Goal: Transaction & Acquisition: Purchase product/service

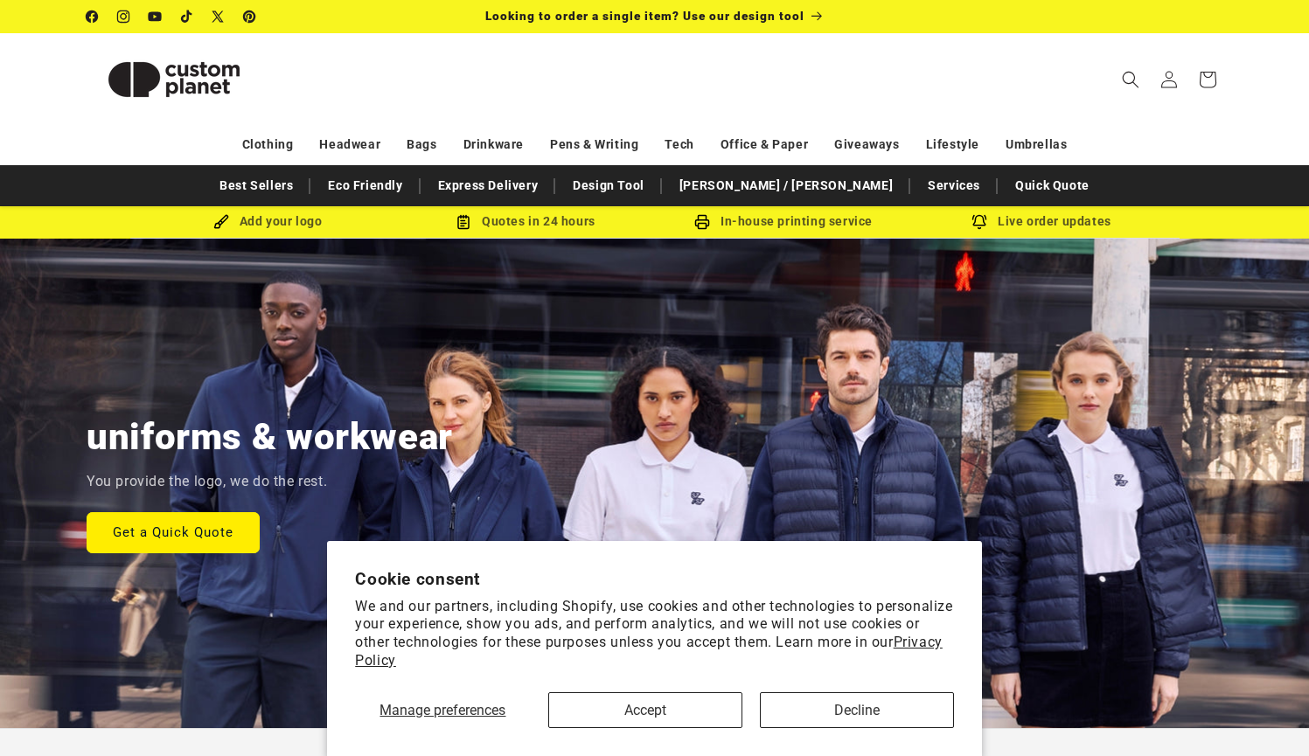
click at [702, 713] on button "Accept" at bounding box center [645, 710] width 194 height 36
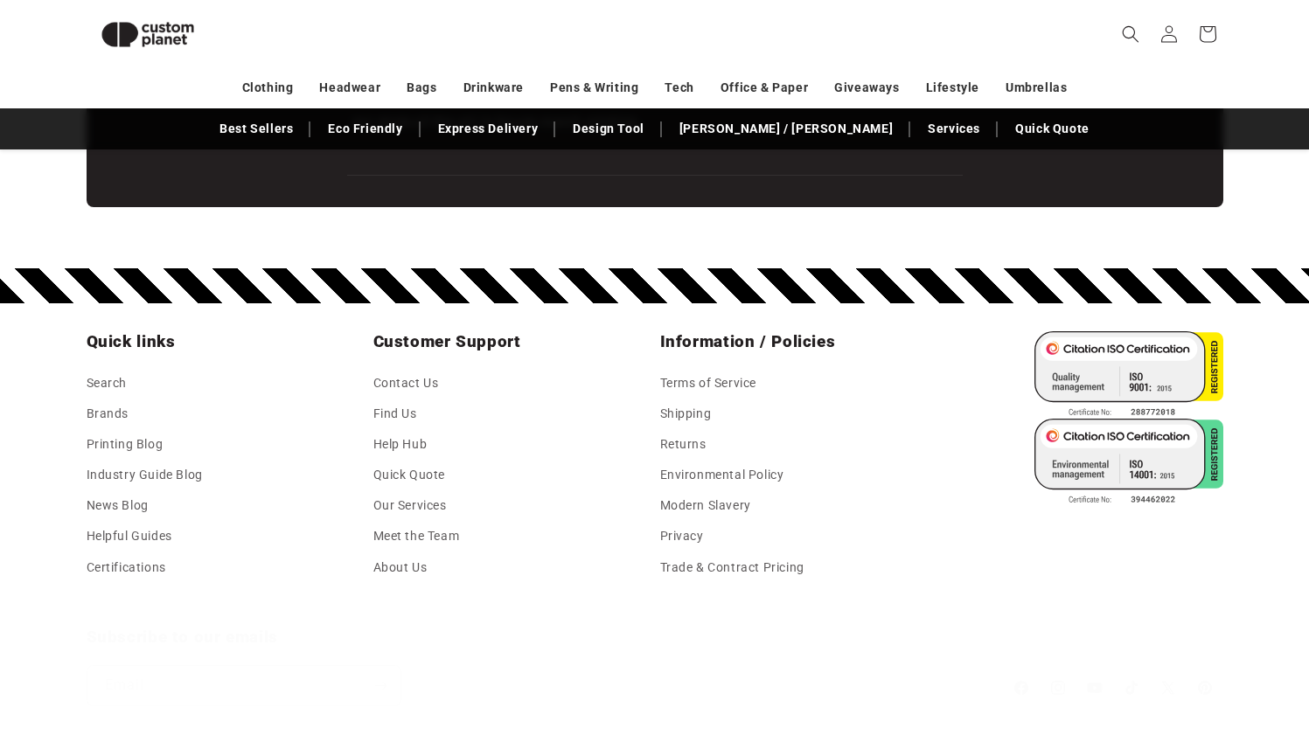
scroll to position [3105, 0]
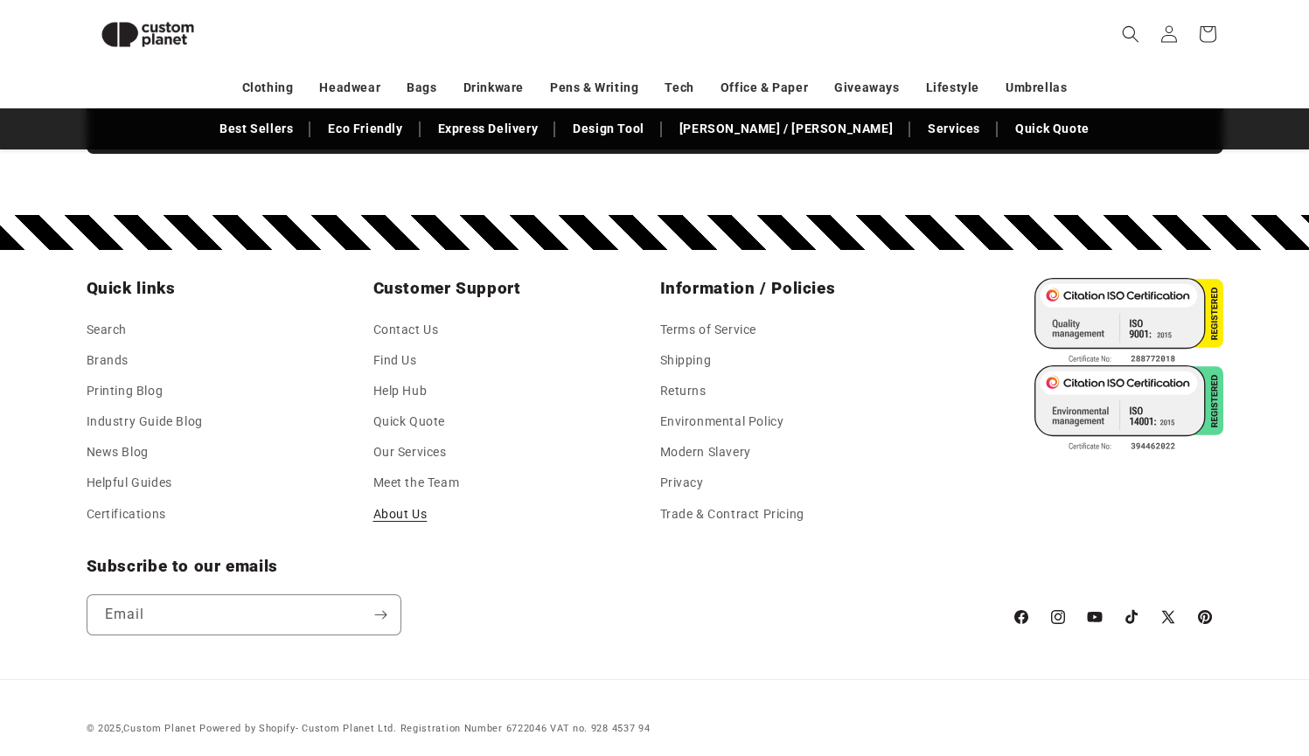
click at [392, 500] on link "About Us" at bounding box center [400, 514] width 54 height 31
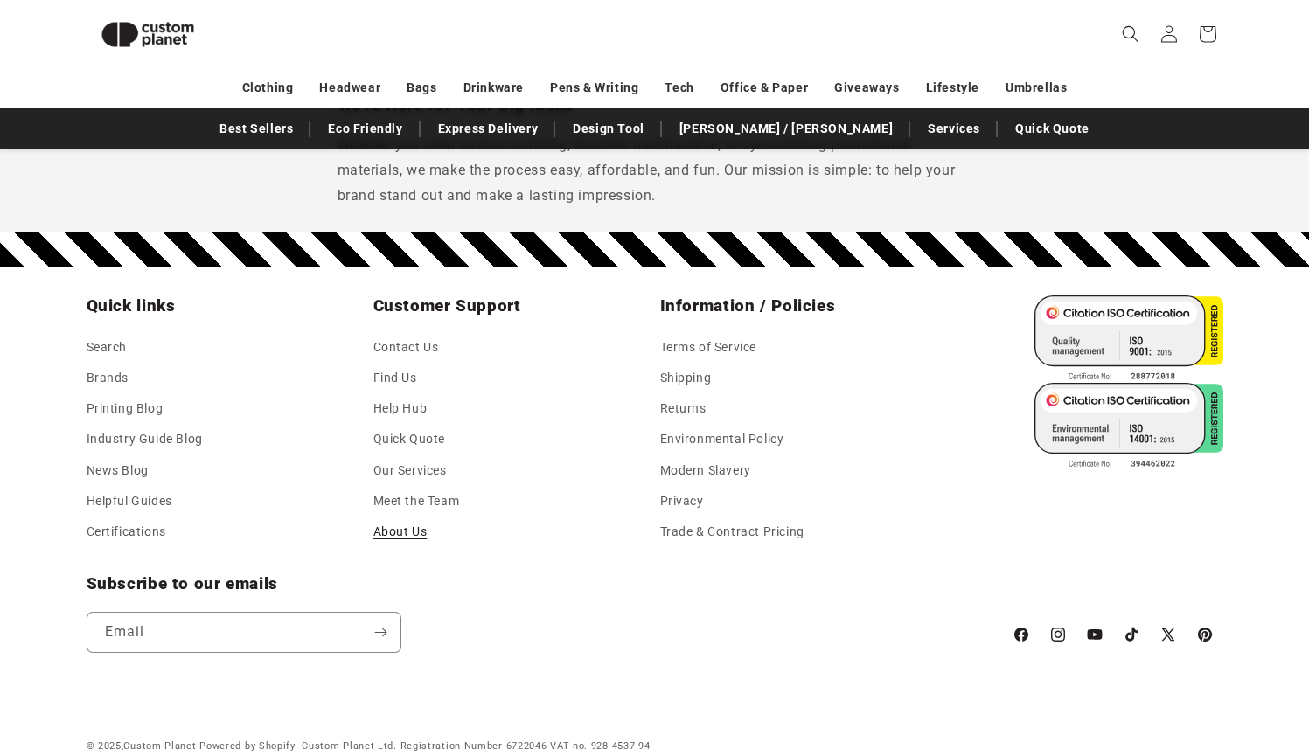
scroll to position [1689, 0]
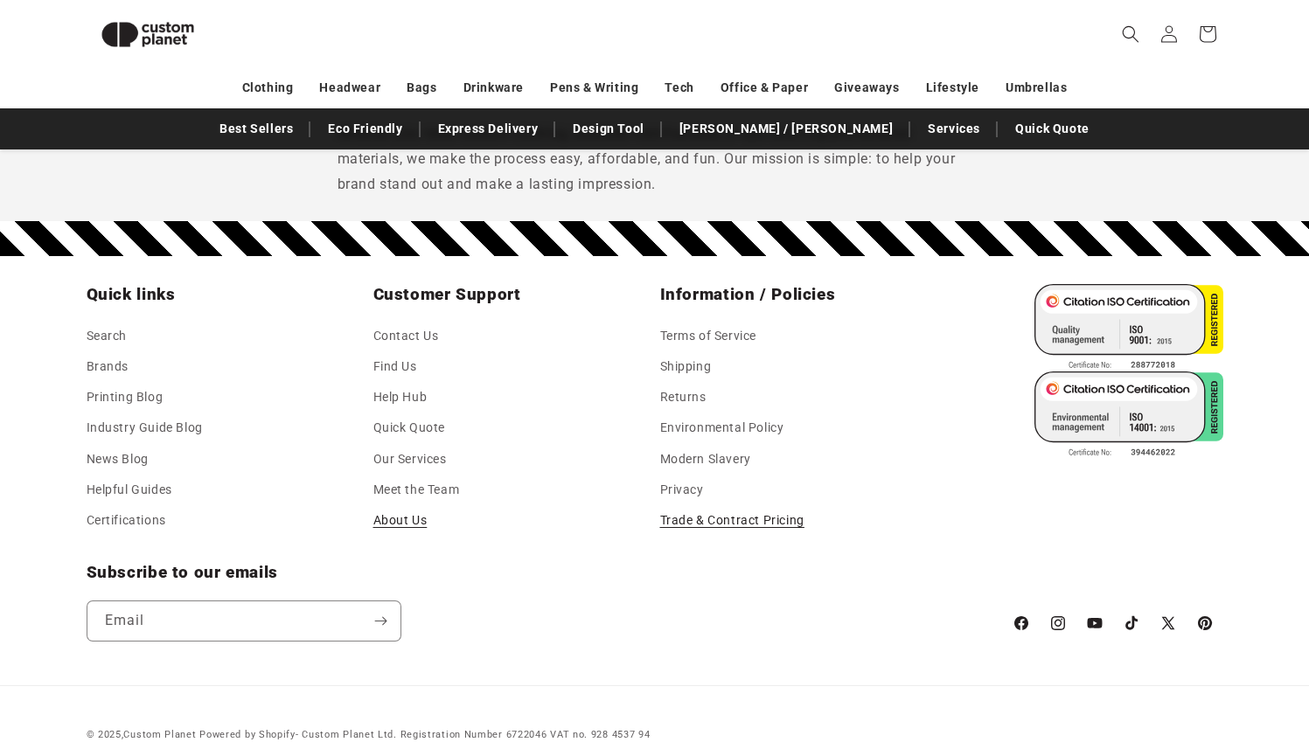
click at [692, 505] on link "Trade & Contract Pricing" at bounding box center [732, 520] width 144 height 31
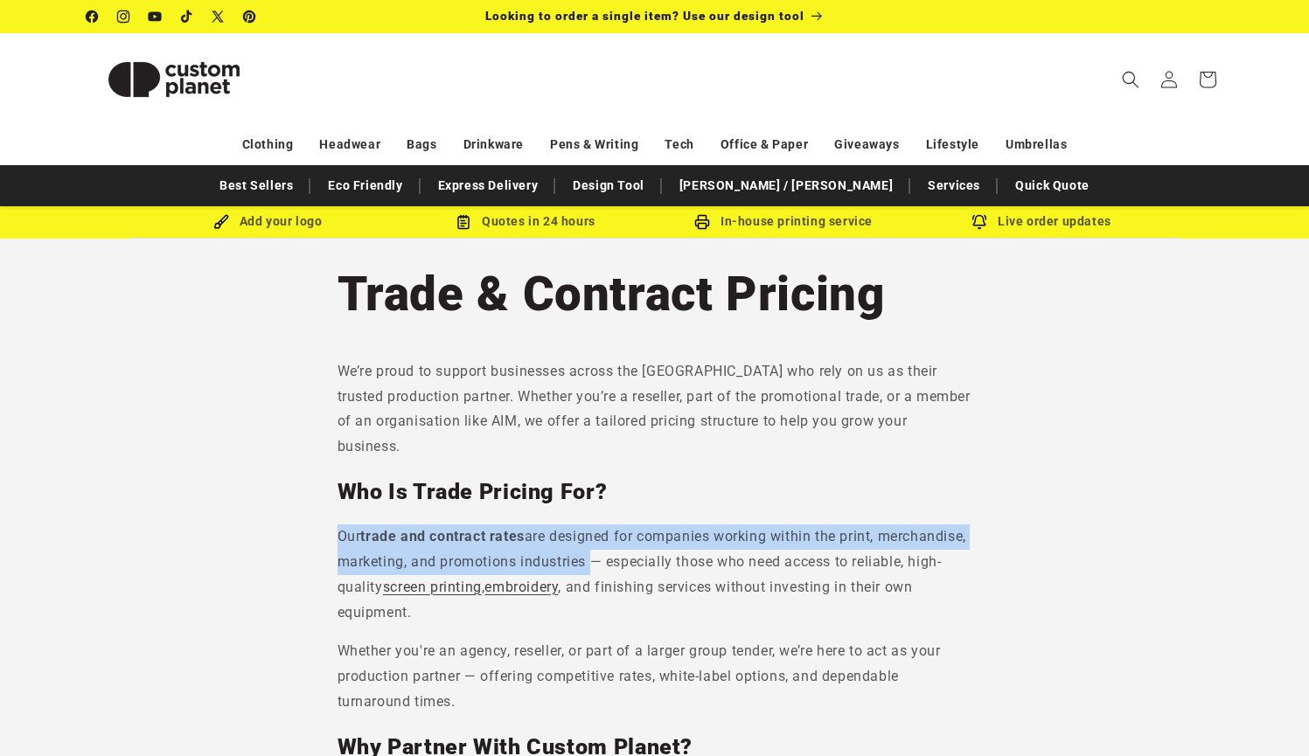
drag, startPoint x: 337, startPoint y: 511, endPoint x: 682, endPoint y: 534, distance: 345.2
click at [682, 534] on p "Our trade and contract rates are designed for companies working within the prin…" at bounding box center [654, 575] width 635 height 101
copy p "Our trade and contract rates are designed for companies working within the prin…"
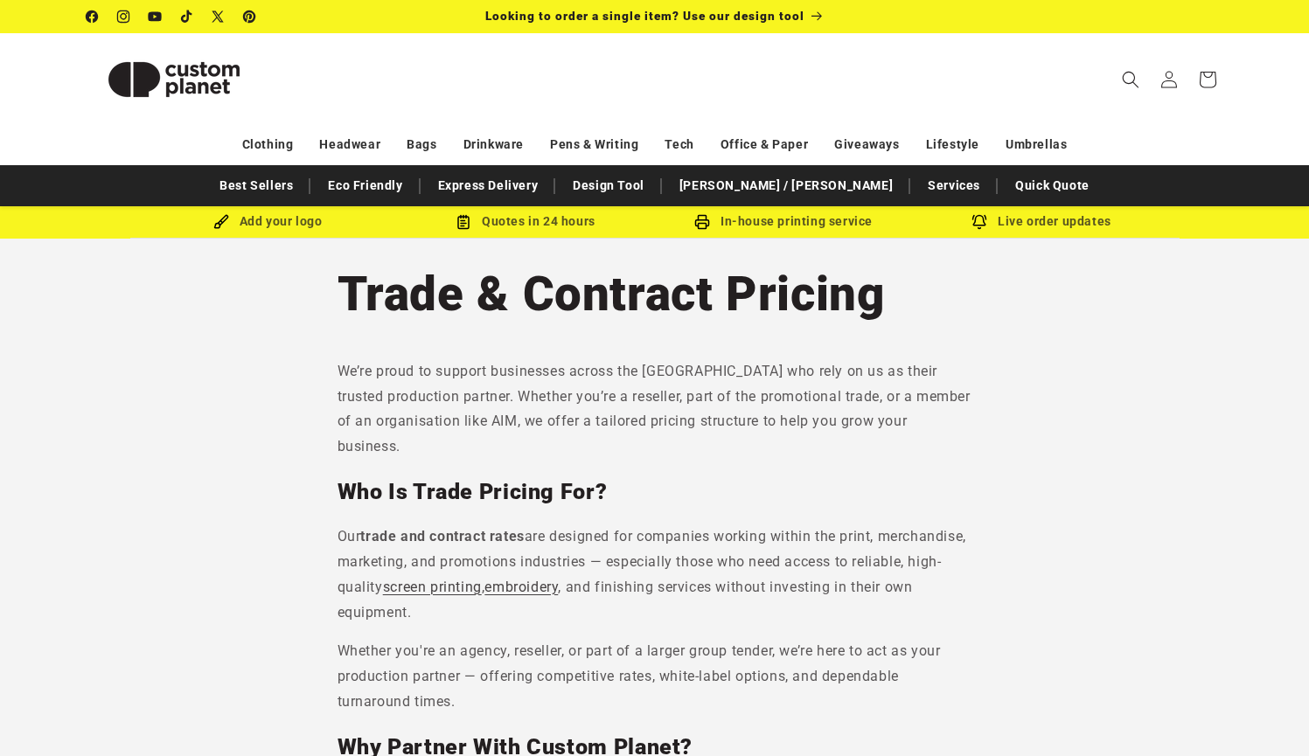
click at [1108, 310] on section "Trade & Contract Pricing We’re proud to support businesses across the UK who re…" at bounding box center [654, 769] width 1309 height 1061
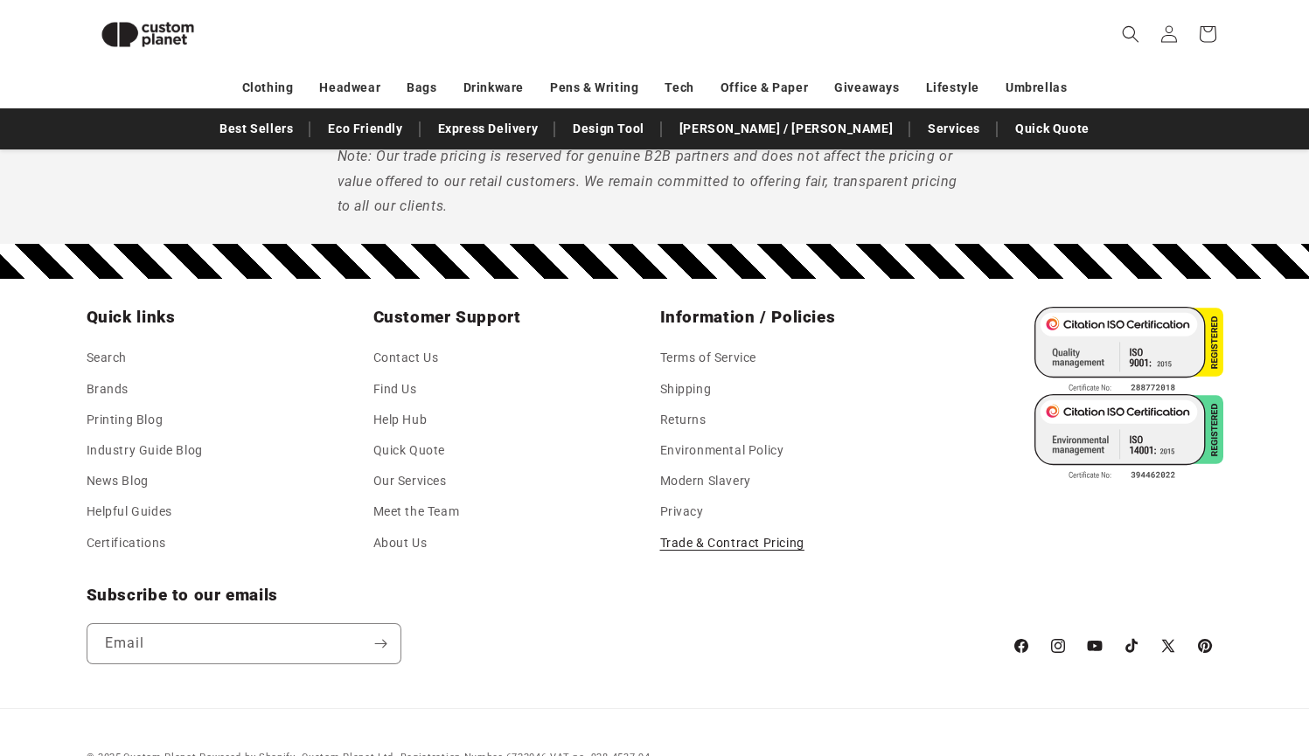
scroll to position [1054, 0]
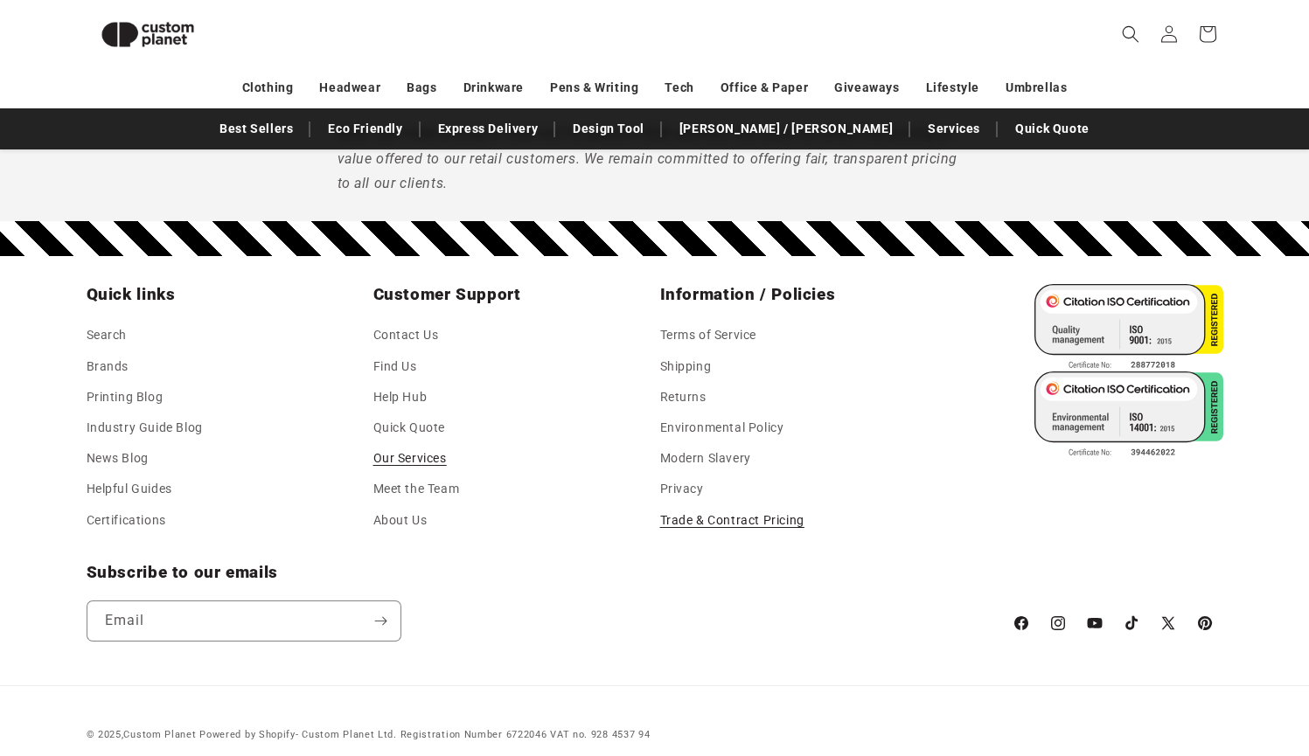
click at [433, 445] on link "Our Services" at bounding box center [409, 458] width 73 height 31
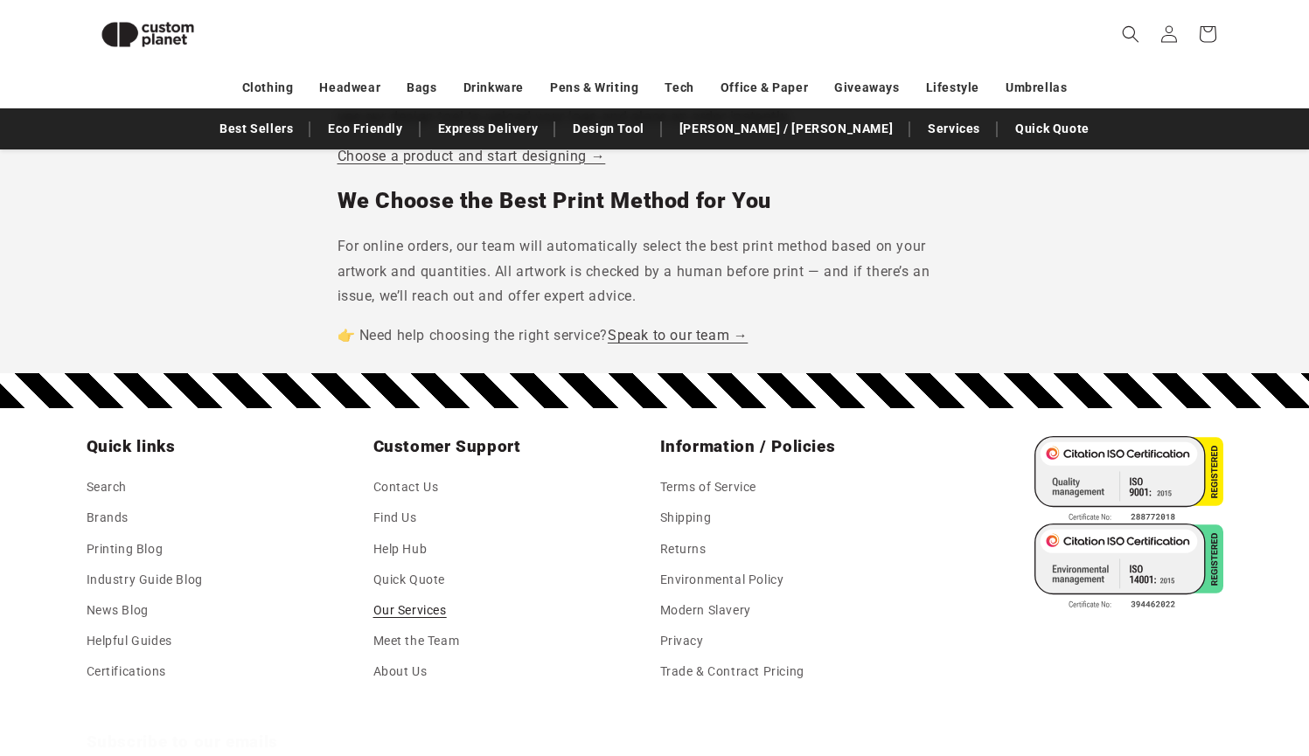
scroll to position [1721, 0]
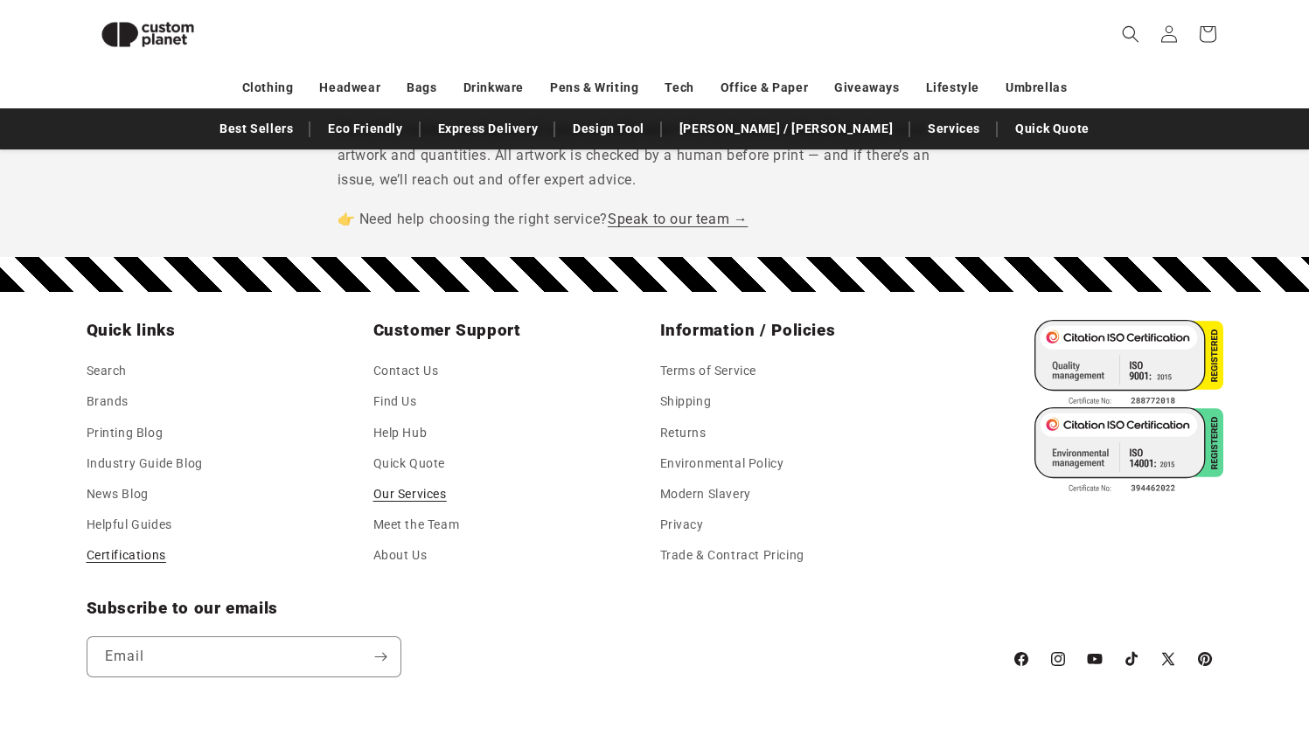
click at [153, 540] on link "Certifications" at bounding box center [127, 555] width 80 height 31
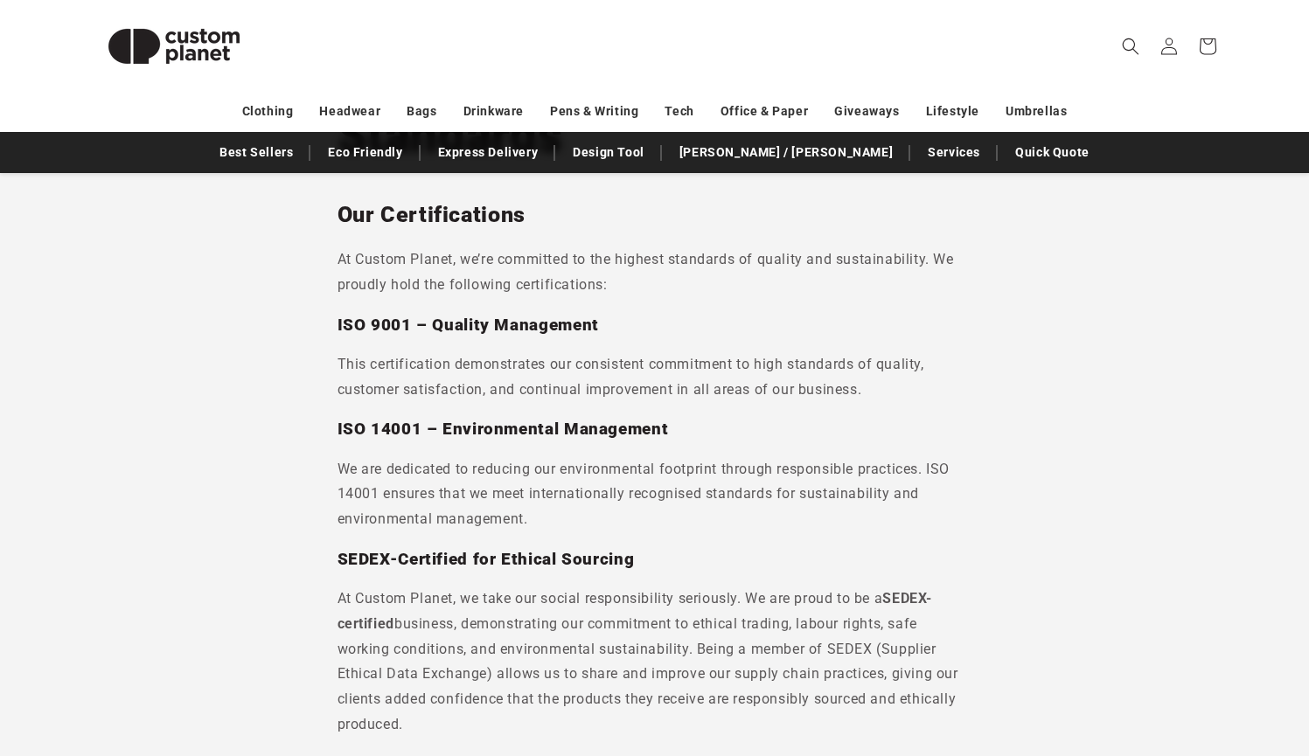
scroll to position [227, 0]
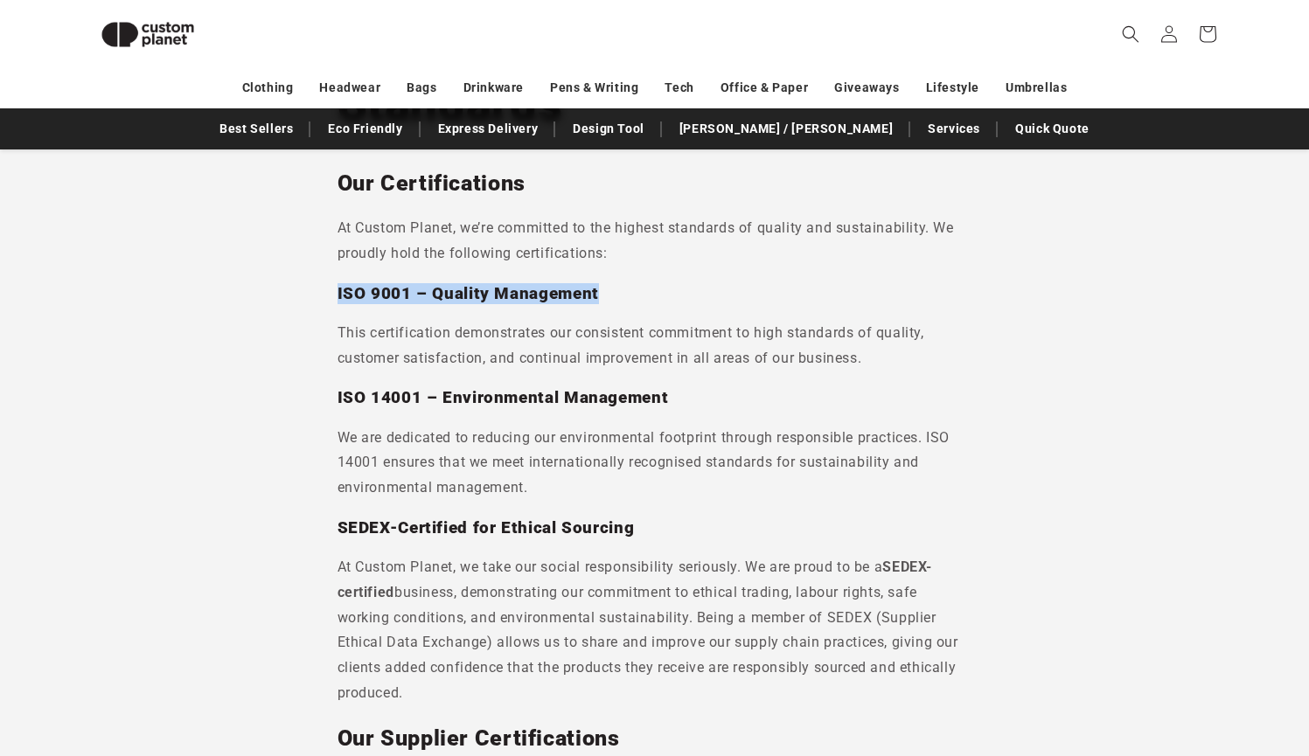
drag, startPoint x: 338, startPoint y: 289, endPoint x: 599, endPoint y: 289, distance: 260.5
click at [599, 289] on h3 "ISO 9001 – Quality Management" at bounding box center [654, 293] width 635 height 21
copy h3 "ISO 9001 – Quality Management"
click at [777, 397] on h3 "ISO 14001 – Environmental Management" at bounding box center [654, 397] width 635 height 21
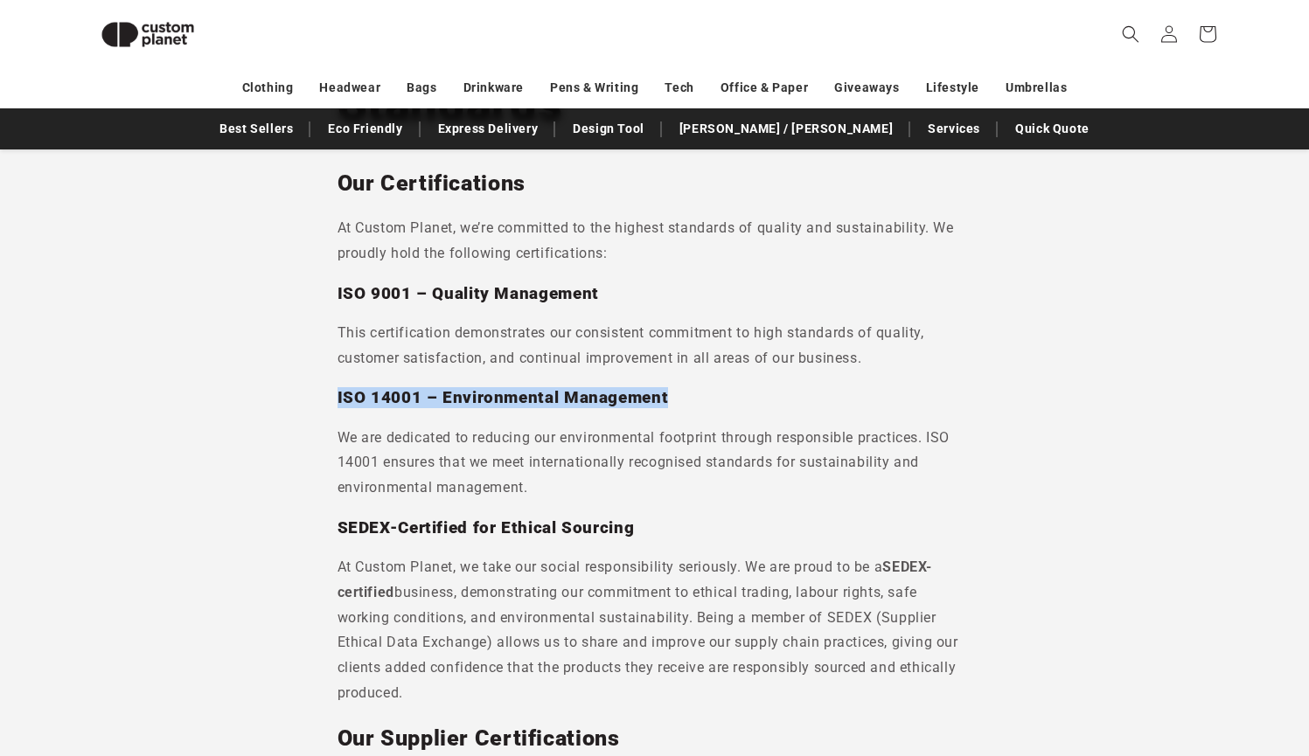
drag, startPoint x: 337, startPoint y: 394, endPoint x: 662, endPoint y: 391, distance: 325.3
copy h3 "ISO 14001 – Environmental Management"
drag, startPoint x: 340, startPoint y: 522, endPoint x: 497, endPoint y: 508, distance: 157.1
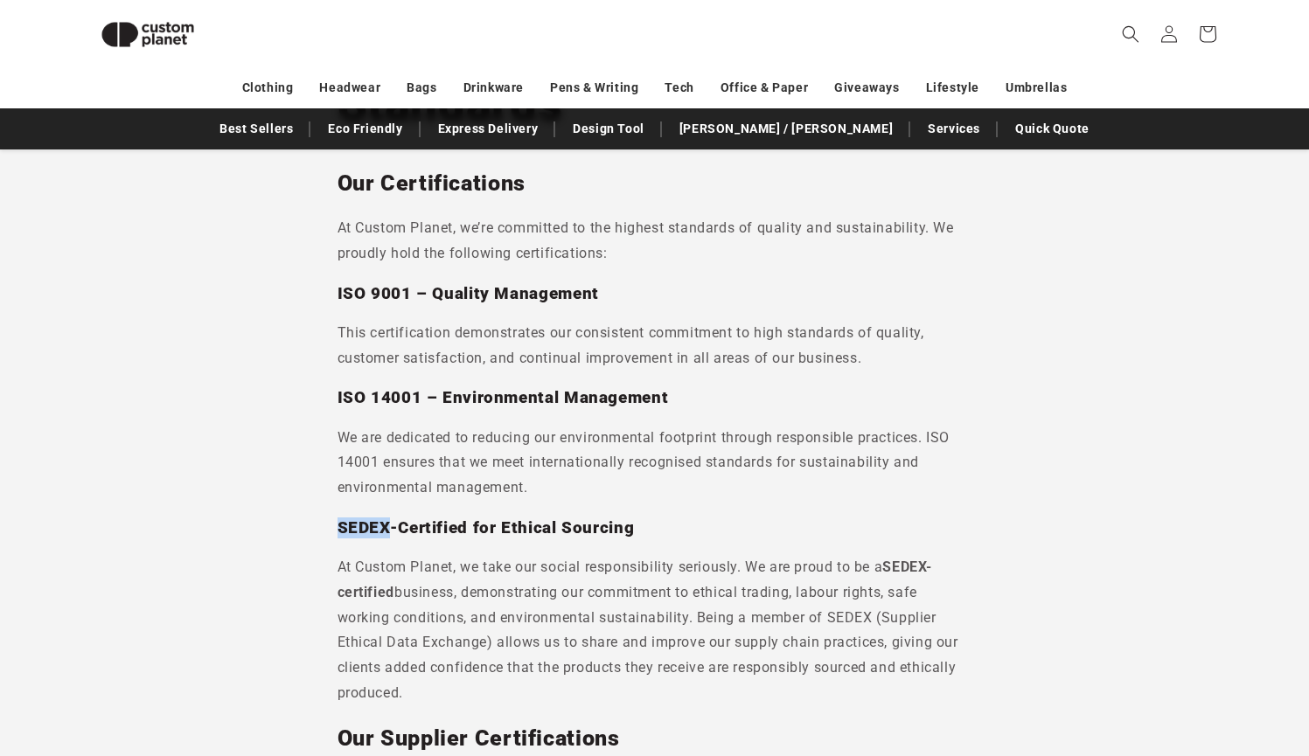
drag, startPoint x: 337, startPoint y: 518, endPoint x: 630, endPoint y: 521, distance: 292.9
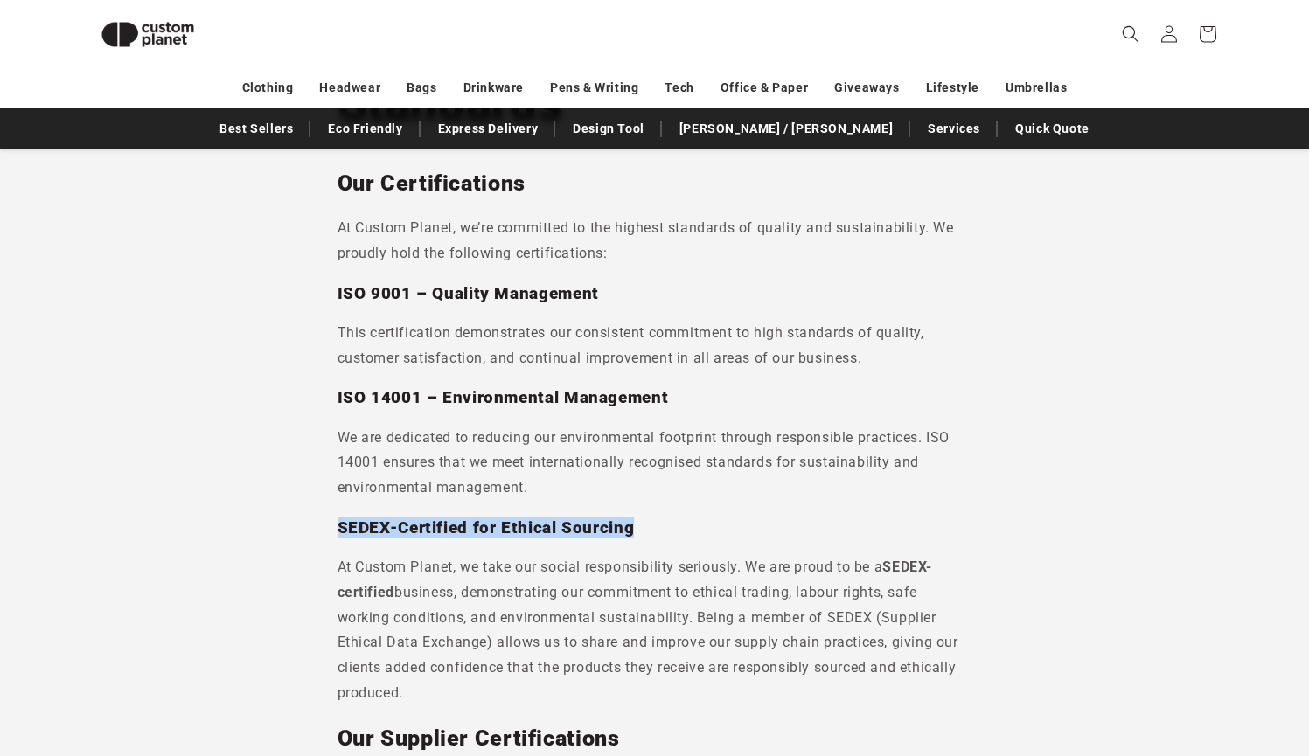
click at [630, 521] on h3 "SEDEX-Certified for Ethical Sourcing" at bounding box center [654, 528] width 635 height 21
copy h3 "SEDEX-Certified for Ethical Sourcing"
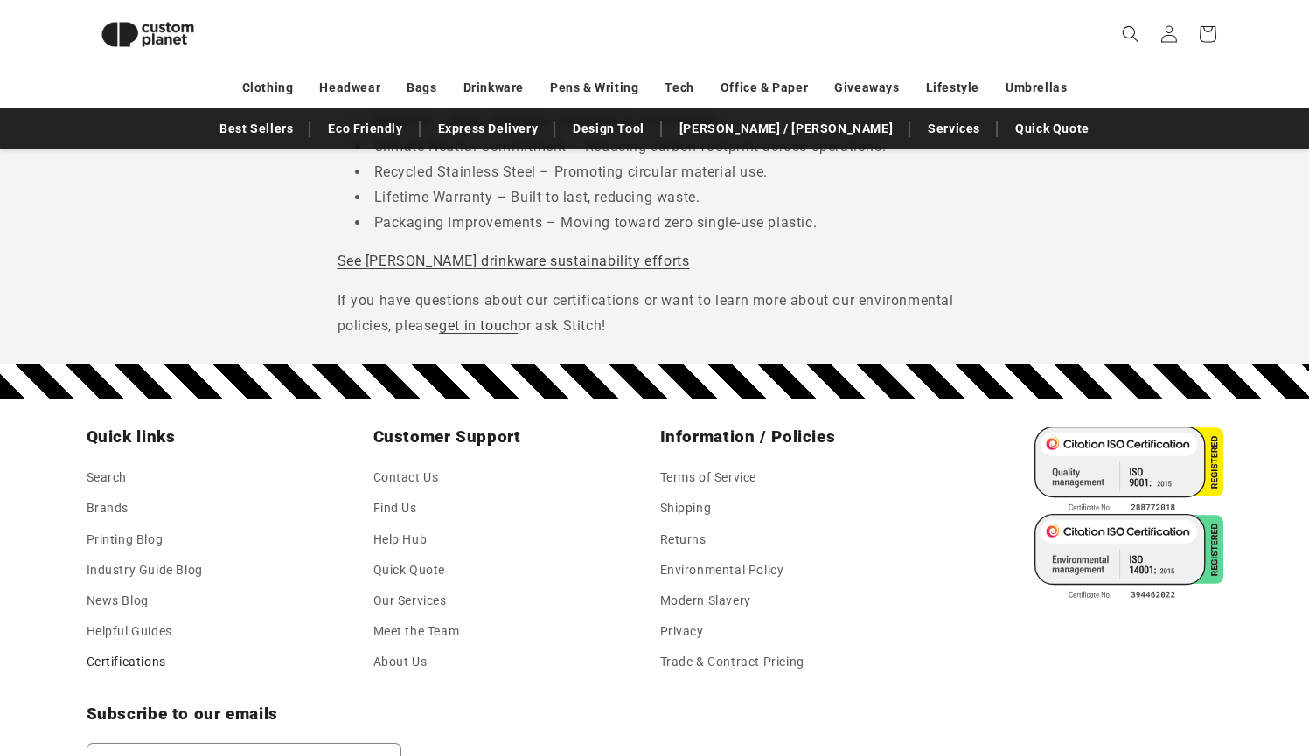
scroll to position [2424, 0]
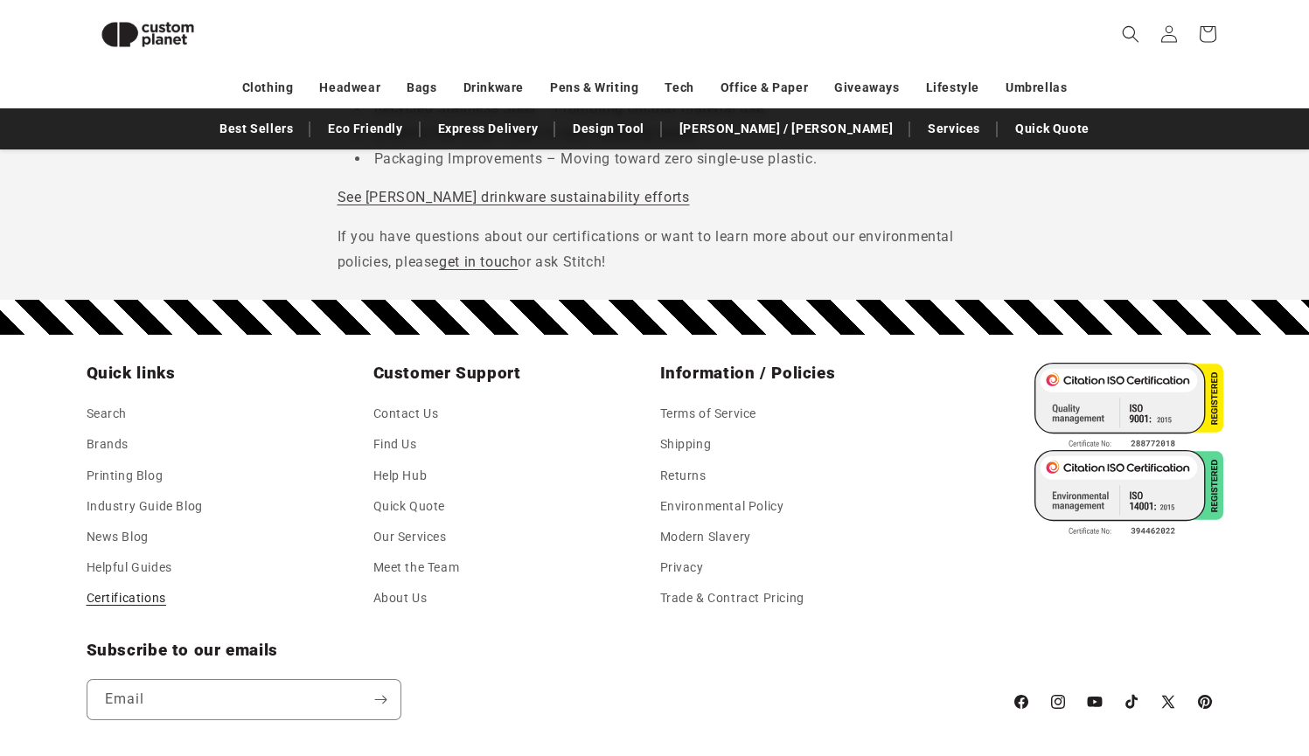
click at [561, 644] on div "Subscribe to our emails Email" at bounding box center [541, 680] width 908 height 80
click at [122, 553] on link "Helpful Guides" at bounding box center [130, 568] width 86 height 31
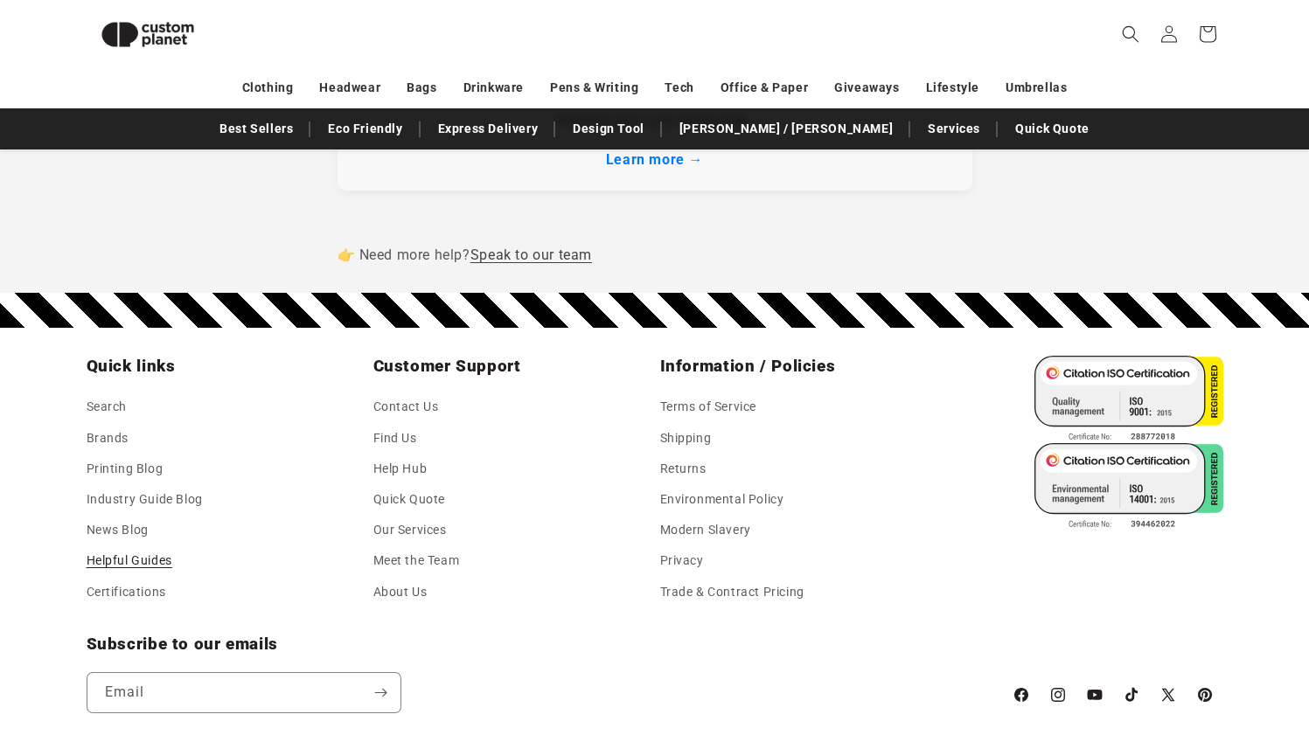
scroll to position [2088, 0]
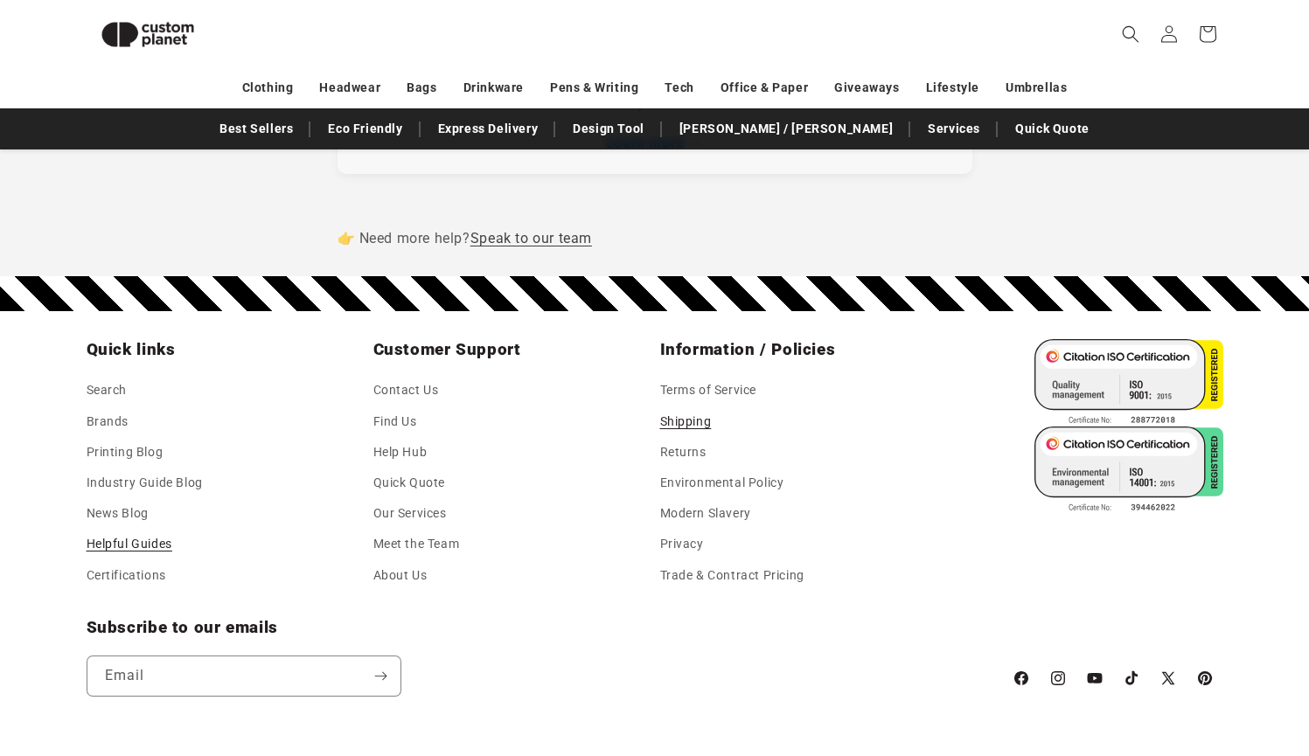
click at [684, 407] on link "Shipping" at bounding box center [686, 422] width 52 height 31
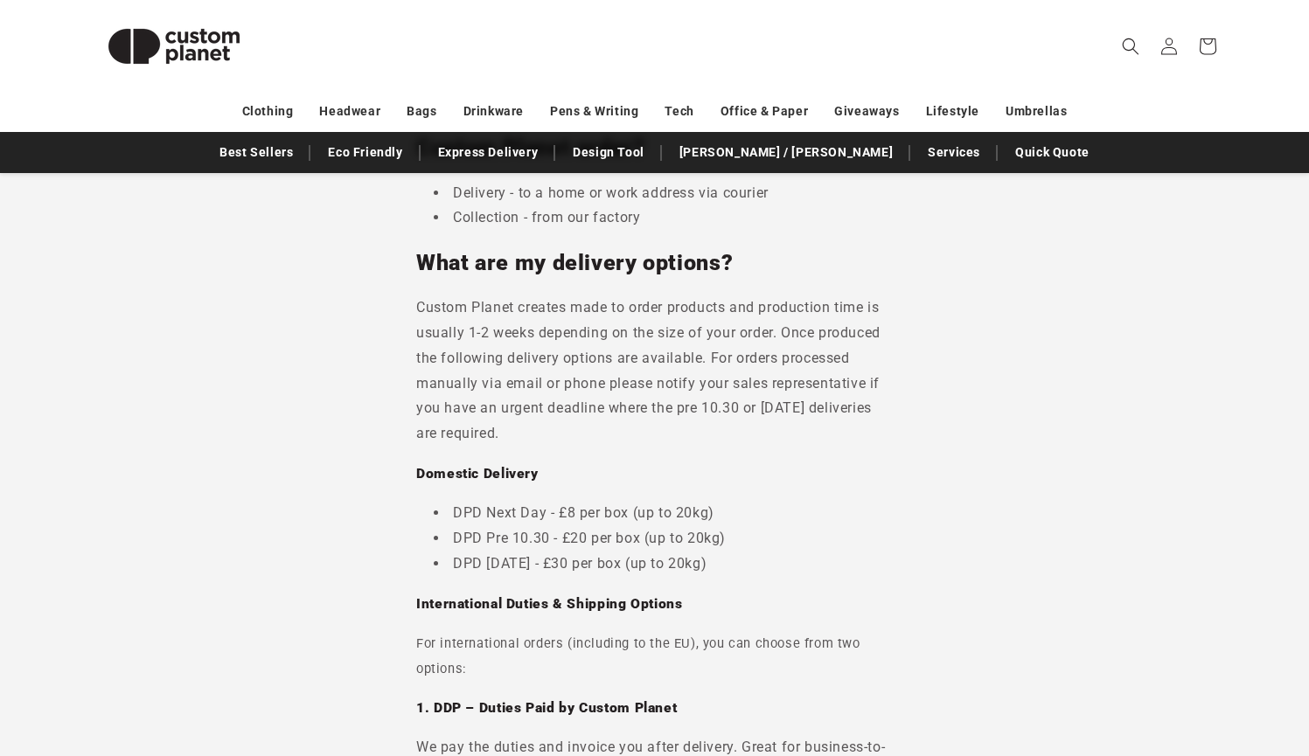
scroll to position [259, 0]
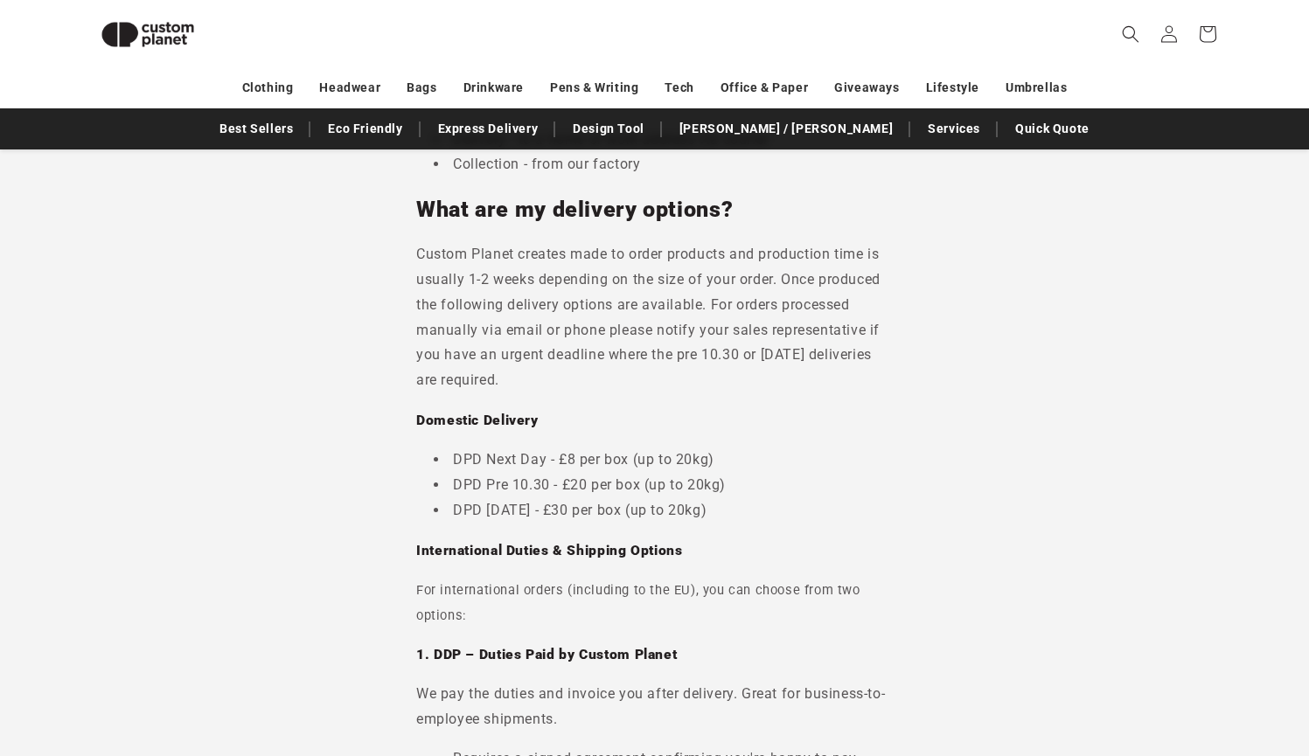
drag, startPoint x: 432, startPoint y: 452, endPoint x: 720, endPoint y: 514, distance: 295.1
click at [720, 514] on ul "DPD Next Day - £8 per box (up to 20kg) DPD Pre 10.30 - £20 per box (up to 20kg)…" at bounding box center [654, 485] width 476 height 75
copy ul "DPD Next Day - £8 per box (up to 20kg) DPD Pre 10.30 - £20 per box (up to 20kg)…"
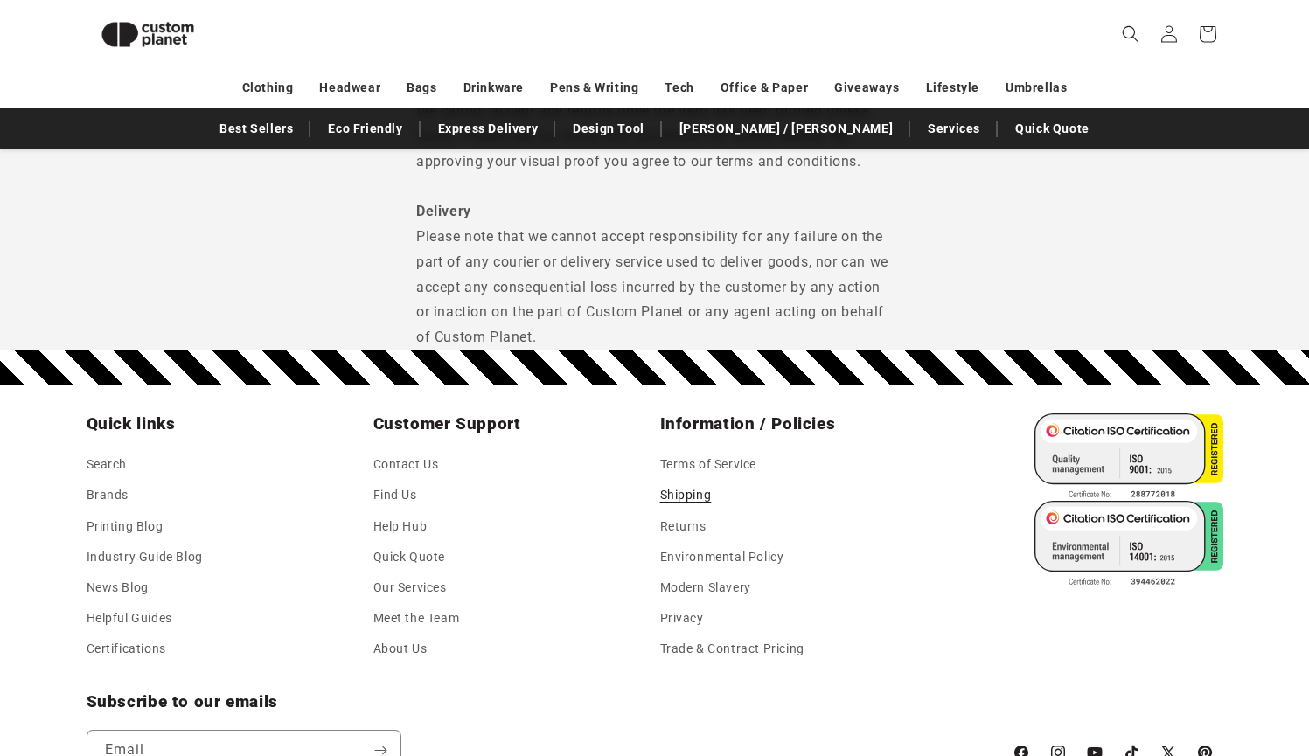
scroll to position [2139, 0]
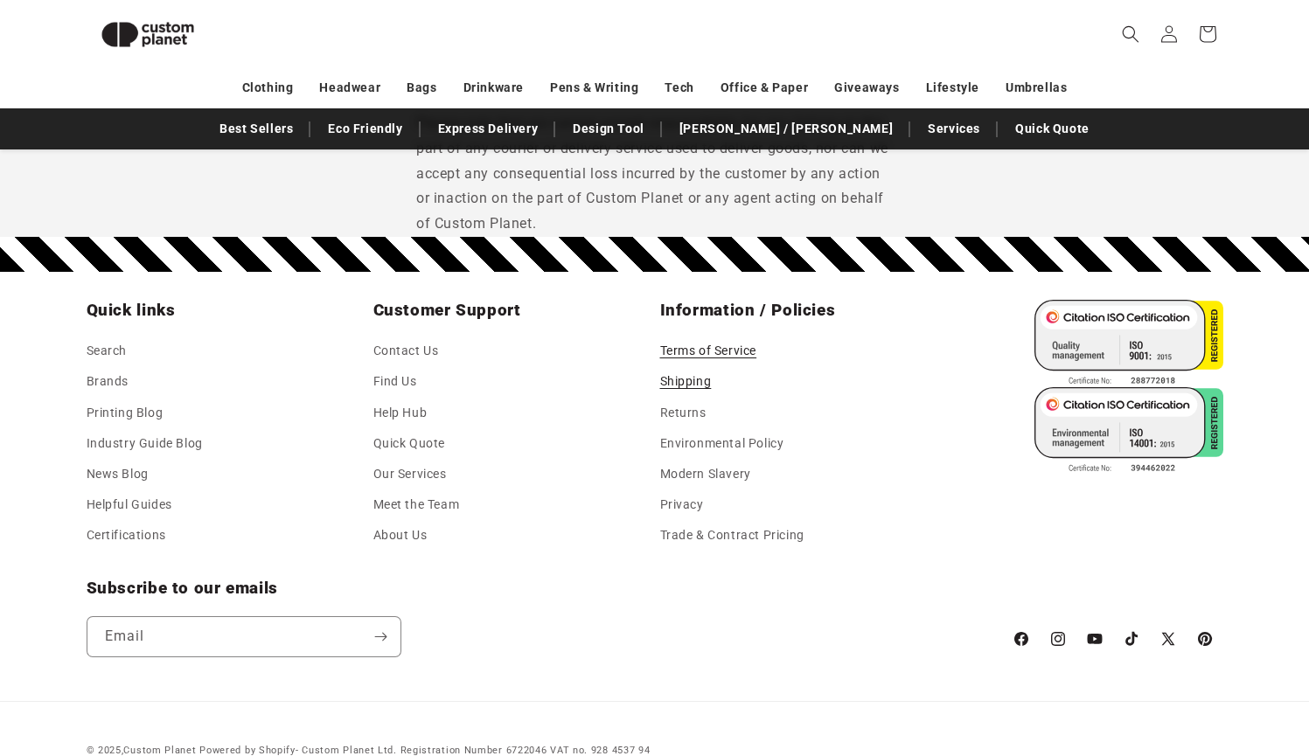
click at [733, 340] on link "Terms of Service" at bounding box center [708, 353] width 97 height 26
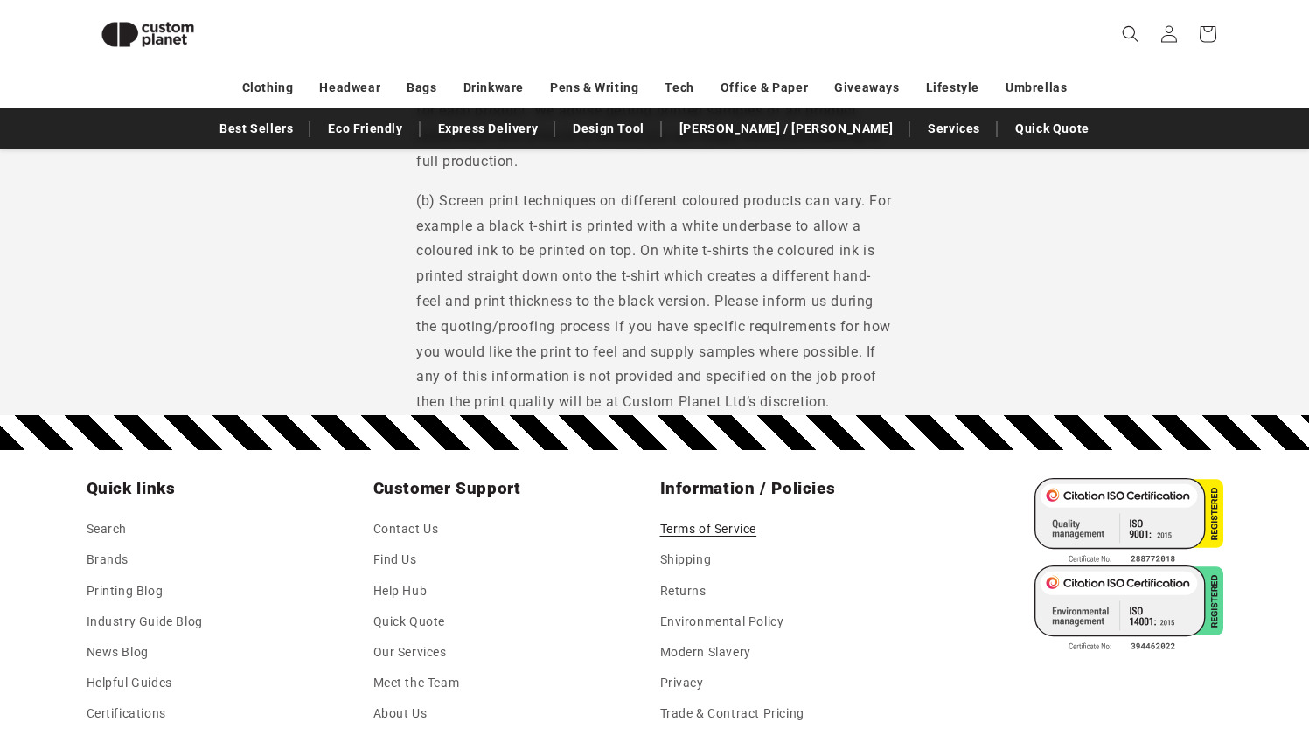
scroll to position [9447, 0]
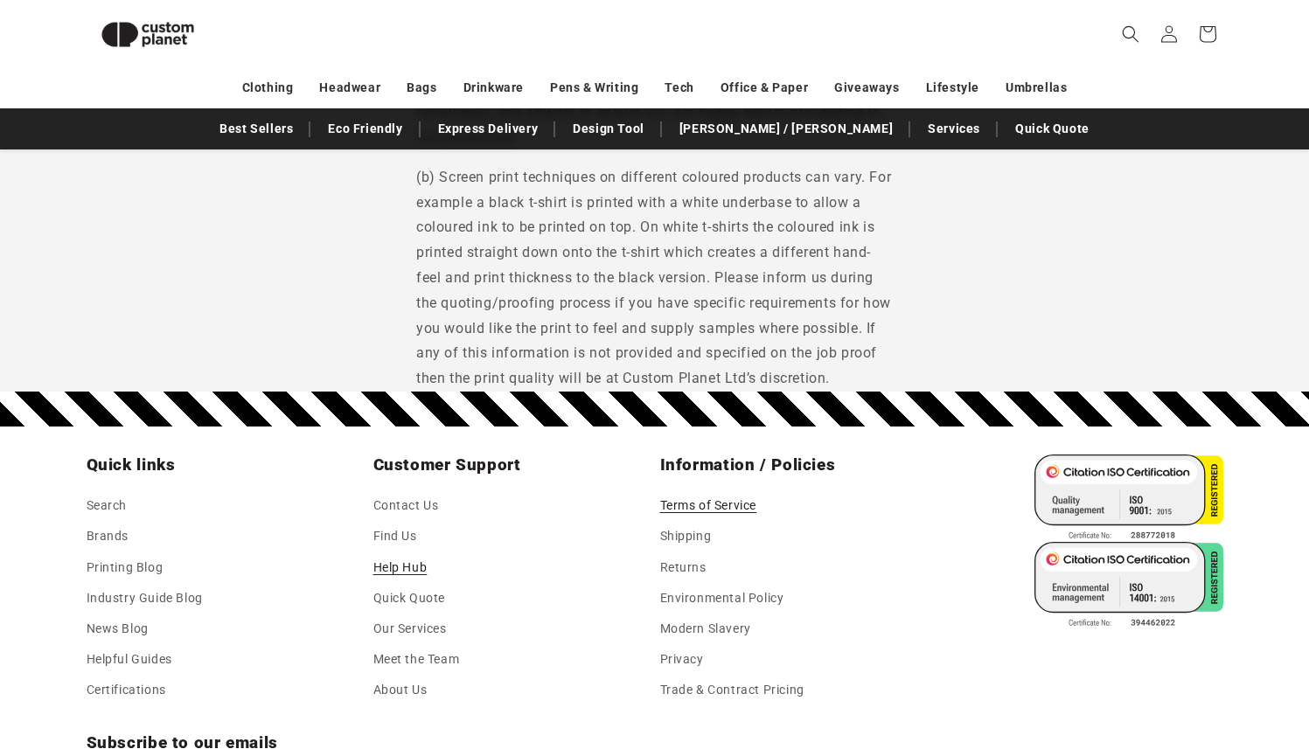
click at [411, 553] on link "Help Hub" at bounding box center [400, 568] width 54 height 31
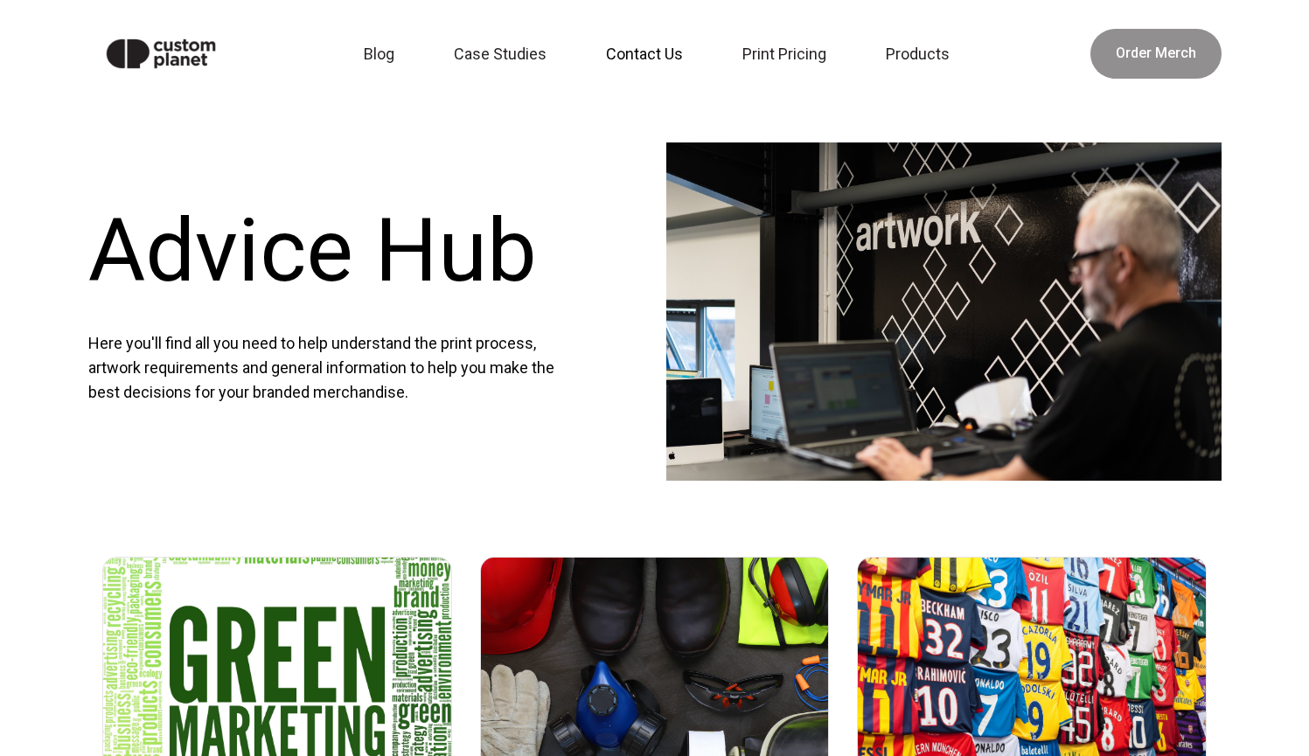
click at [667, 52] on link "Contact Us" at bounding box center [649, 54] width 108 height 38
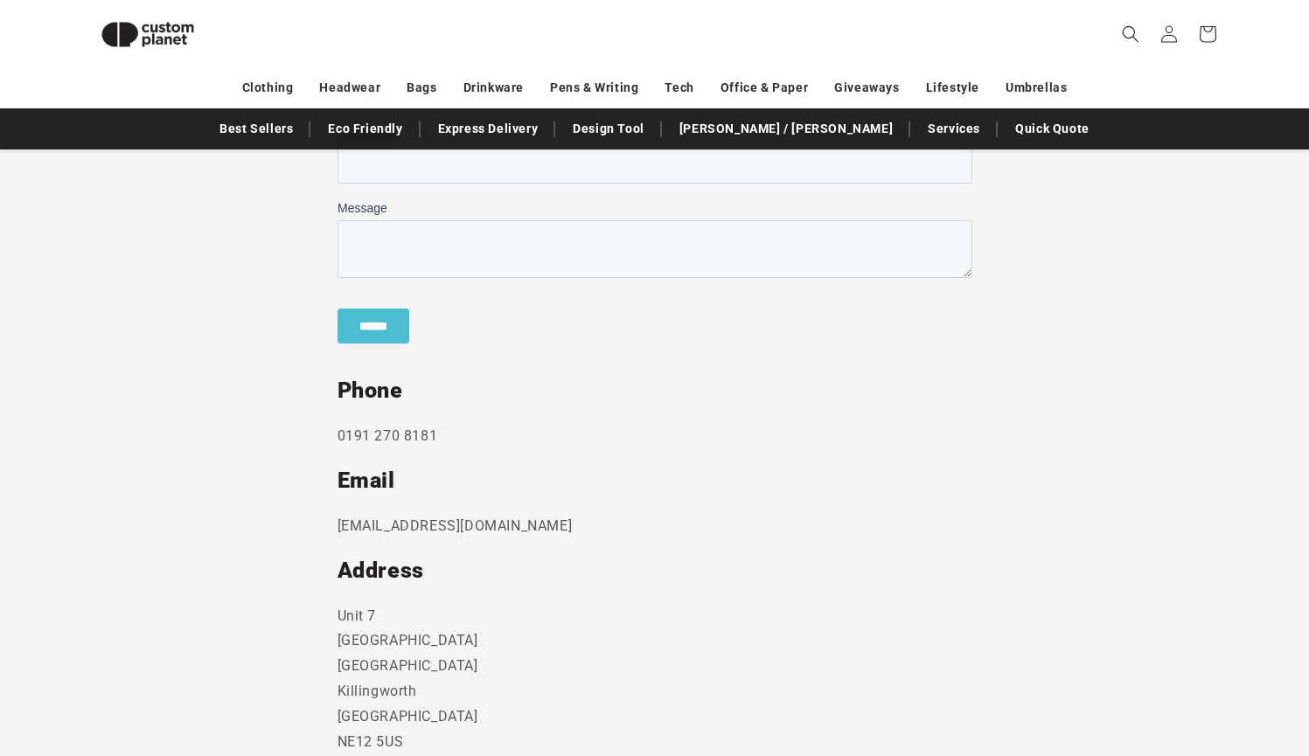
scroll to position [779, 0]
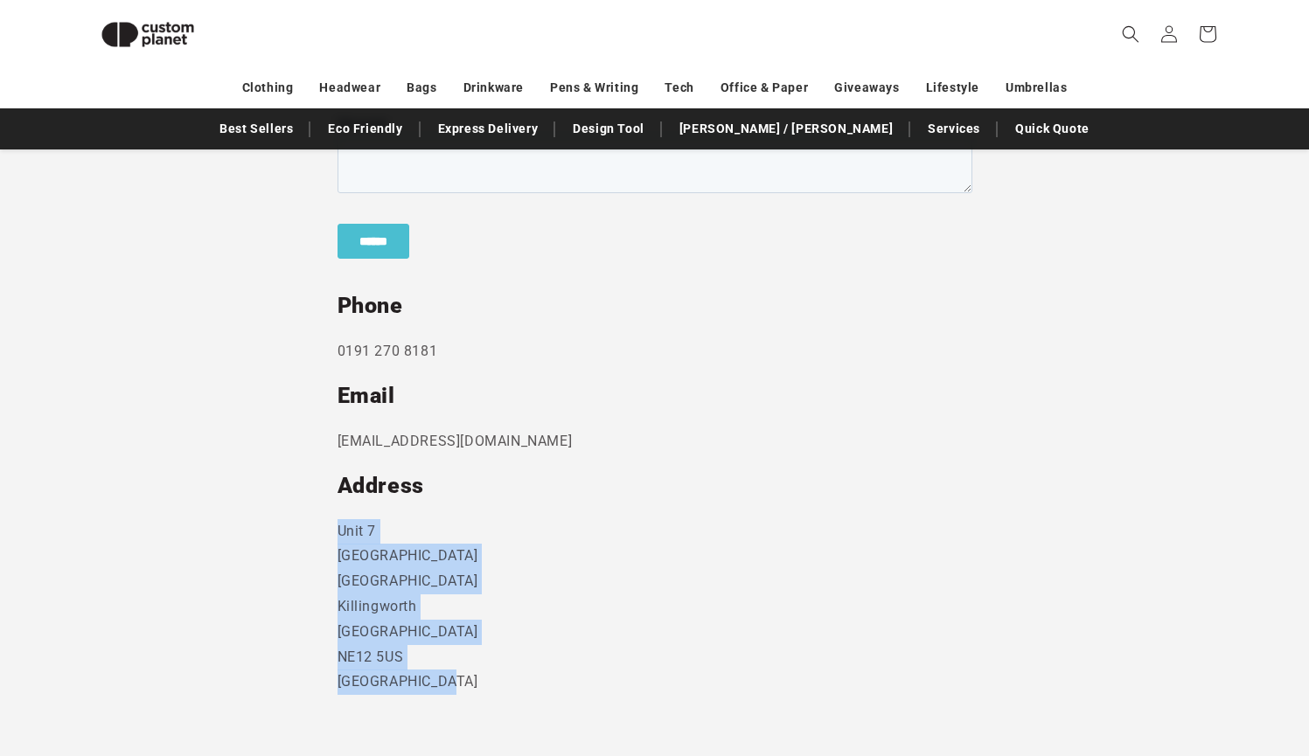
drag, startPoint x: 337, startPoint y: 527, endPoint x: 463, endPoint y: 666, distance: 187.5
click at [463, 666] on p "[STREET_ADDRESS]" at bounding box center [654, 607] width 635 height 177
copy p "[STREET_ADDRESS]"
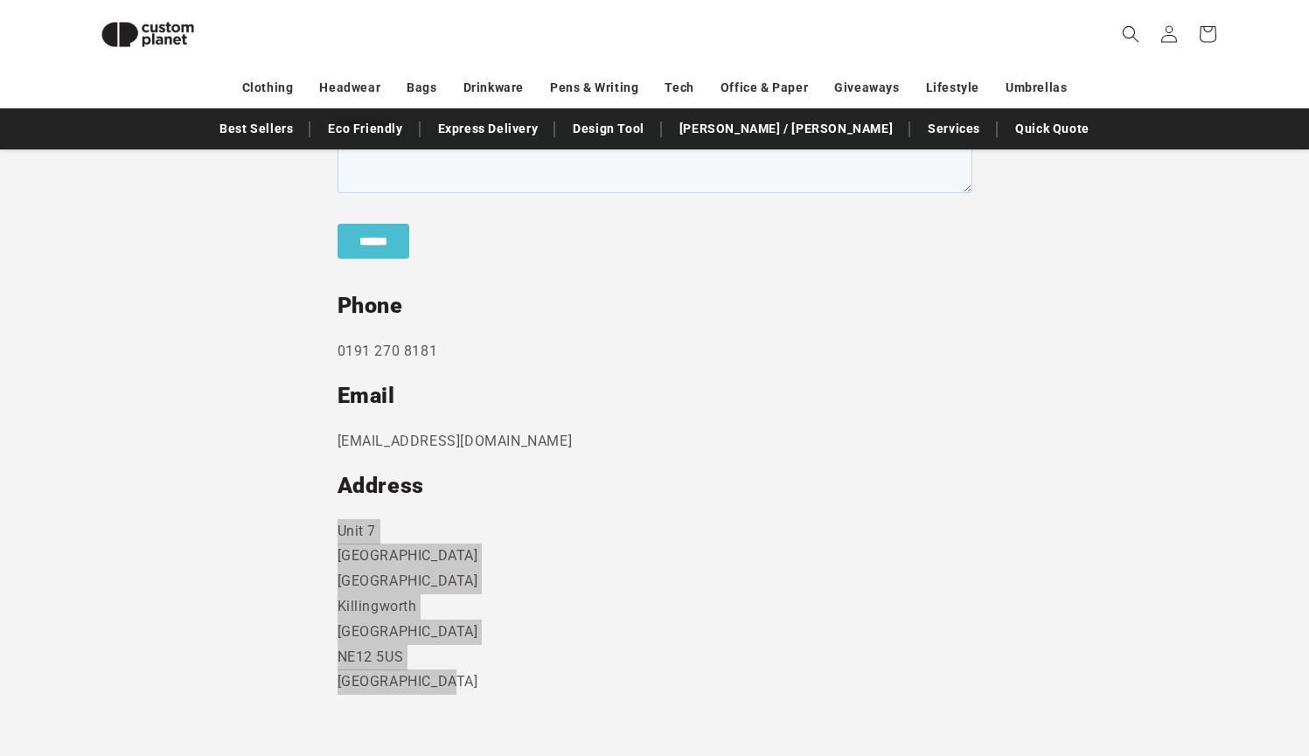
click at [938, 258] on div "******" at bounding box center [654, 242] width 635 height 65
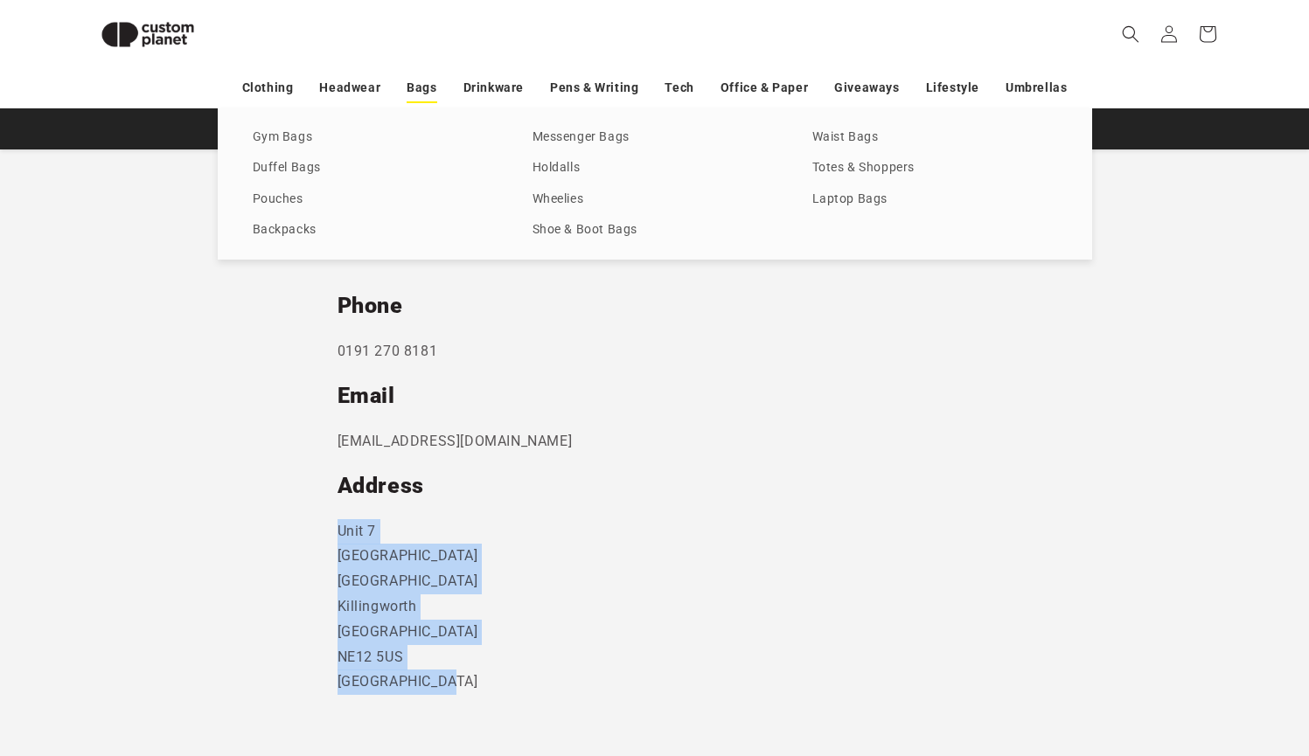
click at [423, 83] on link "Bags" at bounding box center [422, 88] width 30 height 31
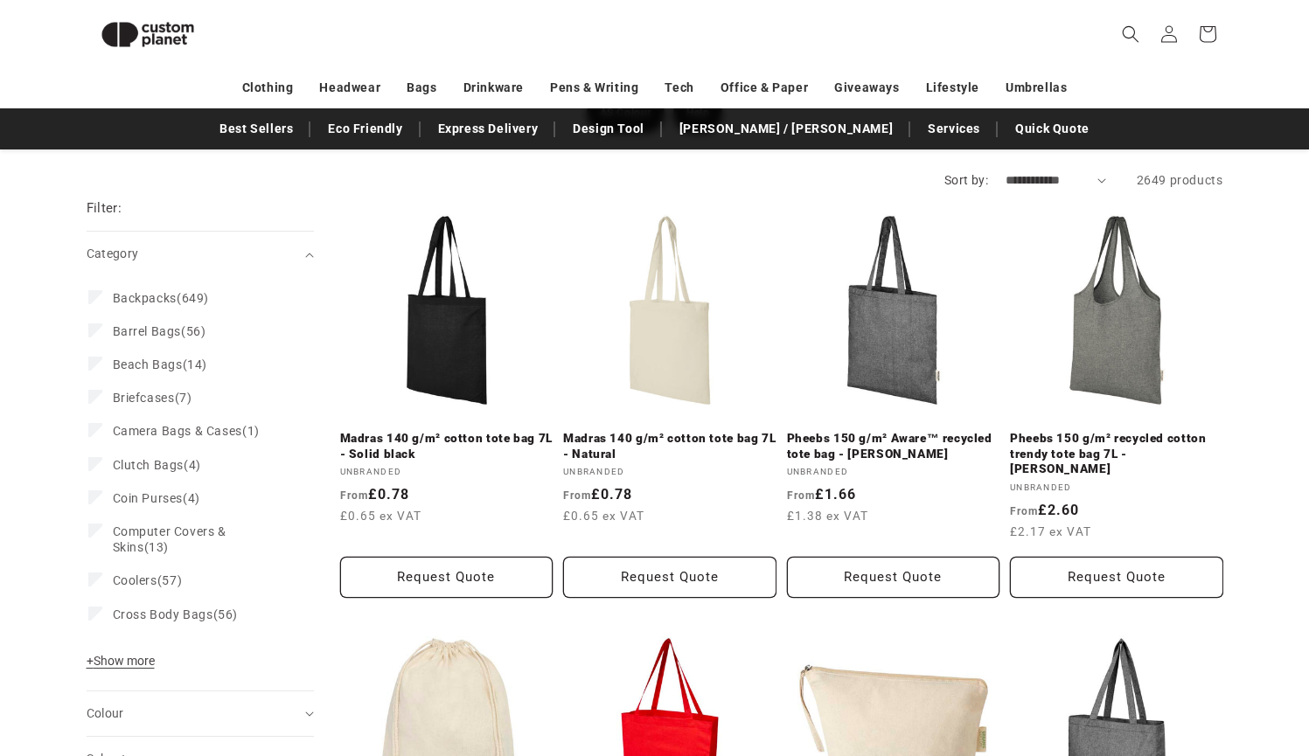
scroll to position [287, 0]
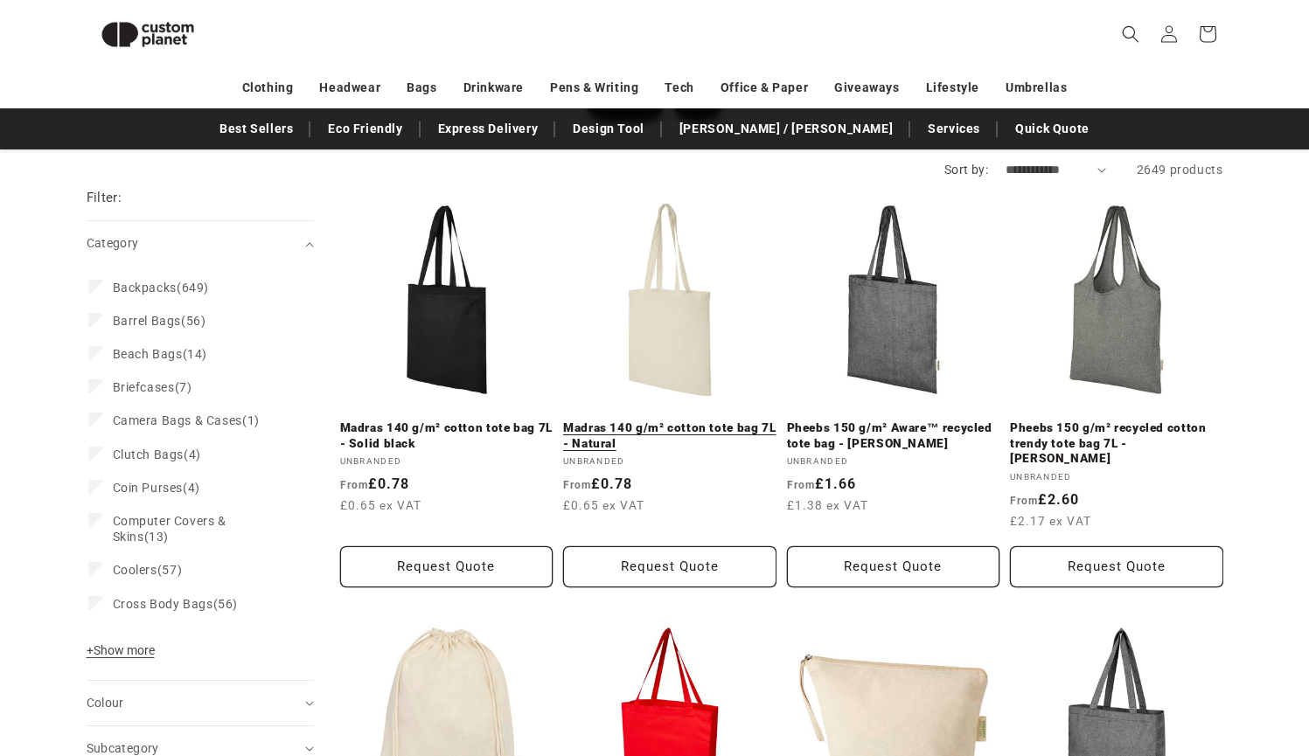
click at [666, 421] on link "Madras 140 g/m² cotton tote bag 7L - Natural" at bounding box center [669, 436] width 213 height 31
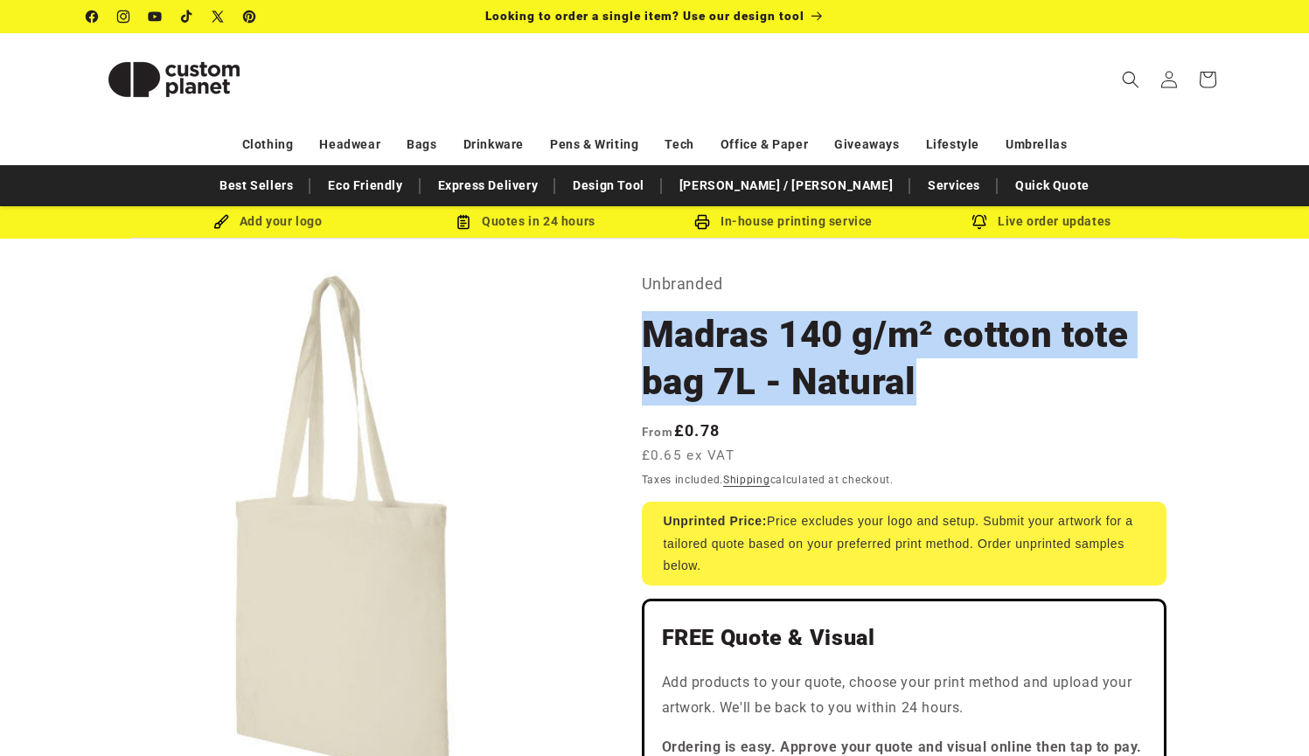
drag, startPoint x: 645, startPoint y: 337, endPoint x: 1104, endPoint y: 372, distance: 460.3
click at [1104, 372] on h1 "Madras 140 g/m² cotton tote bag 7L - Natural" at bounding box center [904, 358] width 525 height 94
copy h1 "Madras 140 g/m² cotton tote bag 7L - Natural"
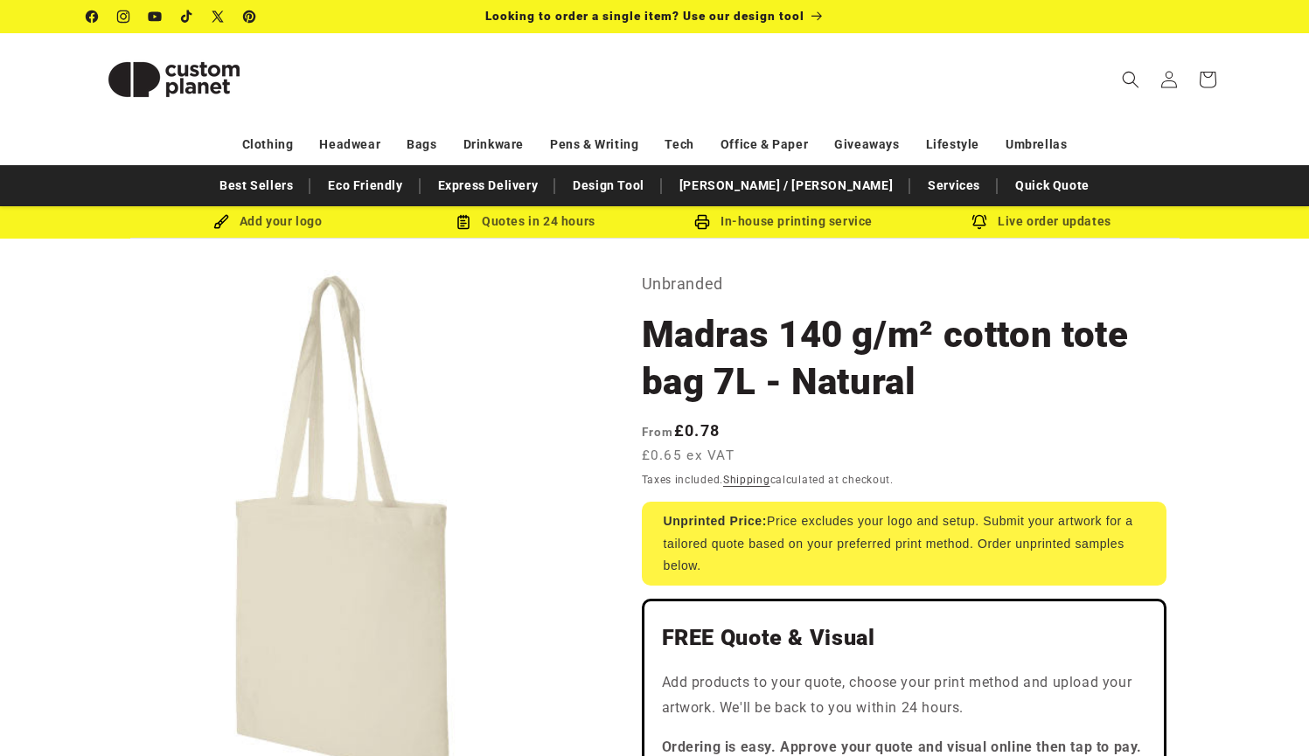
click at [1151, 379] on h1 "Madras 140 g/m² cotton tote bag 7L - Natural" at bounding box center [904, 358] width 525 height 94
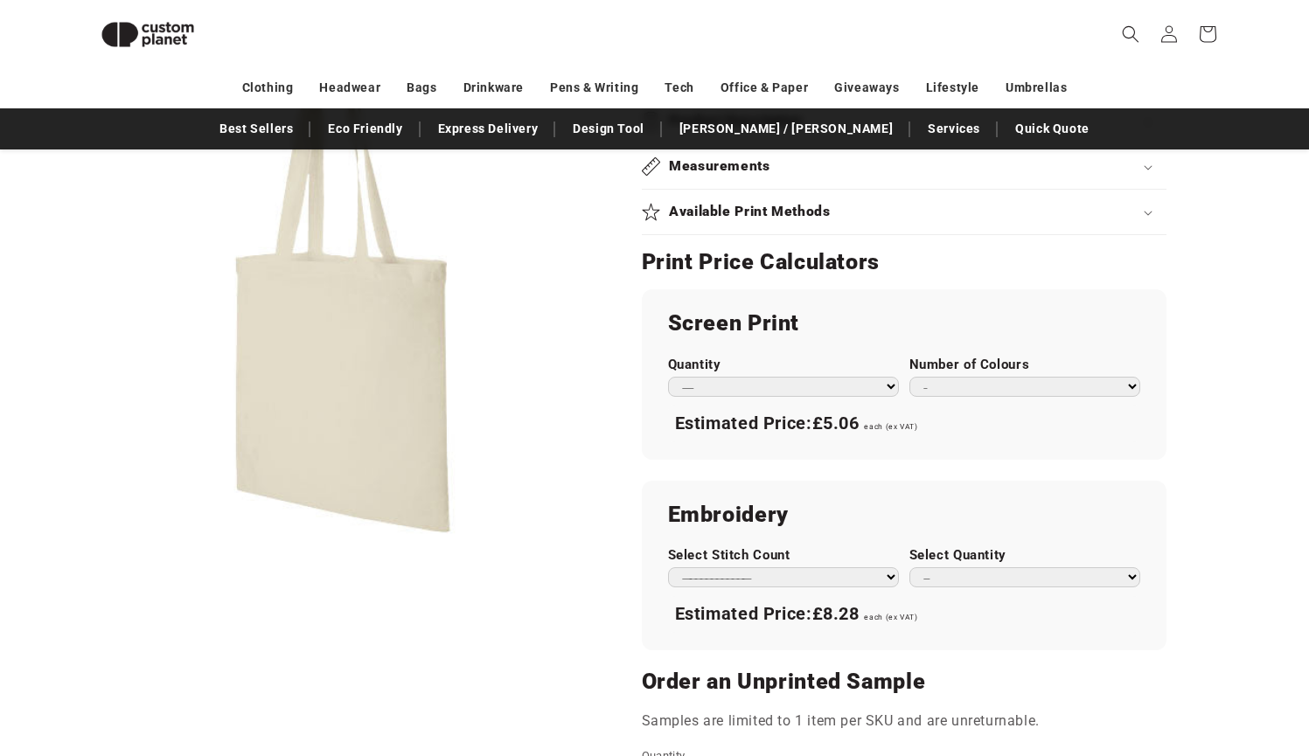
scroll to position [823, 0]
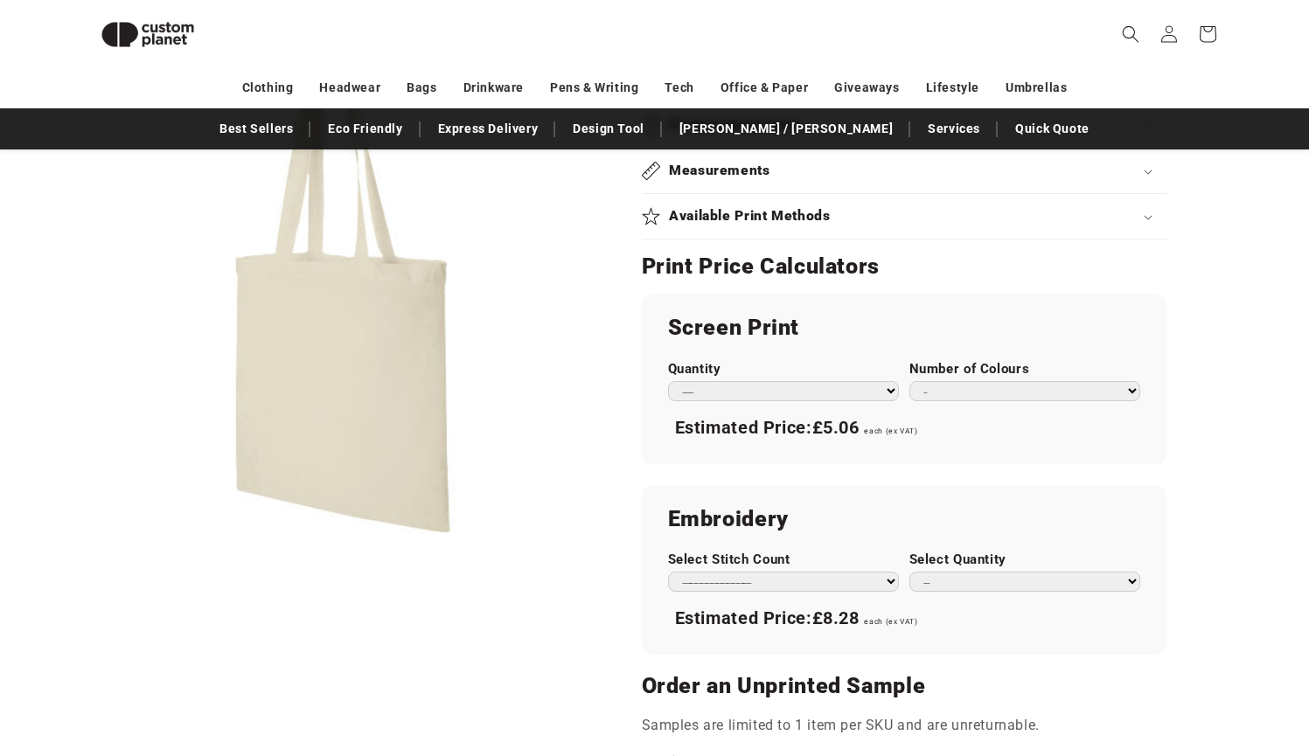
select select "***"
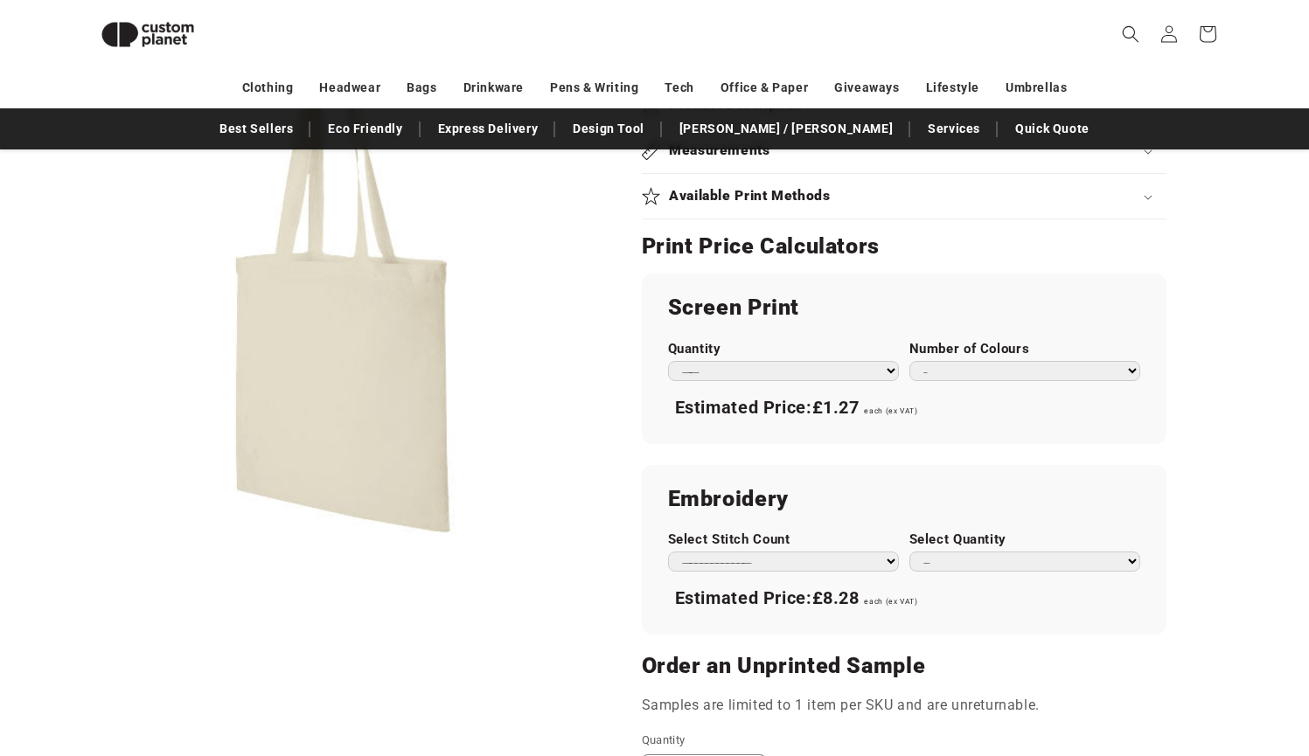
scroll to position [791, 0]
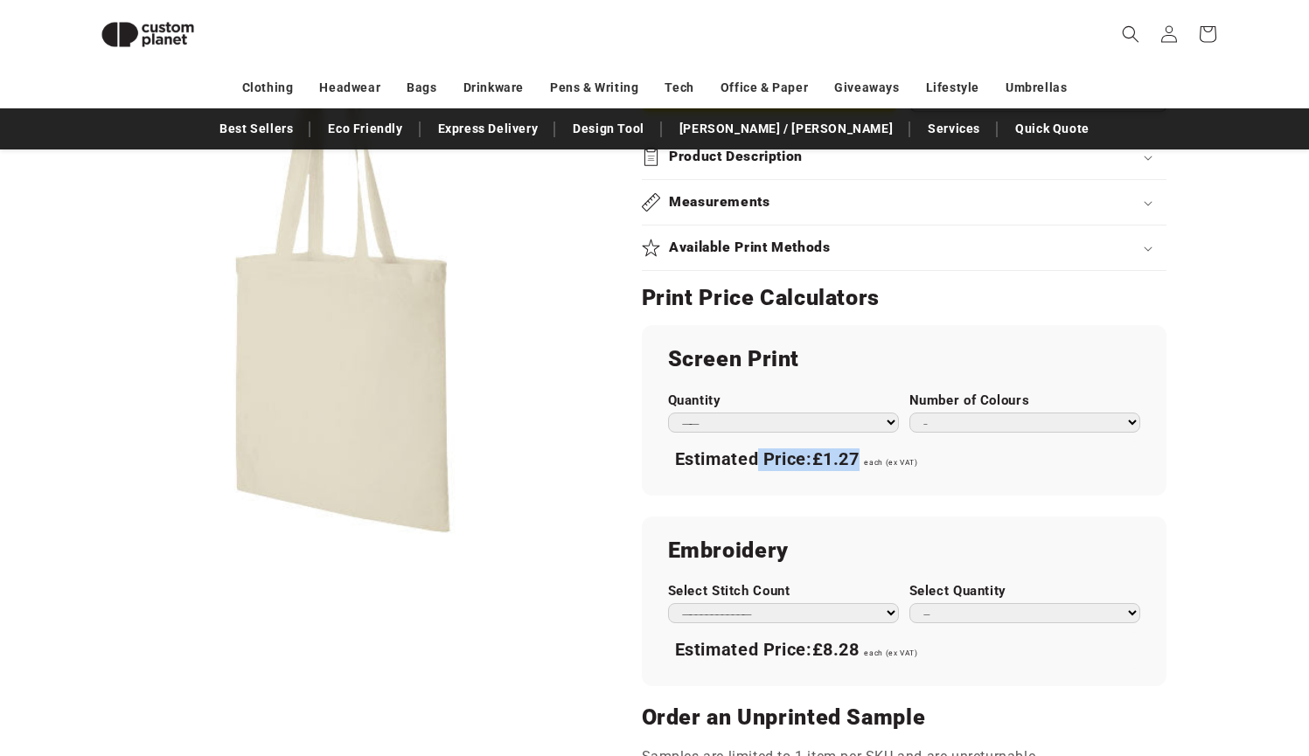
drag, startPoint x: 678, startPoint y: 452, endPoint x: 863, endPoint y: 446, distance: 184.6
click at [863, 446] on div "Estimated Price: £1.27 each (ex VAT)" at bounding box center [904, 460] width 472 height 37
copy div "Estimated Price: £1.27"
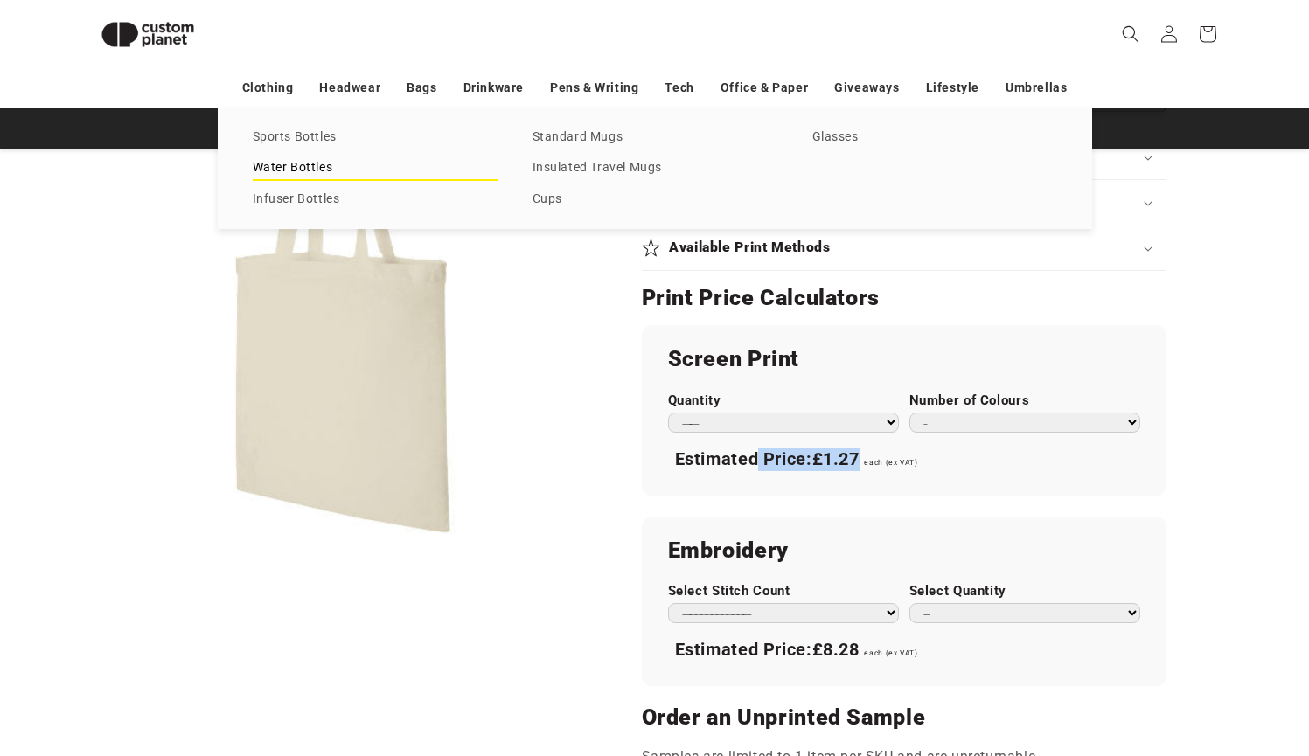
click at [312, 165] on link "Water Bottles" at bounding box center [375, 168] width 245 height 24
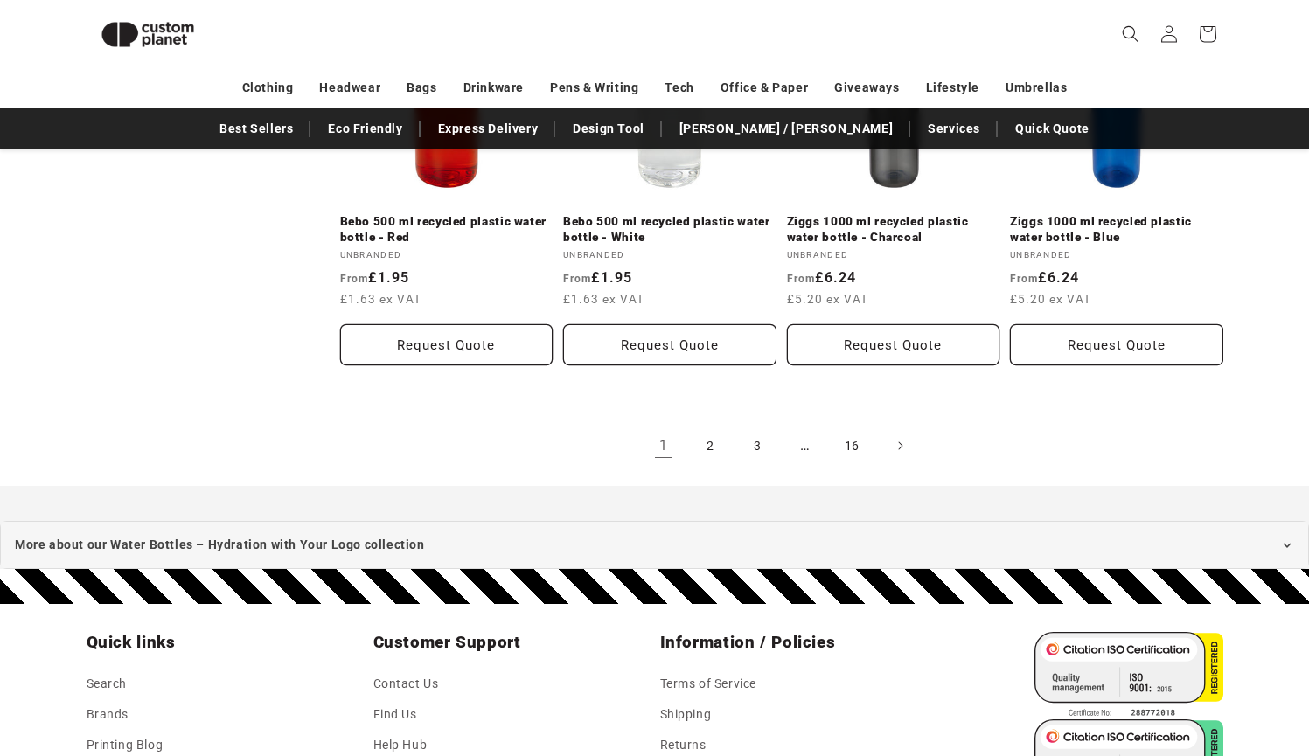
scroll to position [2055, 0]
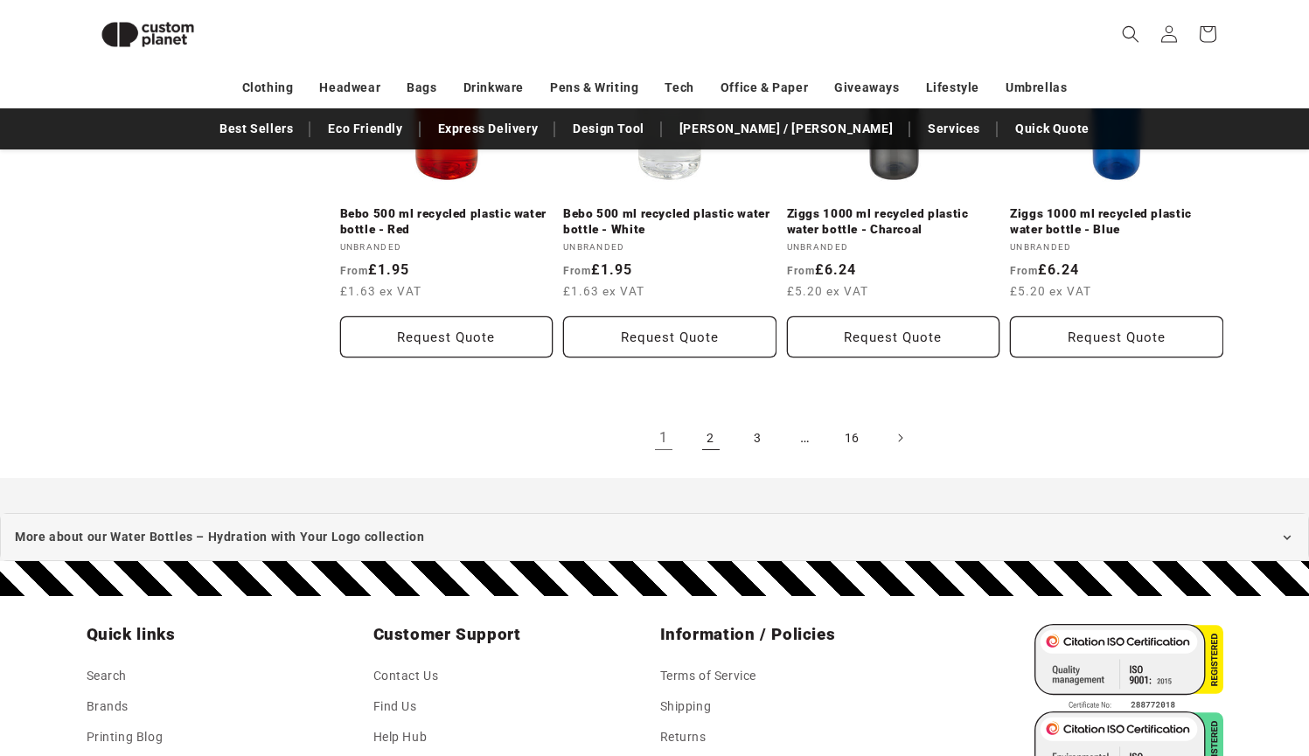
click at [712, 435] on link "2" at bounding box center [711, 438] width 38 height 38
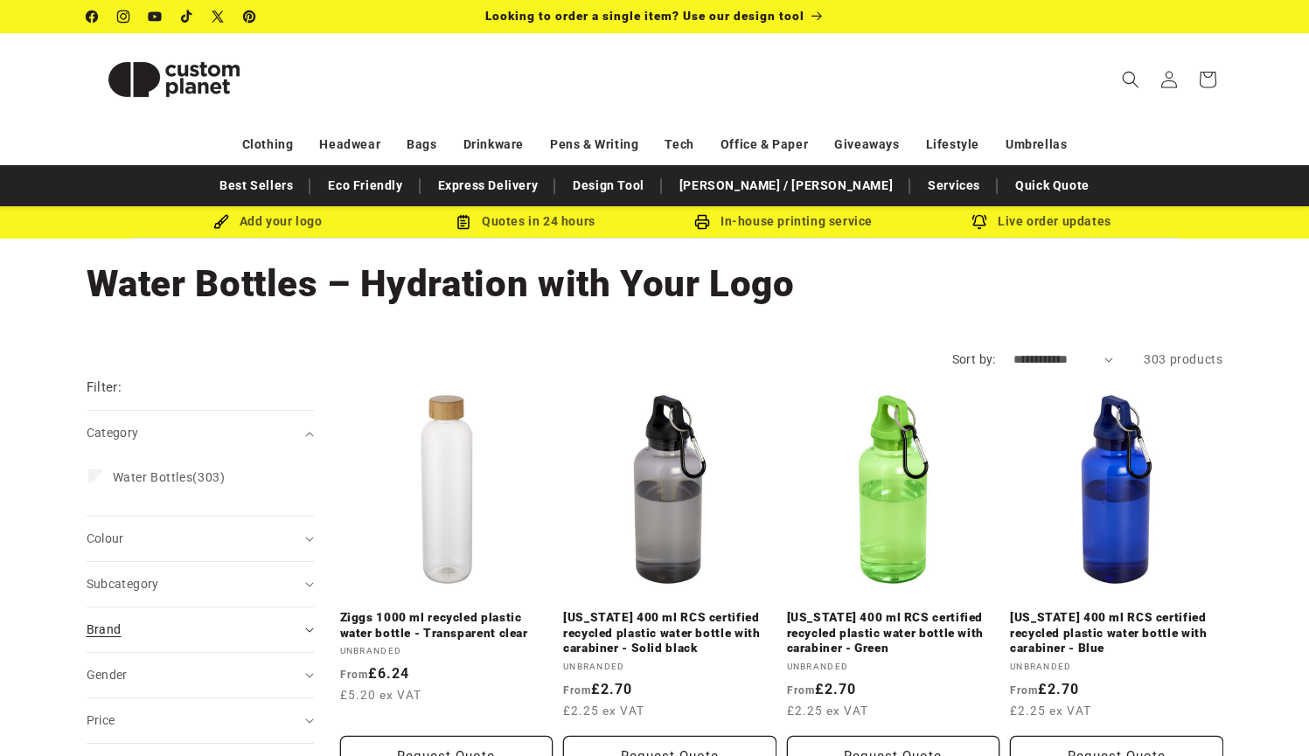
click at [299, 629] on summary "Brand (0)" at bounding box center [200, 630] width 227 height 45
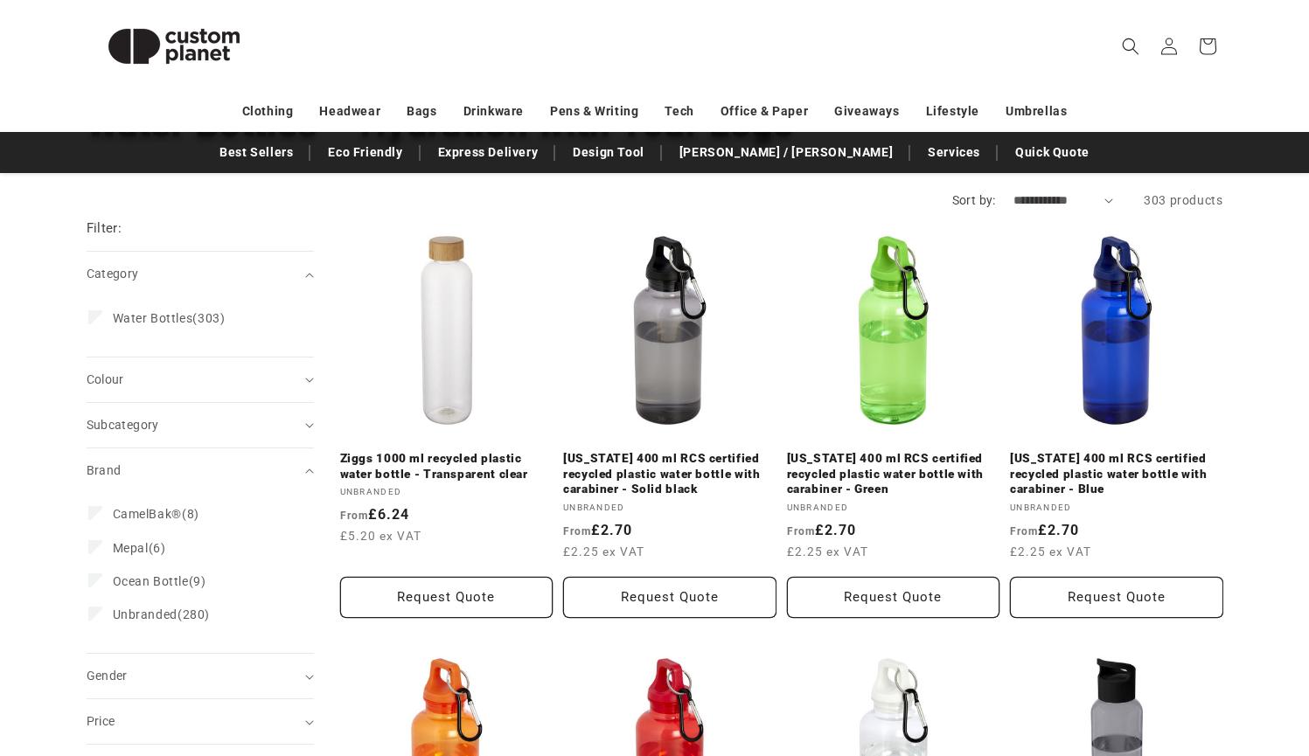
scroll to position [170, 0]
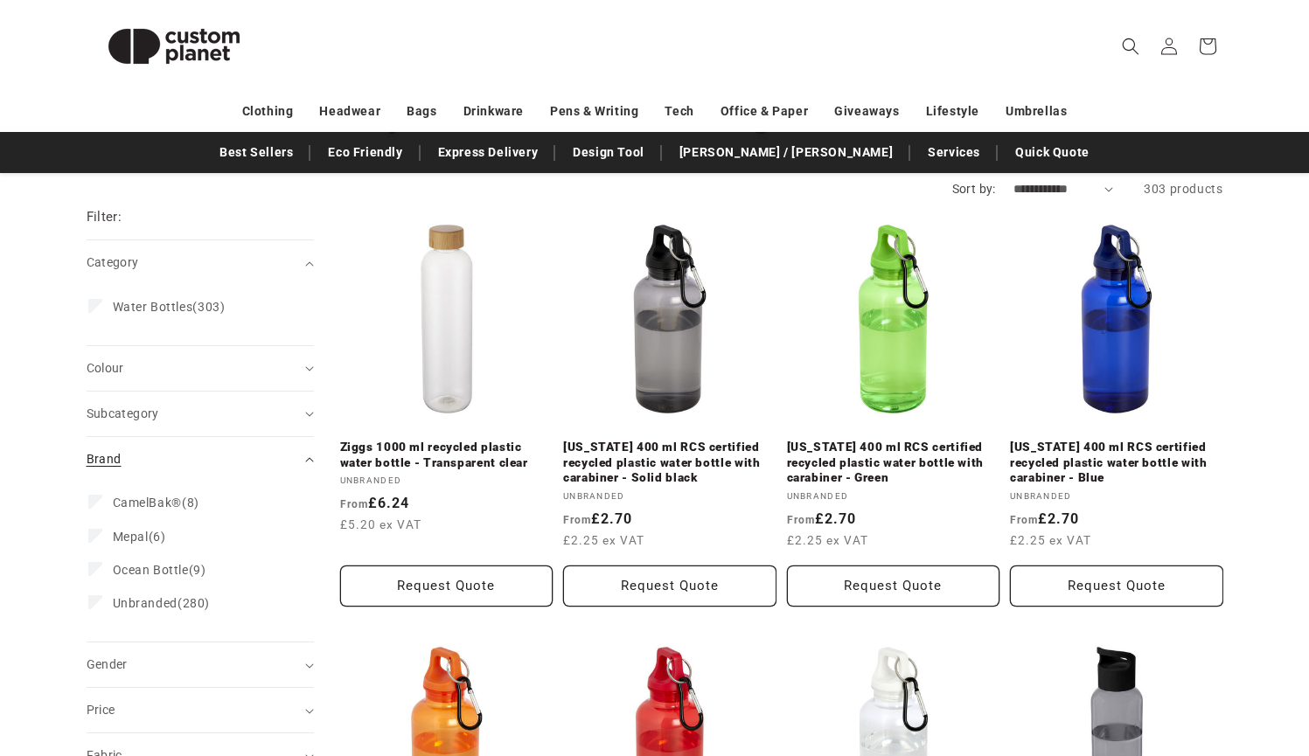
click at [308, 456] on summary "Brand (0)" at bounding box center [200, 459] width 227 height 45
click at [303, 415] on summary "Subcategory (0)" at bounding box center [200, 414] width 227 height 45
click at [303, 414] on summary "Subcategory (0)" at bounding box center [200, 414] width 227 height 45
click at [312, 594] on icon "Fabric (0 selected)" at bounding box center [309, 596] width 9 height 5
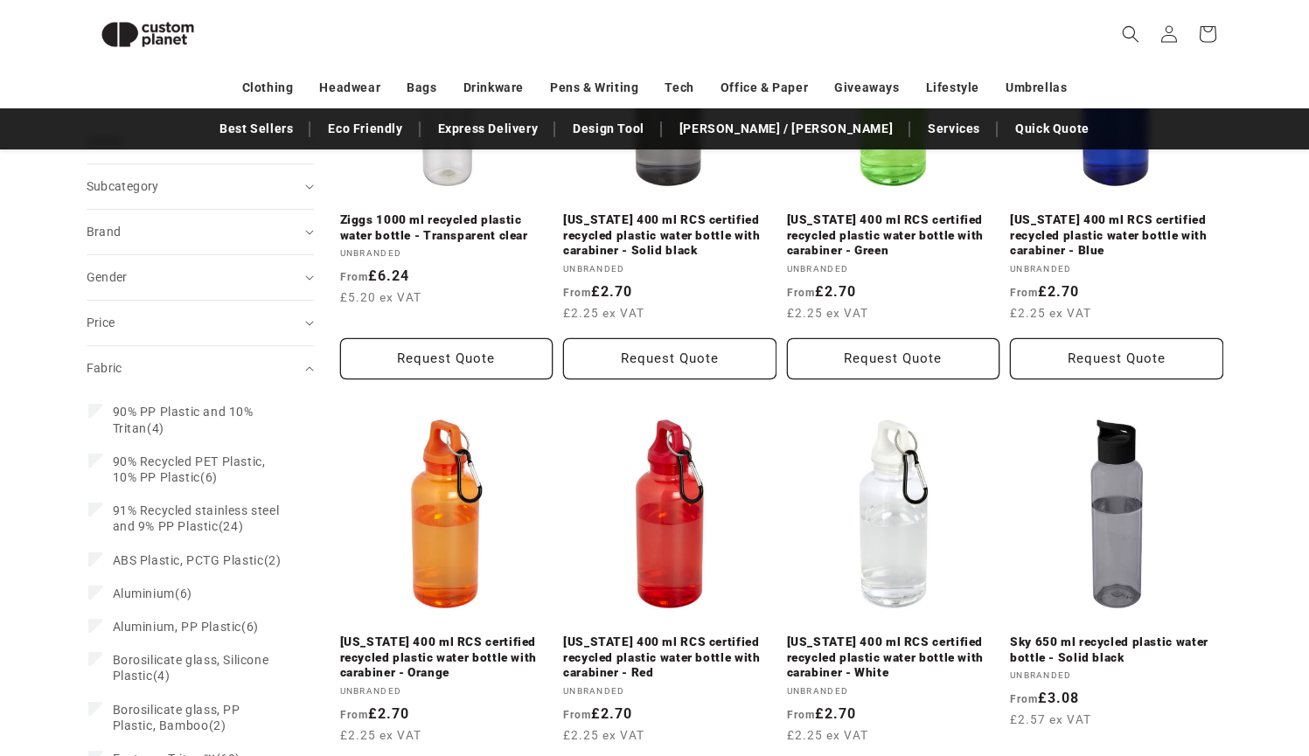
scroll to position [400, 0]
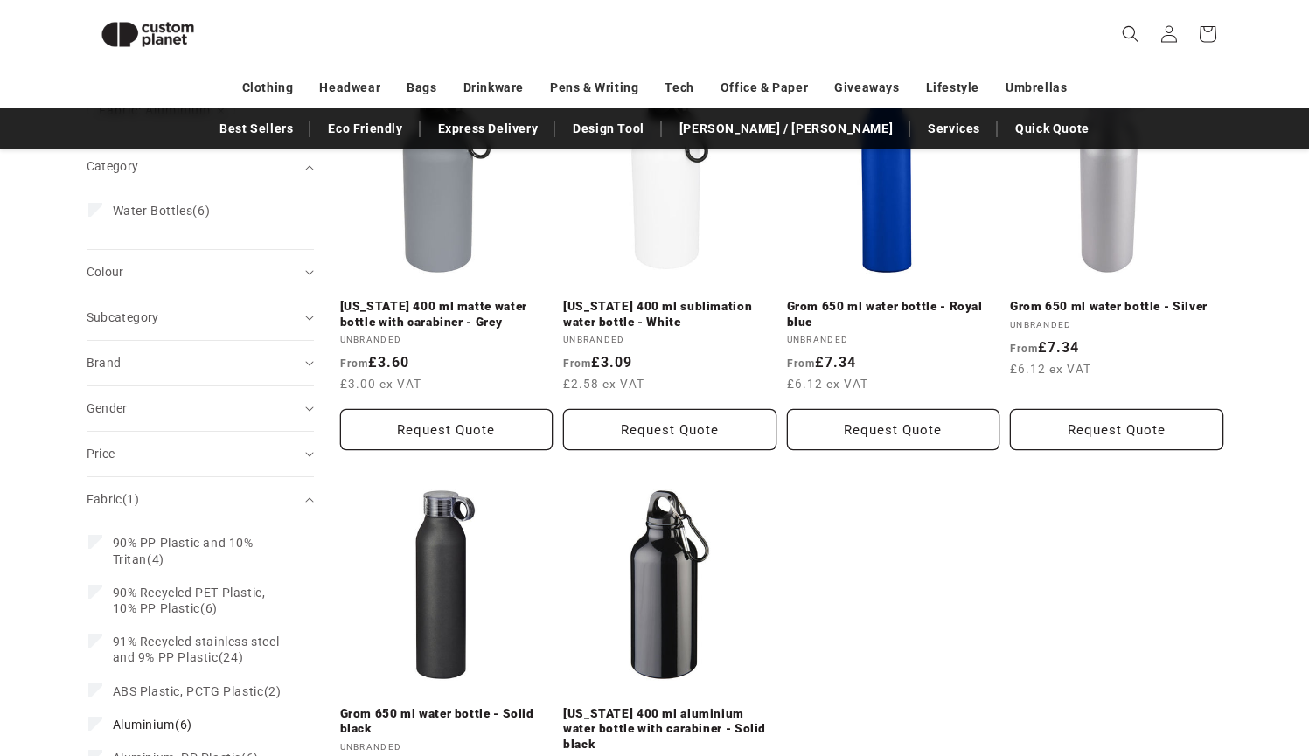
scroll to position [301, 0]
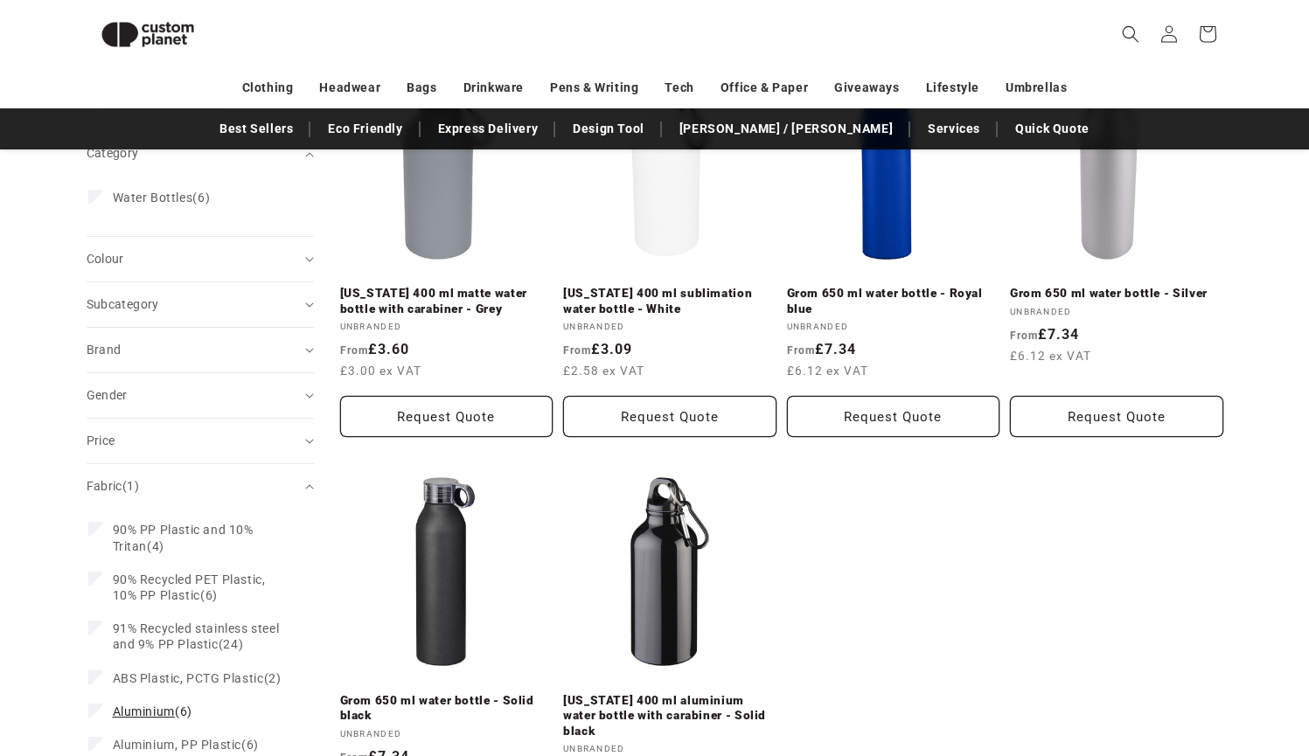
click at [95, 713] on icon at bounding box center [96, 710] width 10 height 6
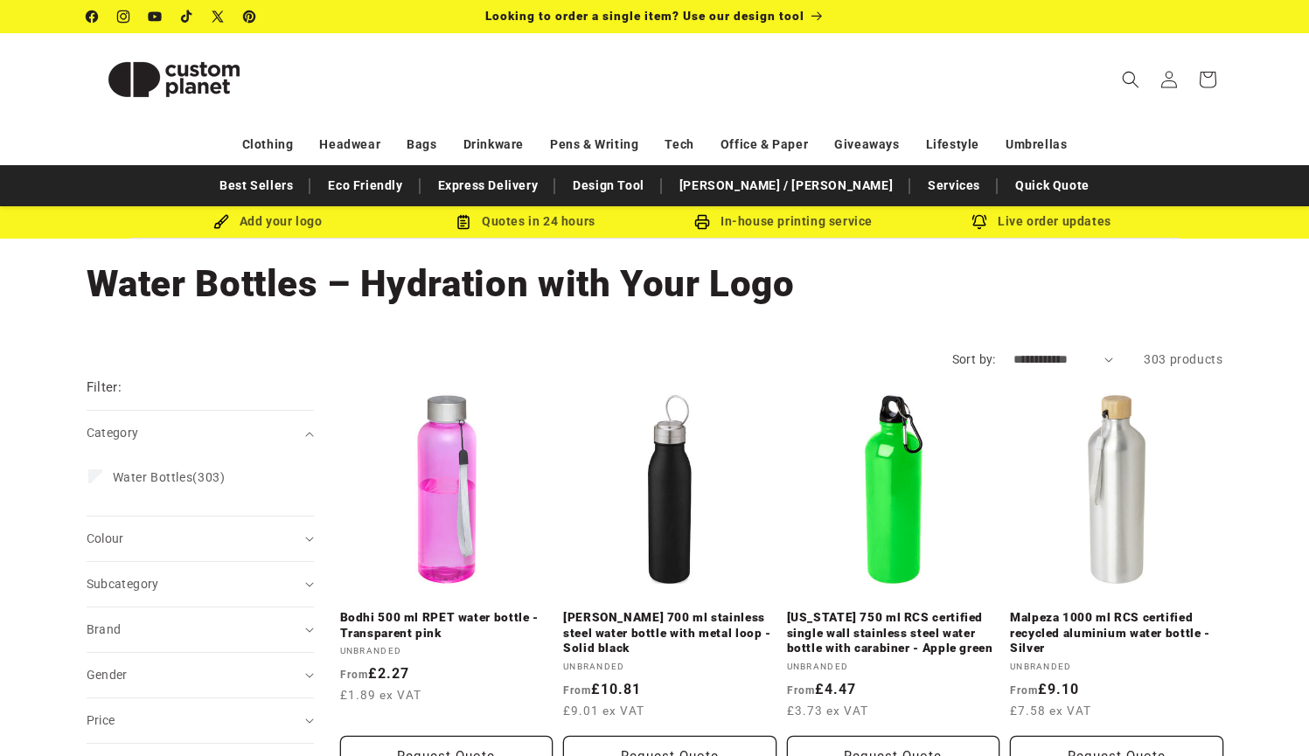
select select "**********"
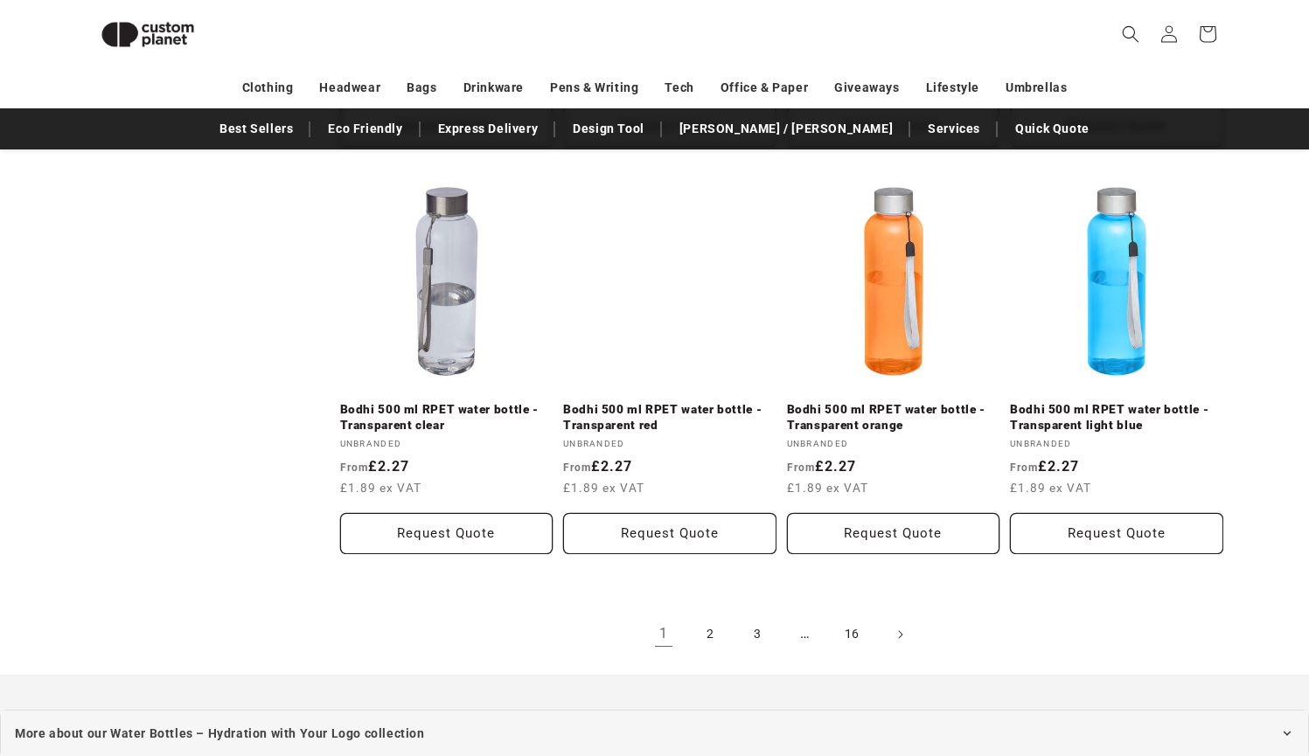
scroll to position [2050, 0]
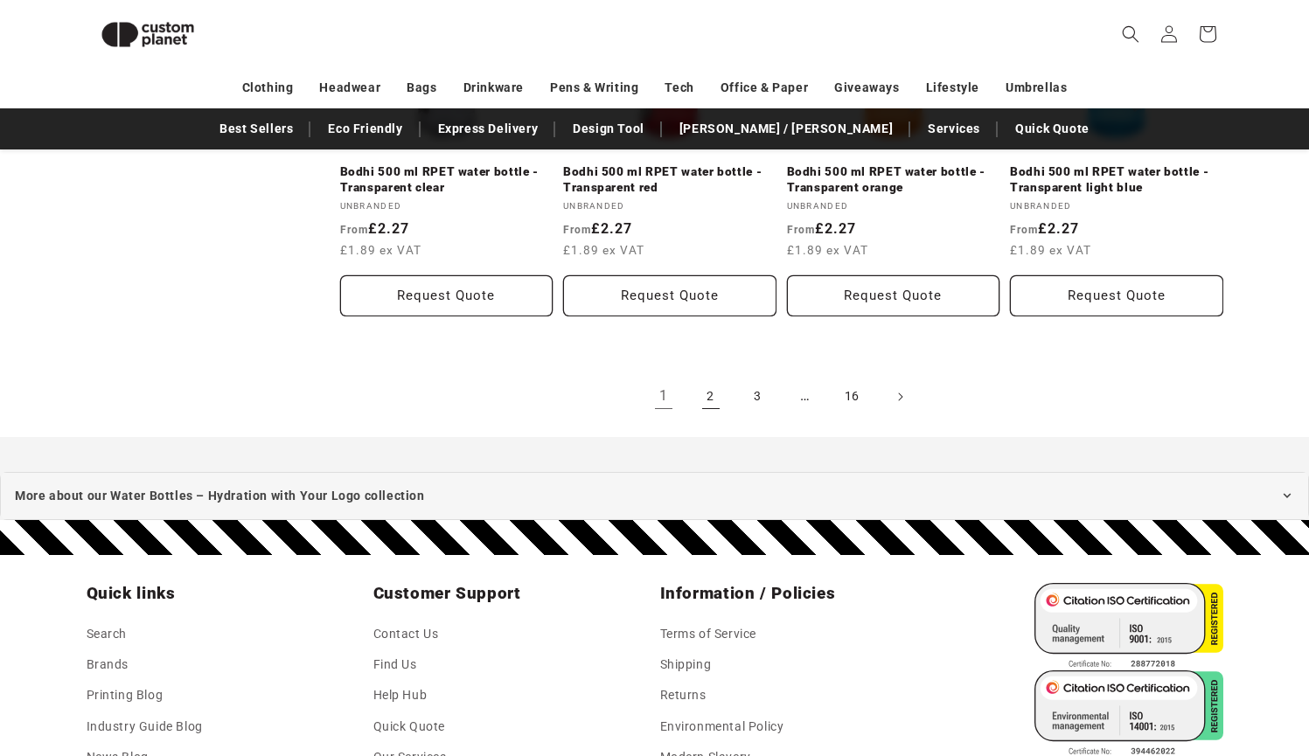
click at [714, 389] on link "2" at bounding box center [711, 397] width 38 height 38
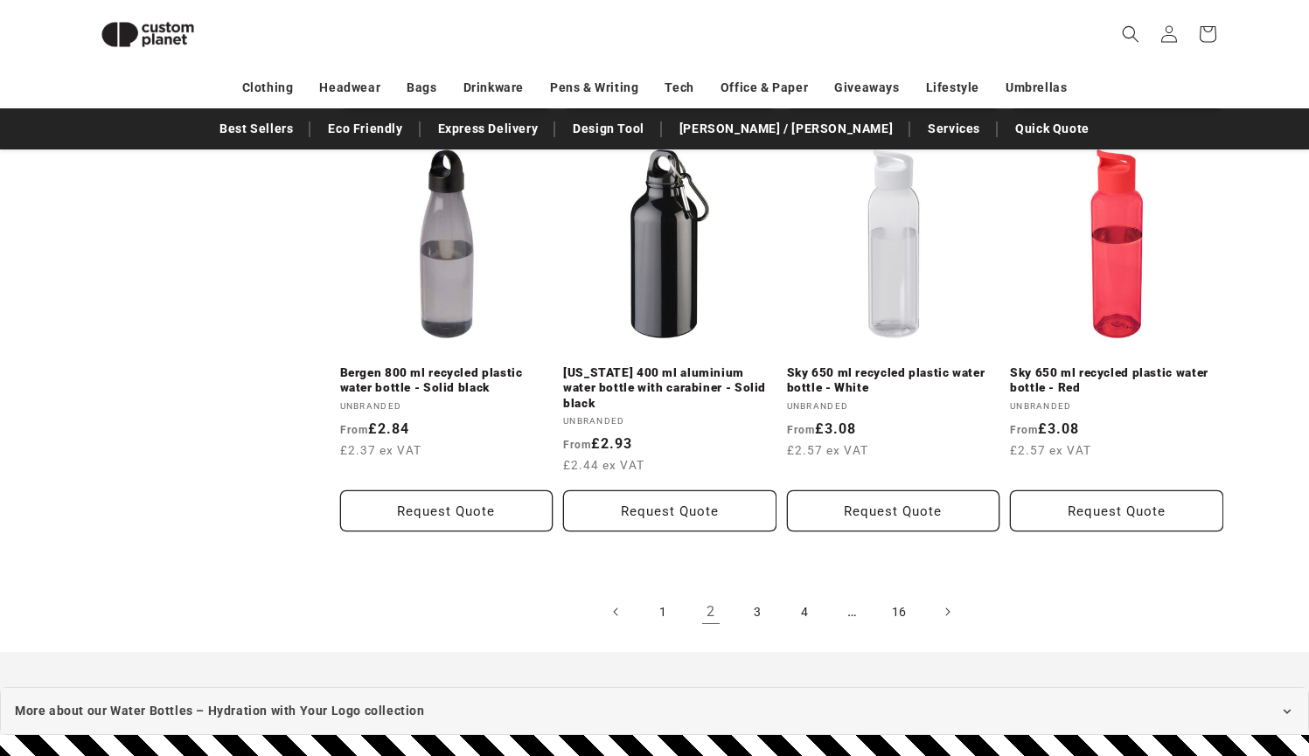
scroll to position [1892, 0]
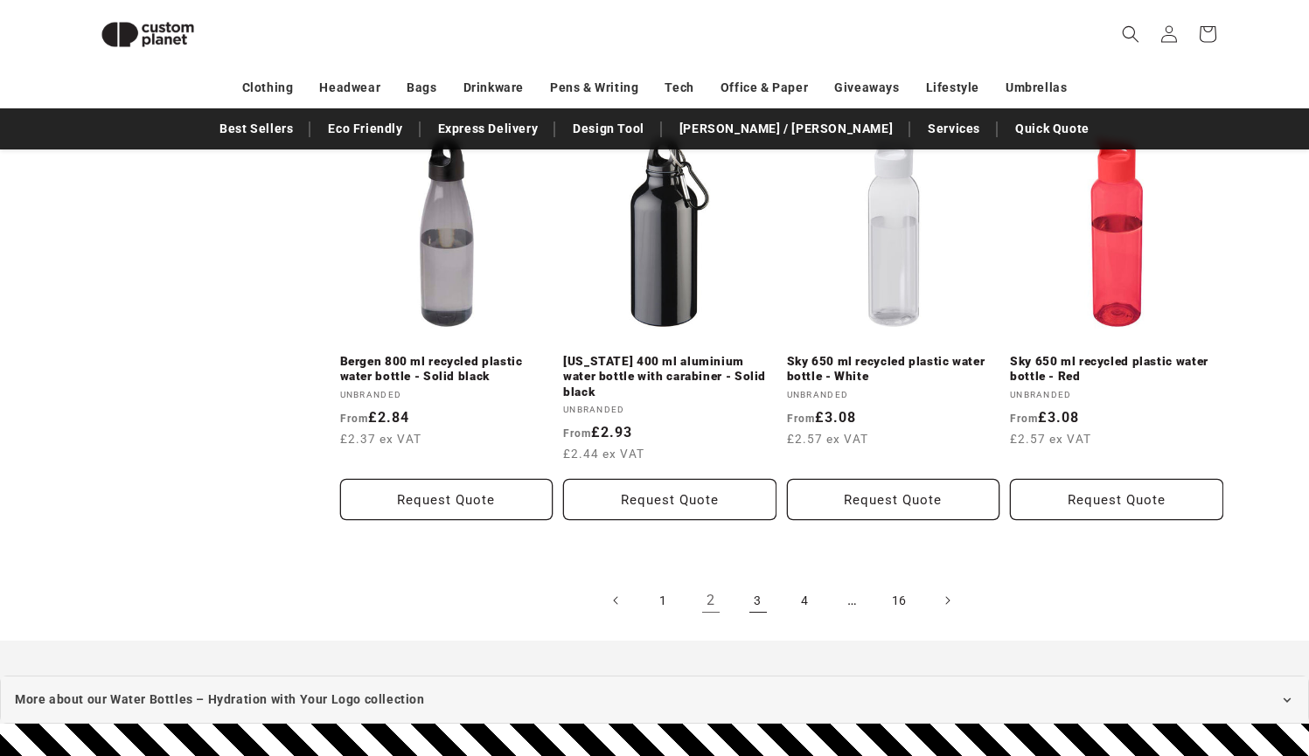
click at [752, 581] on link "3" at bounding box center [758, 600] width 38 height 38
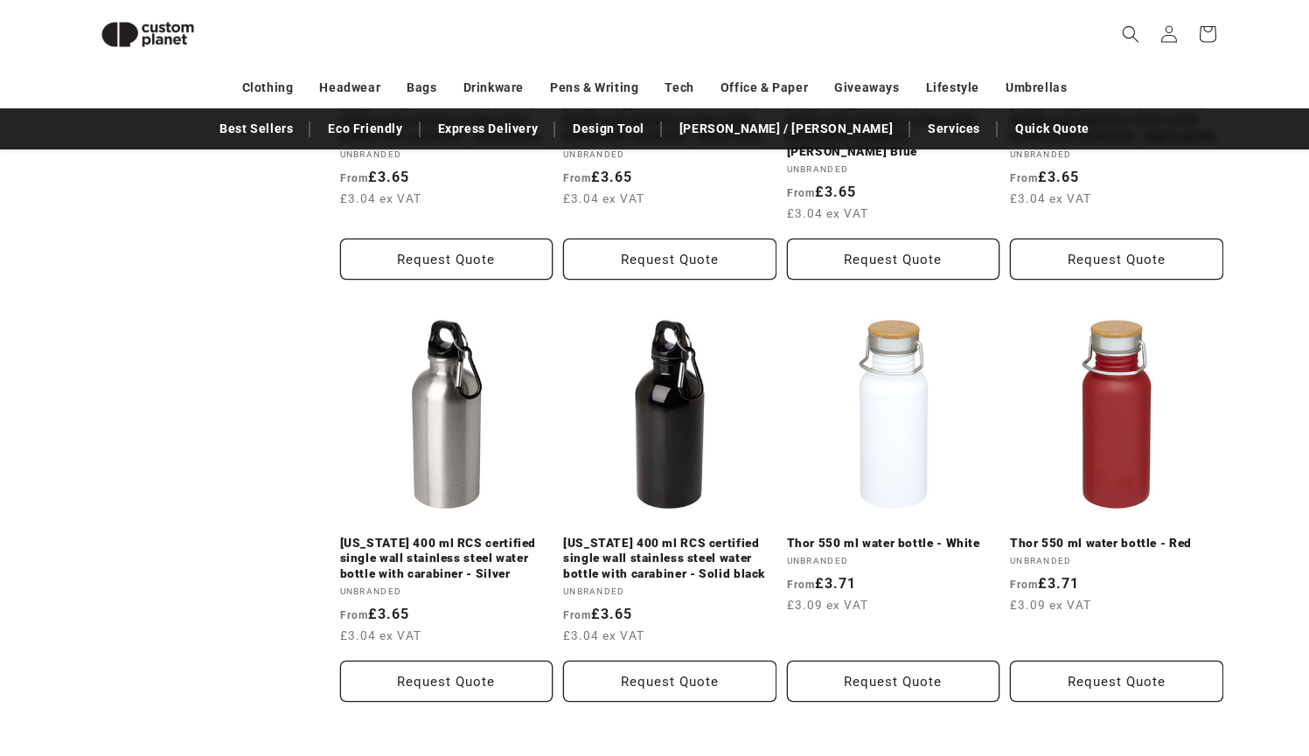
scroll to position [1796, 0]
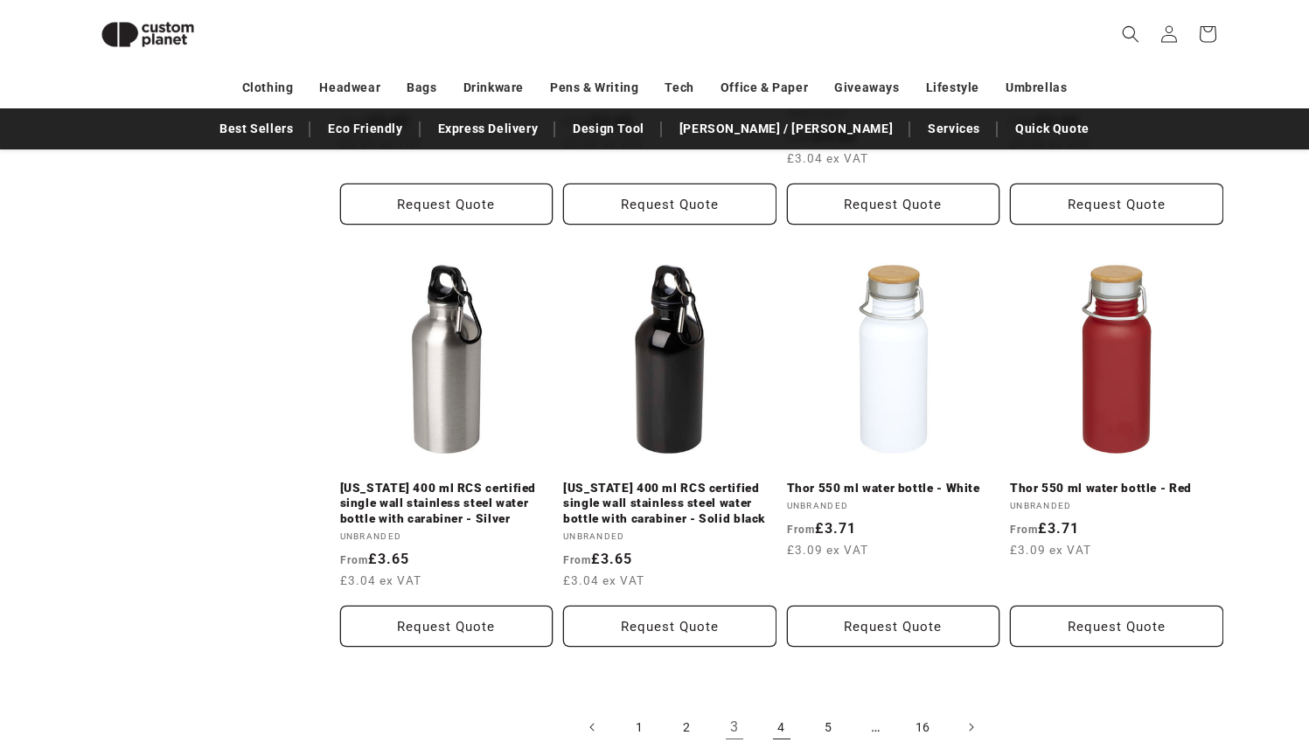
click at [782, 708] on link "4" at bounding box center [781, 727] width 38 height 38
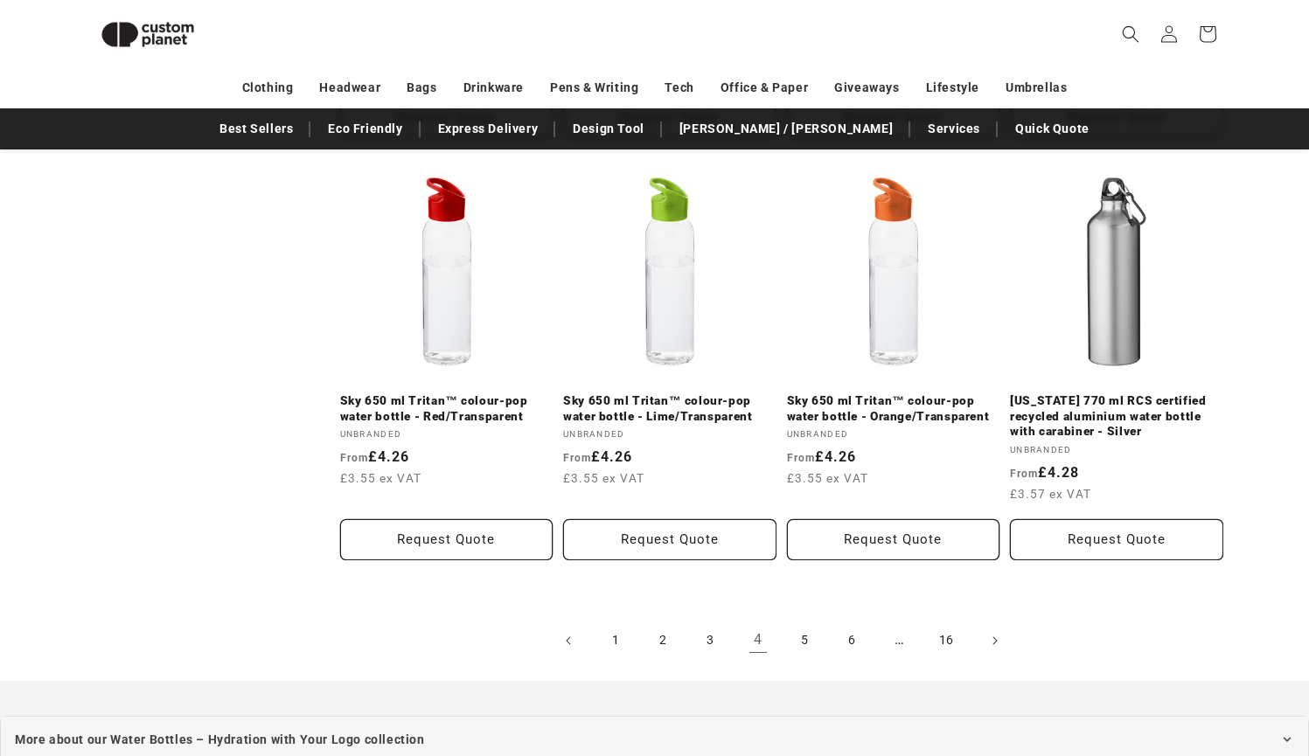
scroll to position [1899, 0]
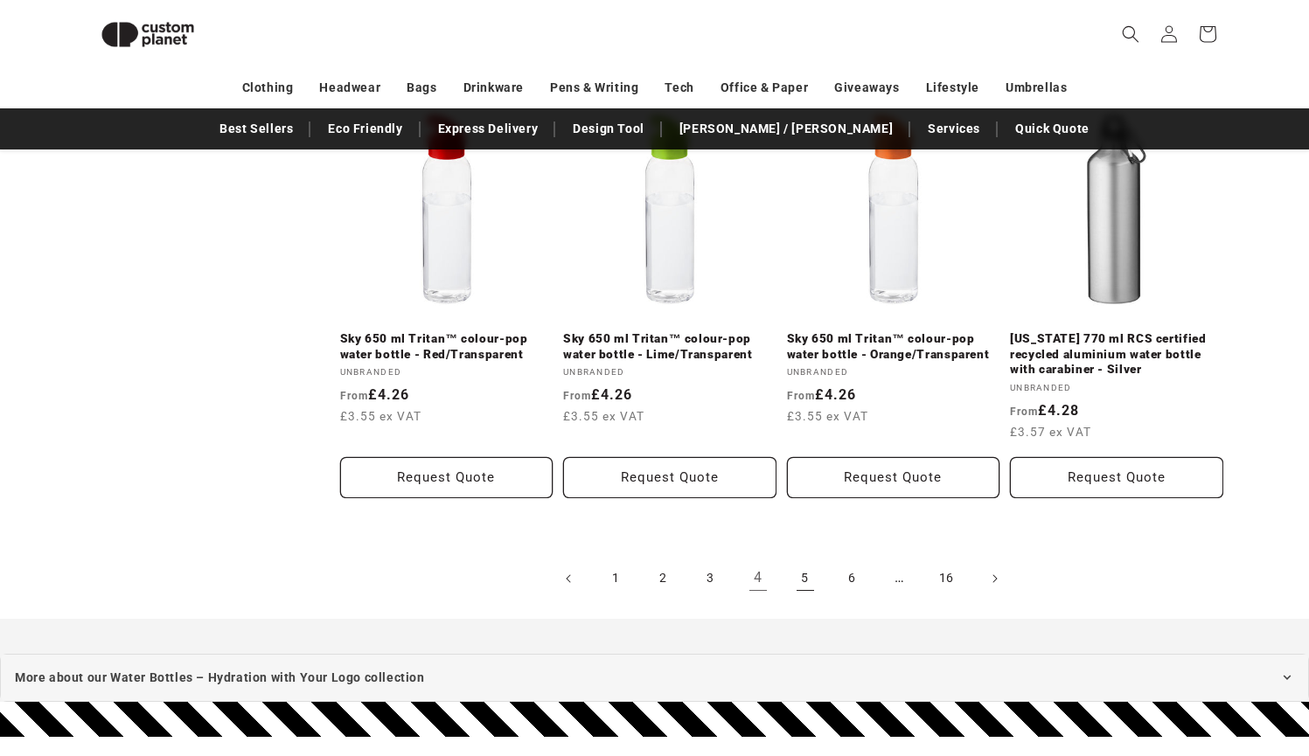
click at [805, 574] on link "5" at bounding box center [805, 579] width 38 height 38
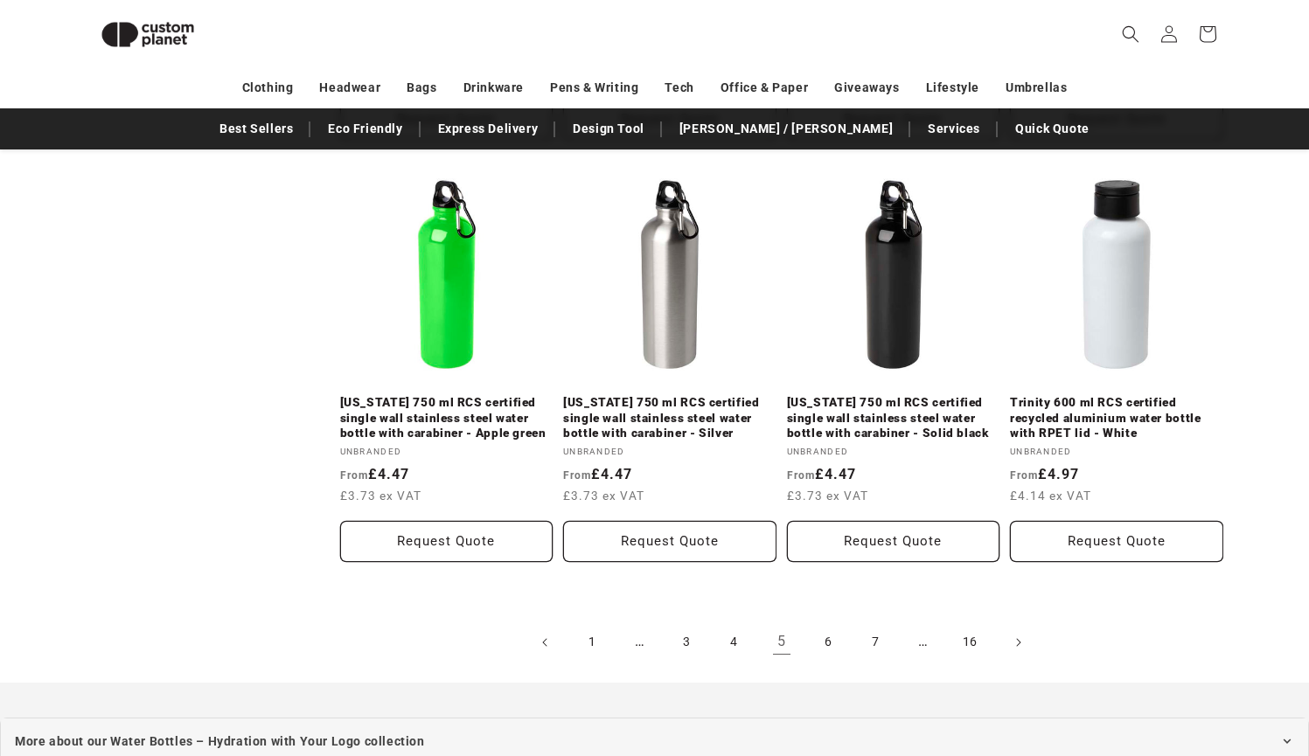
scroll to position [1915, 0]
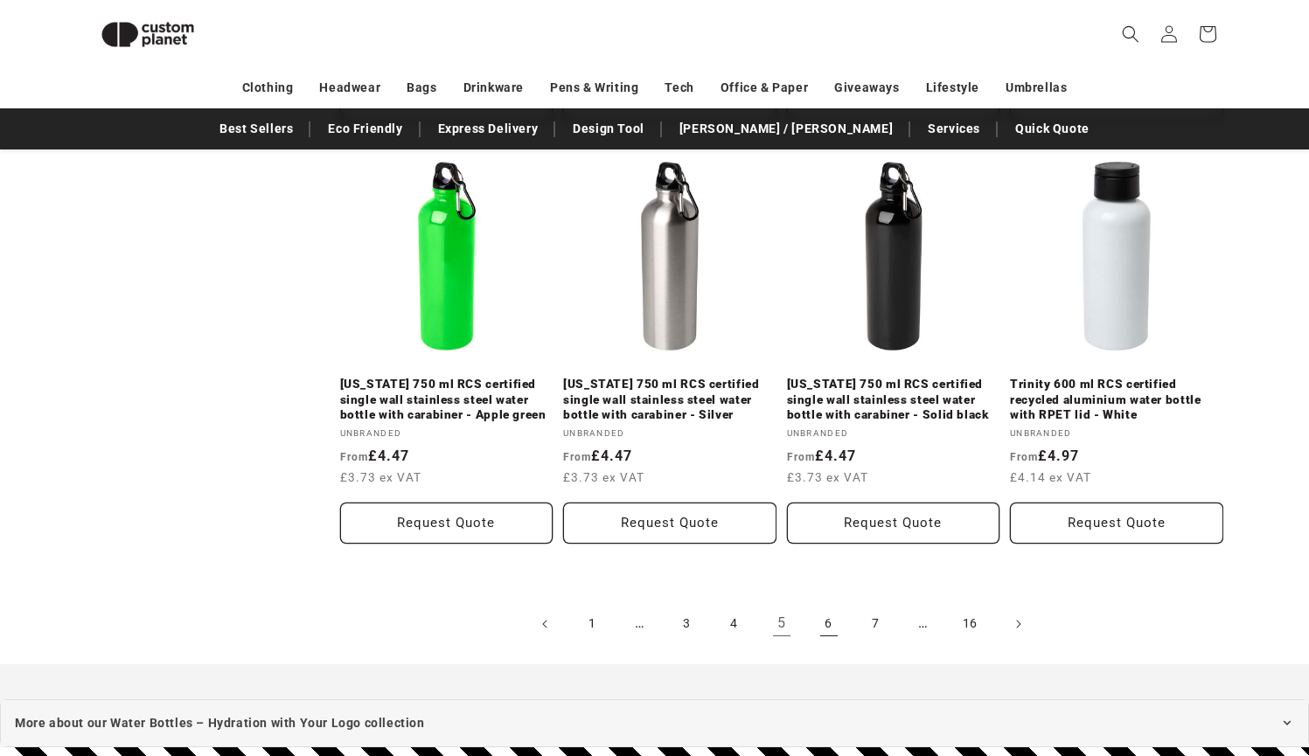
click at [825, 605] on link "6" at bounding box center [829, 624] width 38 height 38
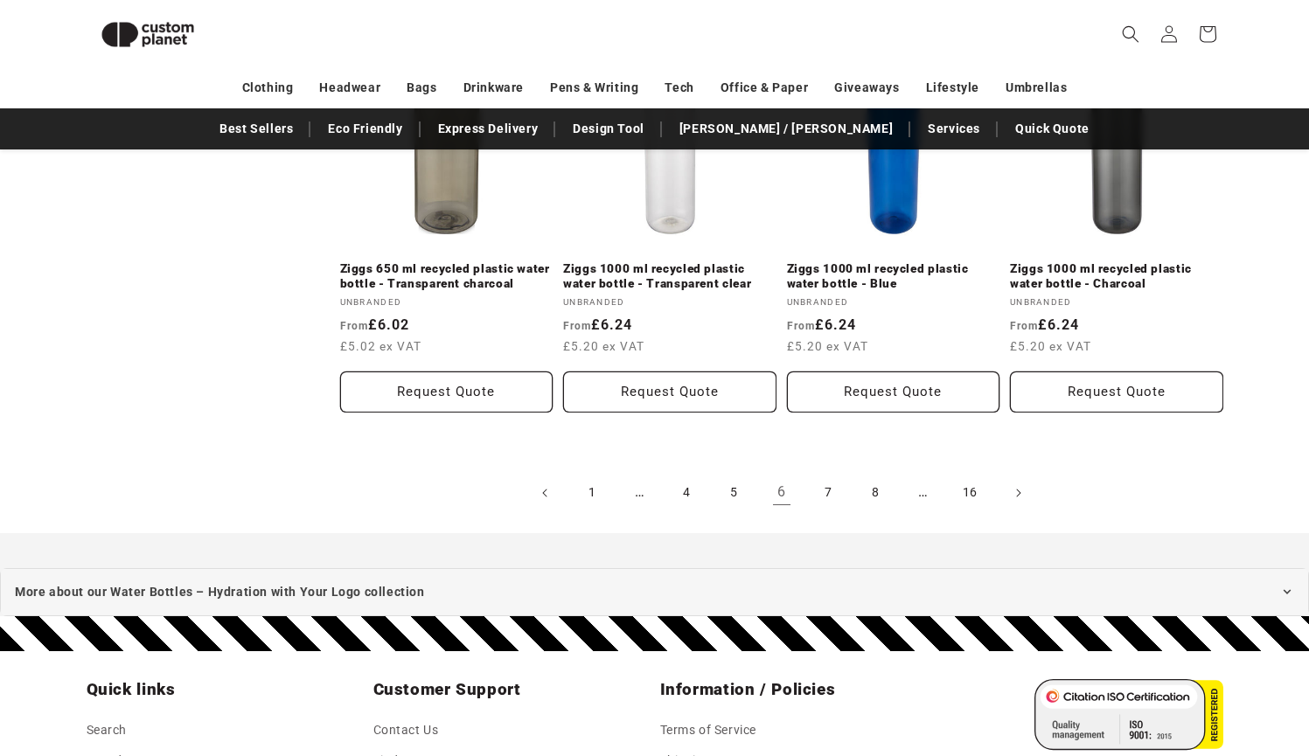
scroll to position [2032, 0]
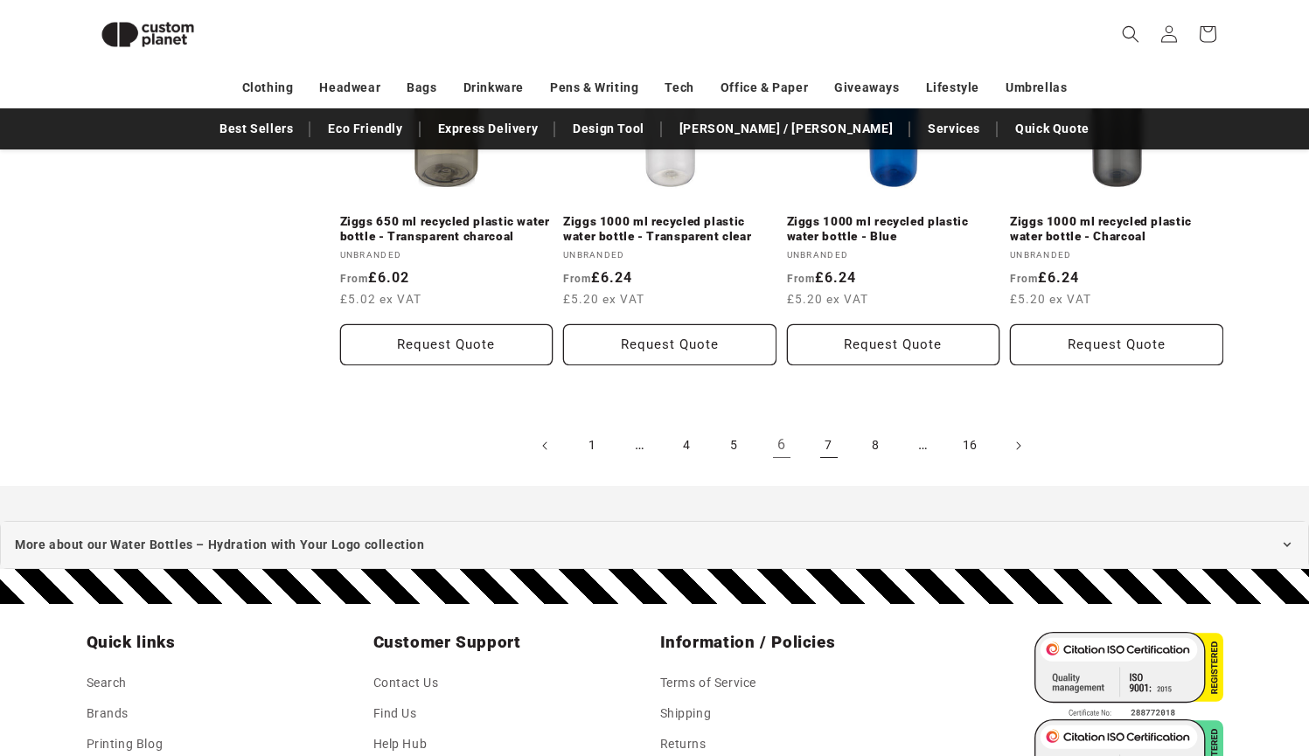
click at [825, 427] on link "7" at bounding box center [829, 446] width 38 height 38
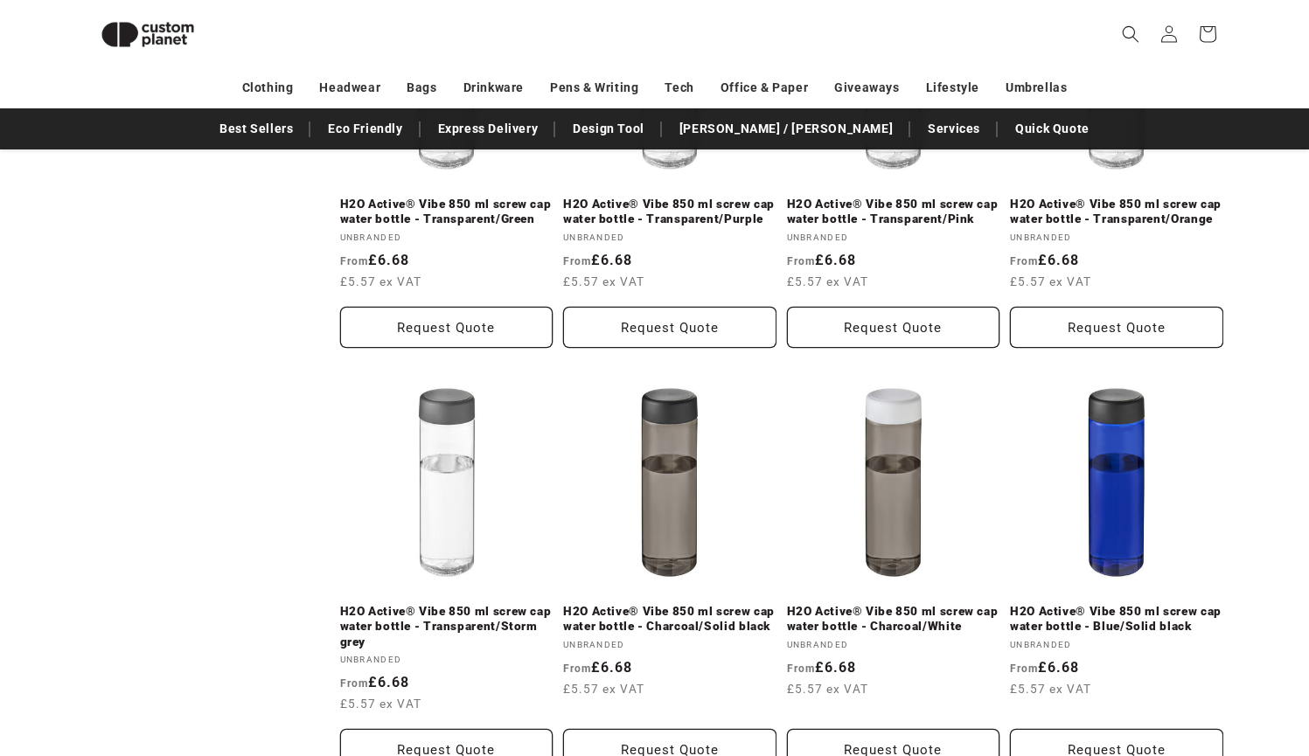
scroll to position [1825, 0]
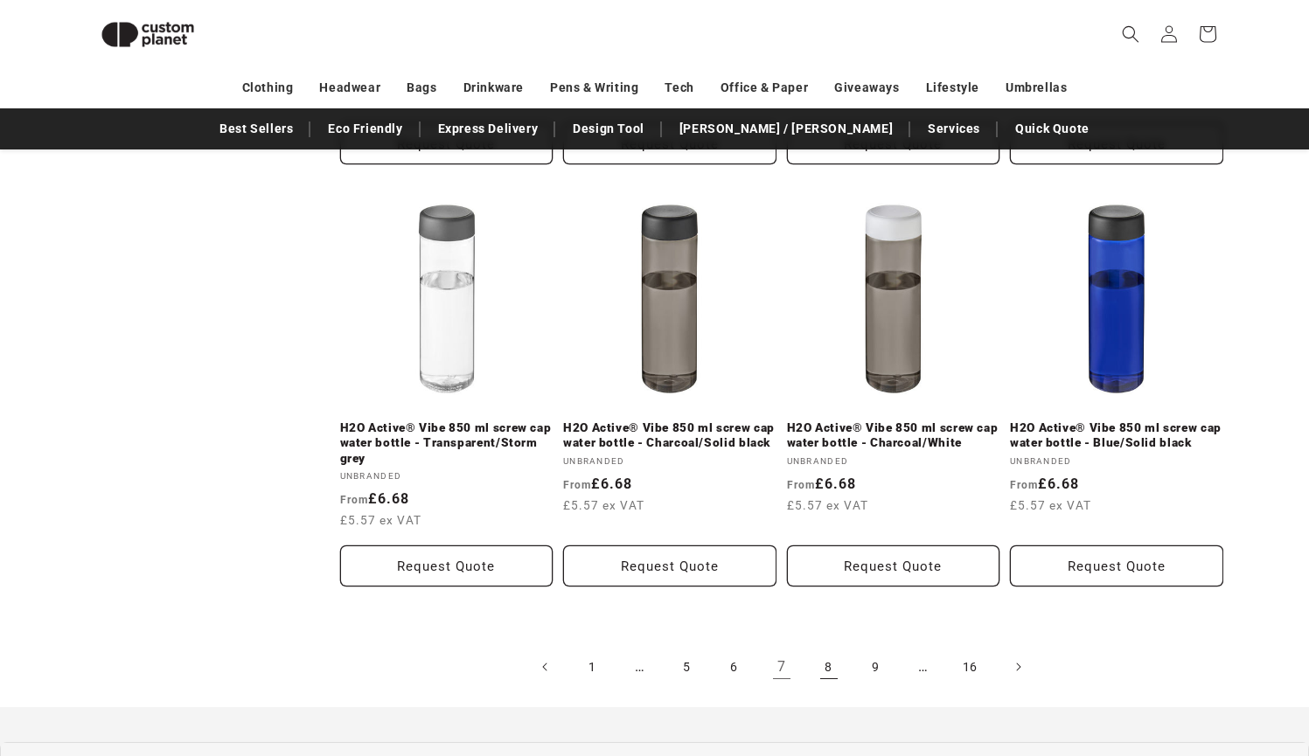
click at [829, 671] on link "8" at bounding box center [829, 667] width 38 height 38
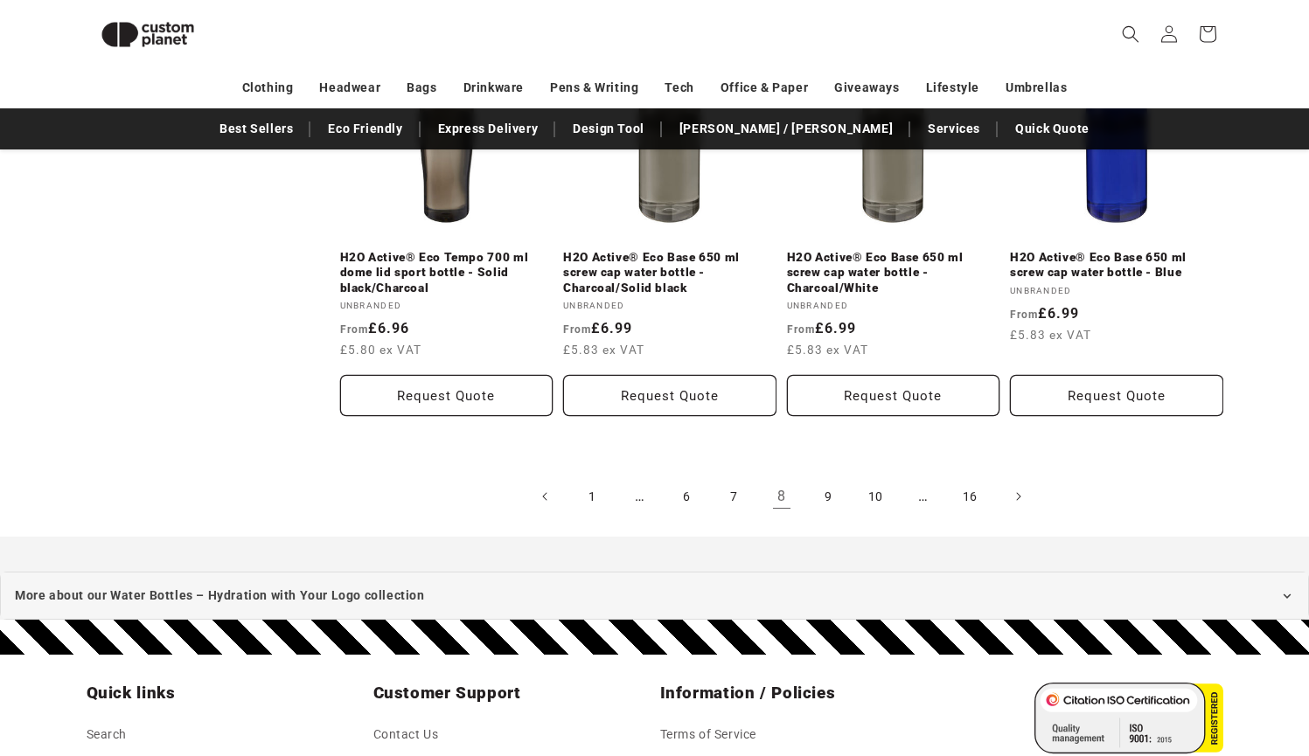
scroll to position [2040, 0]
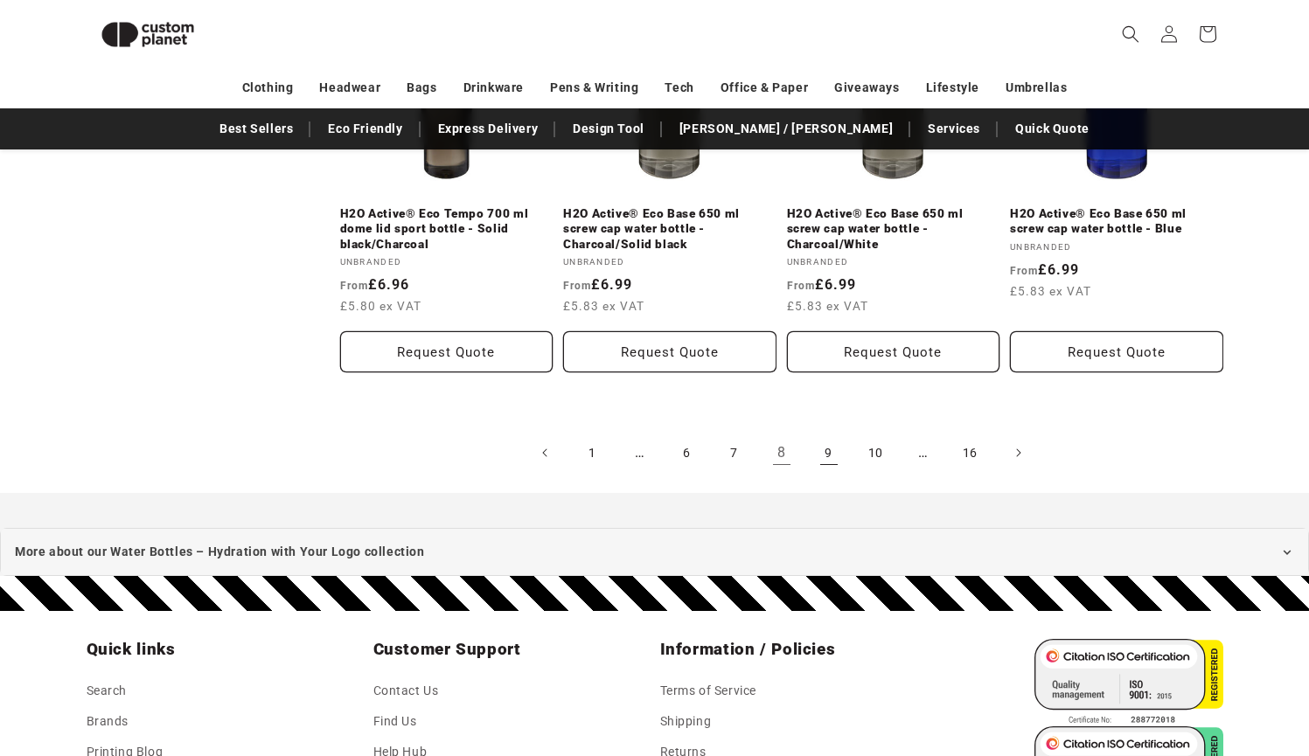
click at [828, 447] on link "9" at bounding box center [829, 453] width 38 height 38
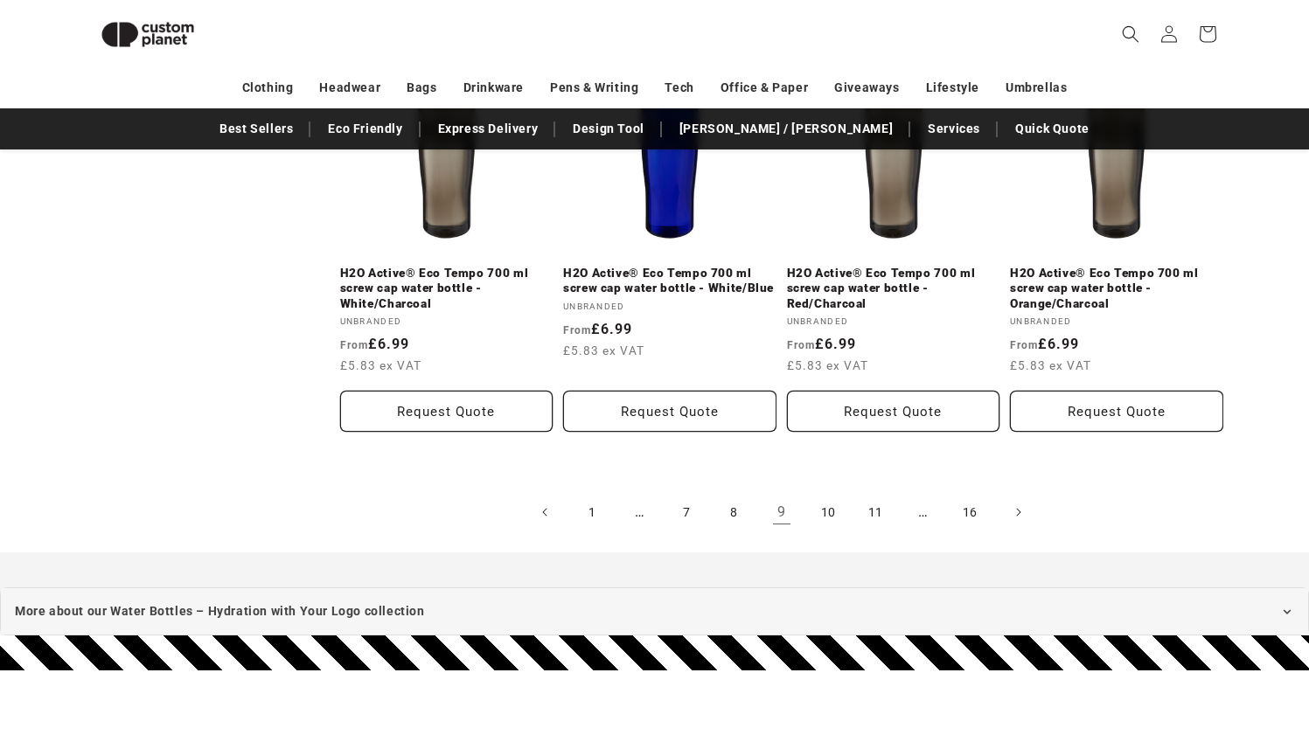
scroll to position [2040, 0]
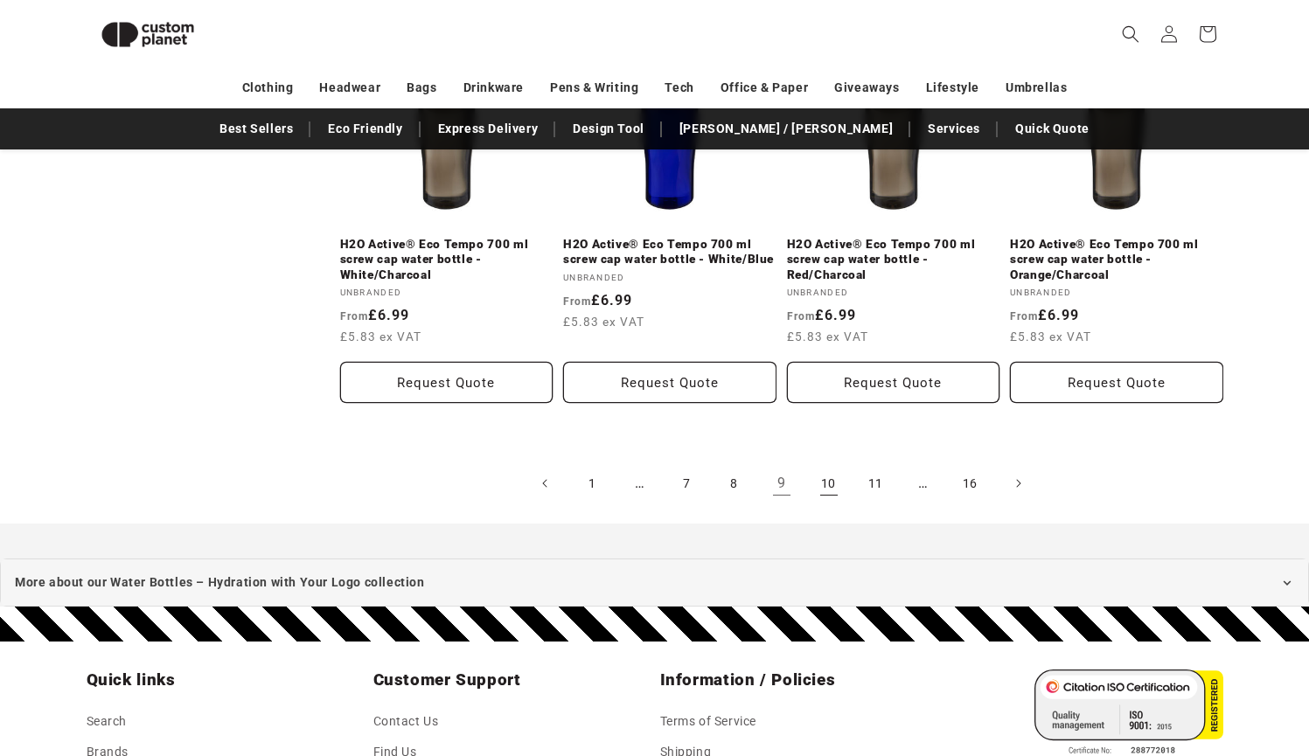
click at [829, 476] on link "10" at bounding box center [829, 483] width 38 height 38
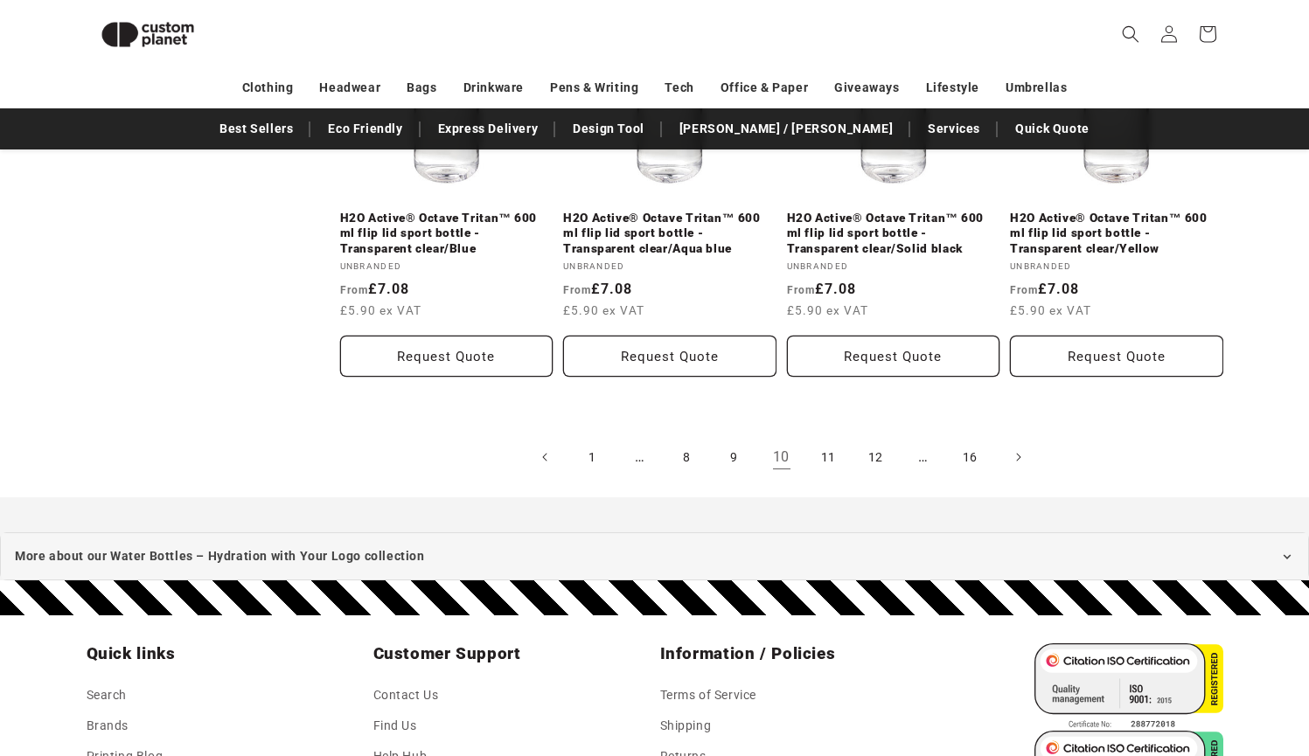
scroll to position [2073, 0]
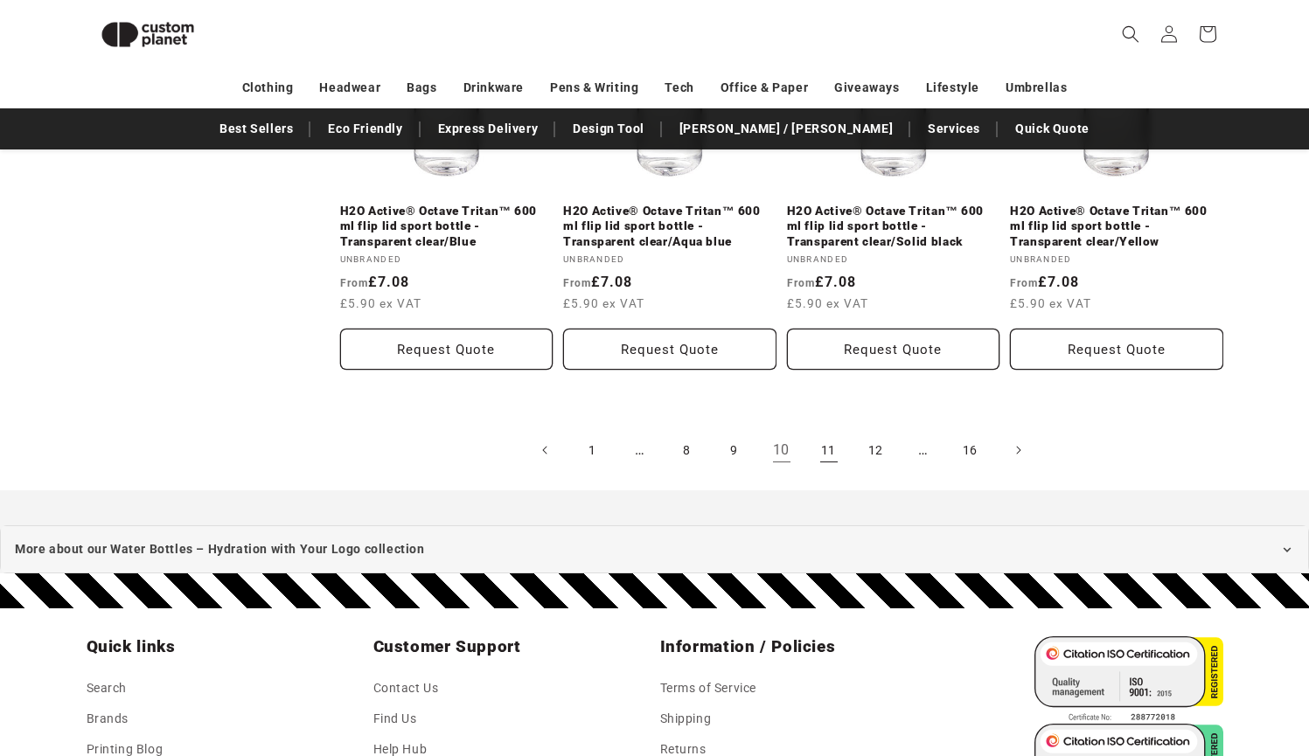
click at [827, 444] on link "11" at bounding box center [829, 450] width 38 height 38
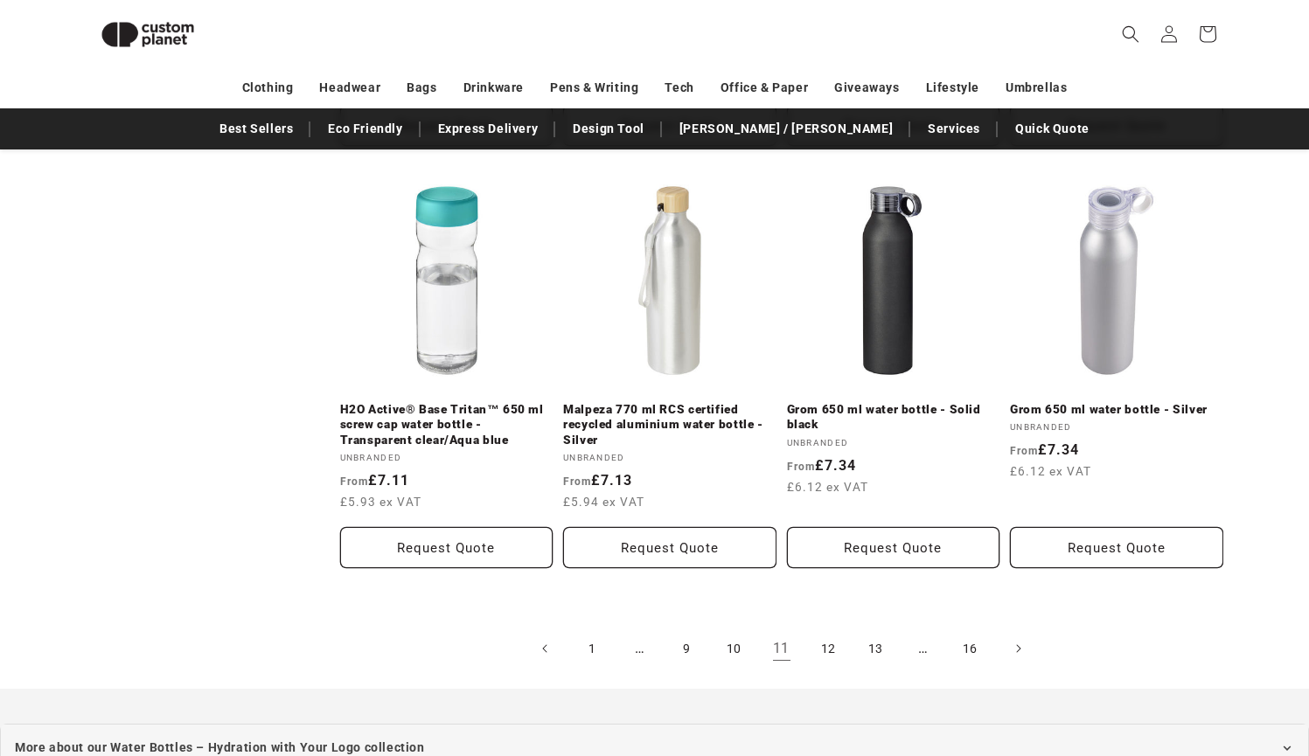
scroll to position [1878, 0]
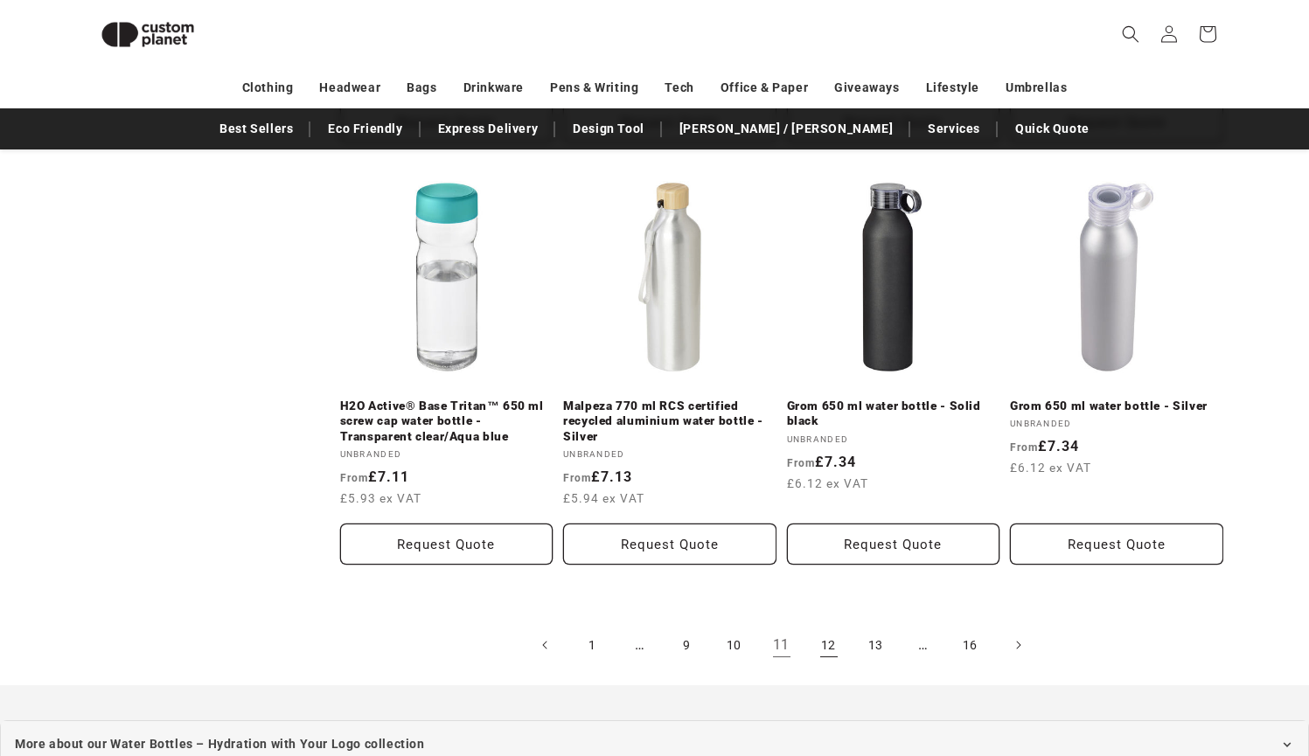
click at [829, 636] on link "12" at bounding box center [829, 645] width 38 height 38
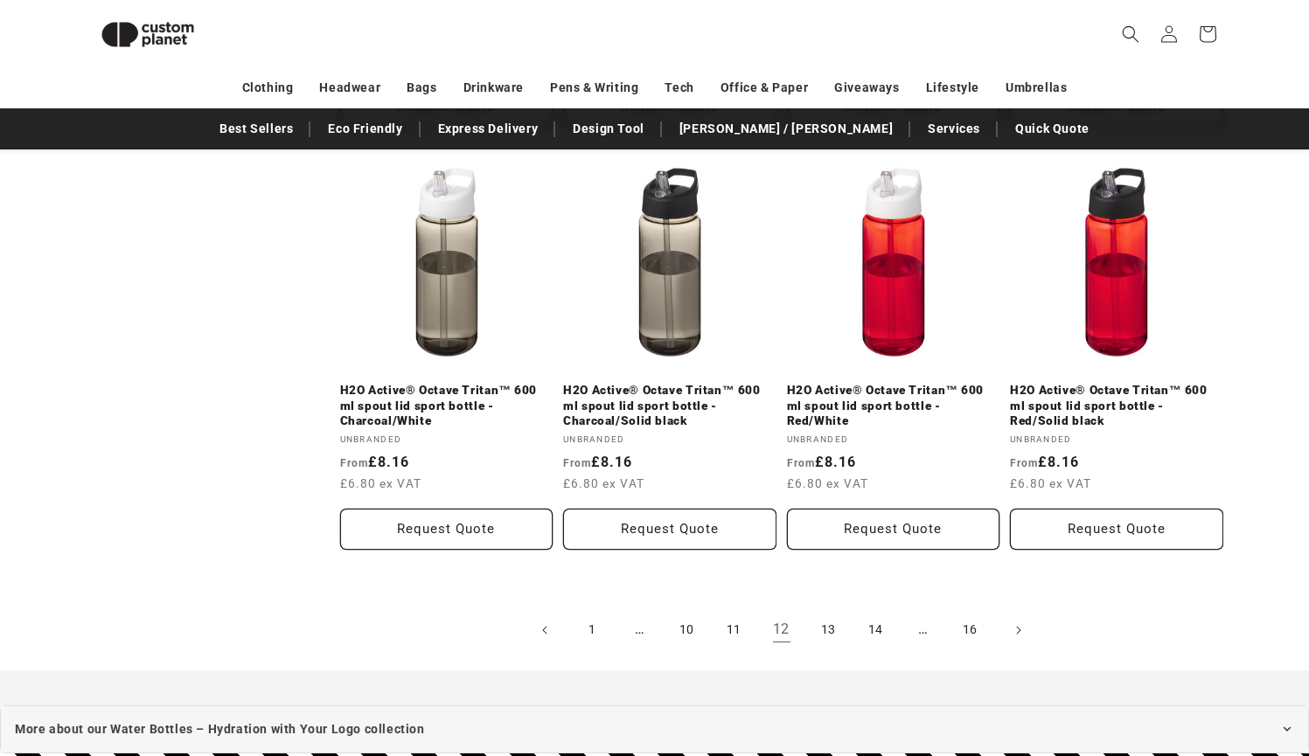
scroll to position [1893, 0]
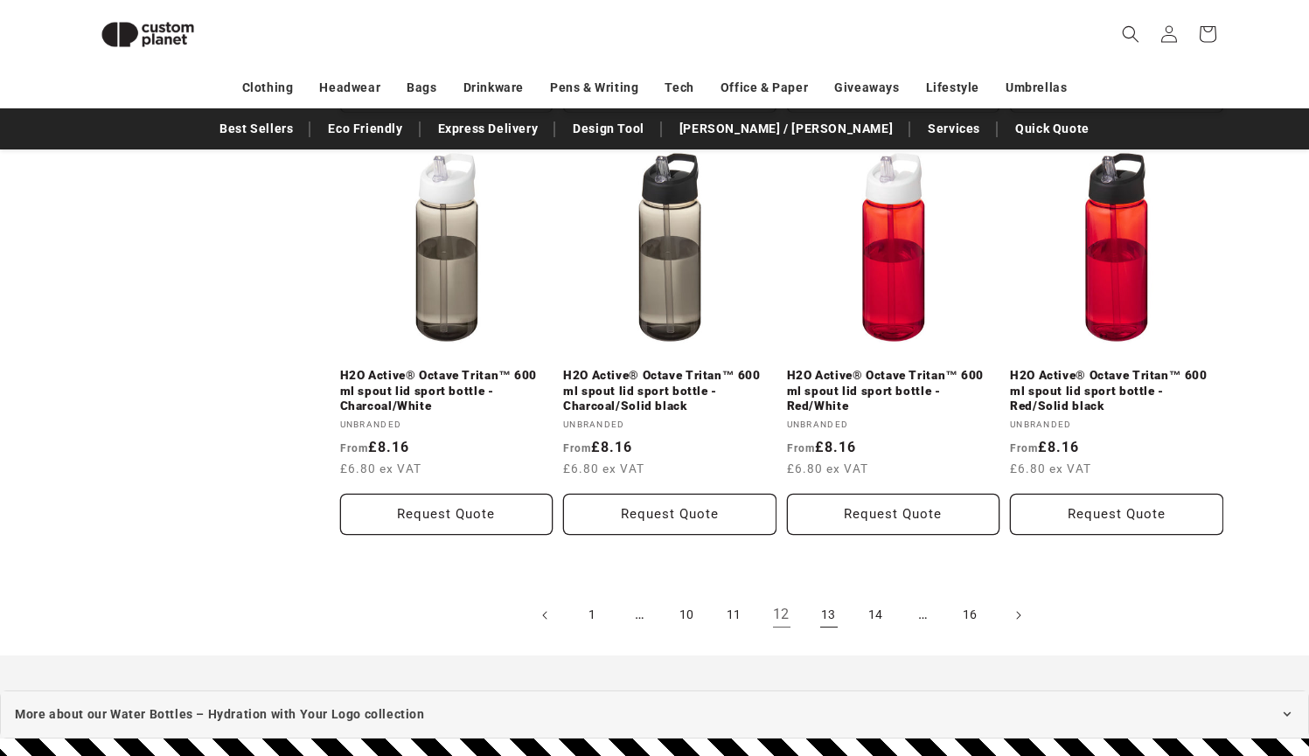
click at [825, 624] on link "13" at bounding box center [829, 615] width 38 height 38
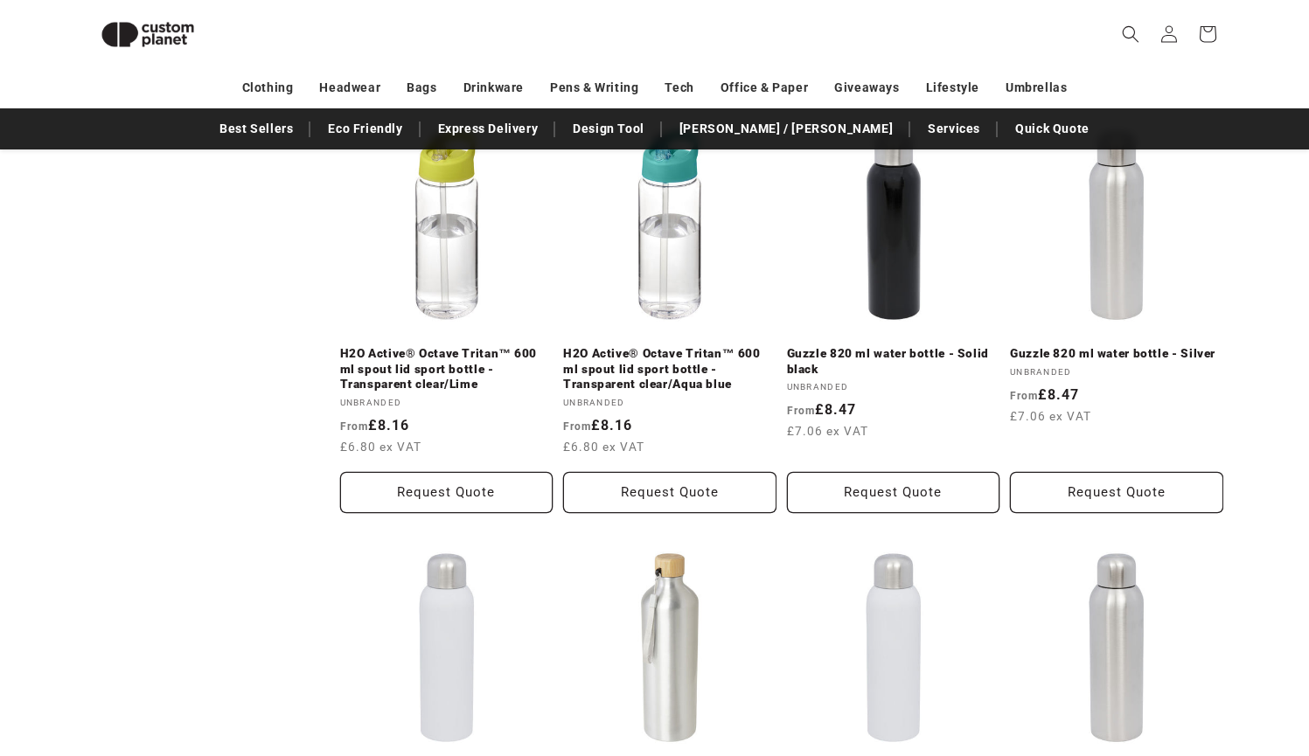
scroll to position [1081, 0]
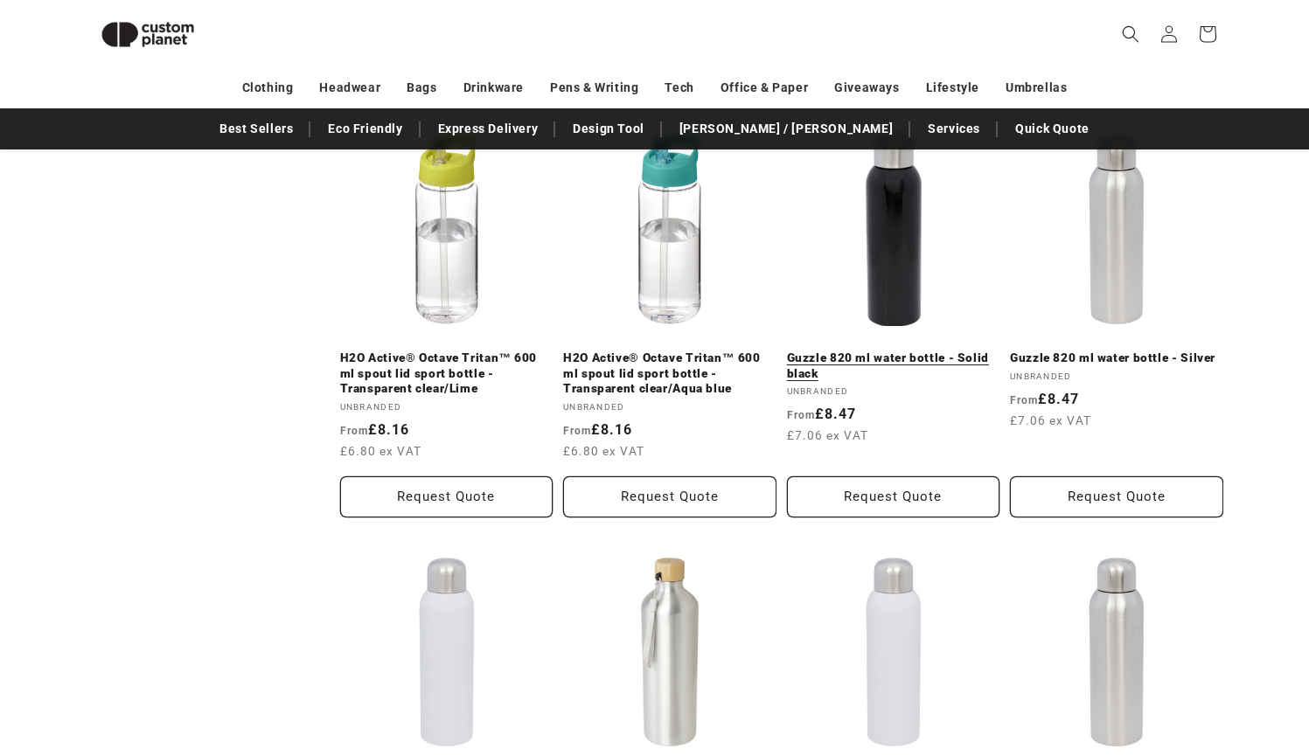
click at [884, 351] on link "Guzzle 820 ml water bottle - Solid black" at bounding box center [893, 366] width 213 height 31
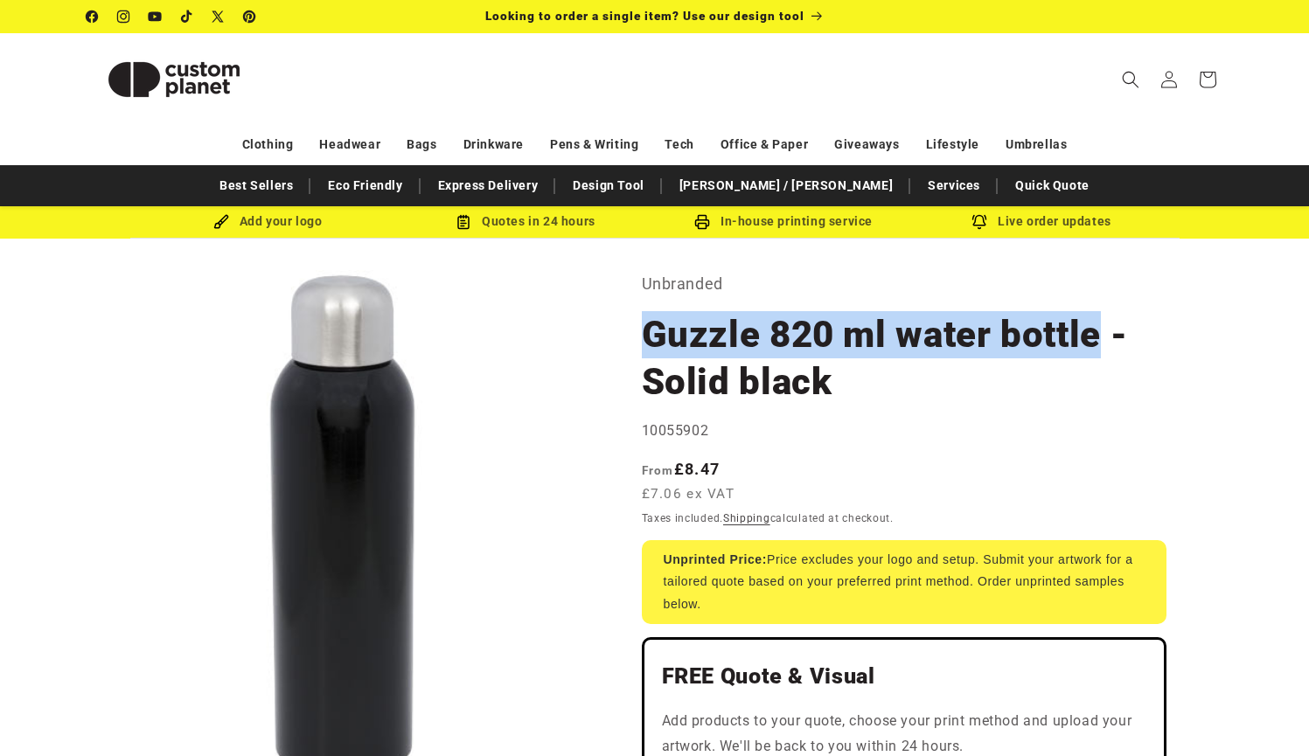
drag, startPoint x: 650, startPoint y: 336, endPoint x: 1104, endPoint y: 340, distance: 454.6
click at [1104, 340] on h1 "Guzzle 820 ml water bottle - Solid black" at bounding box center [904, 358] width 525 height 94
copy h1 "Guzzle 820 ml water bottle"
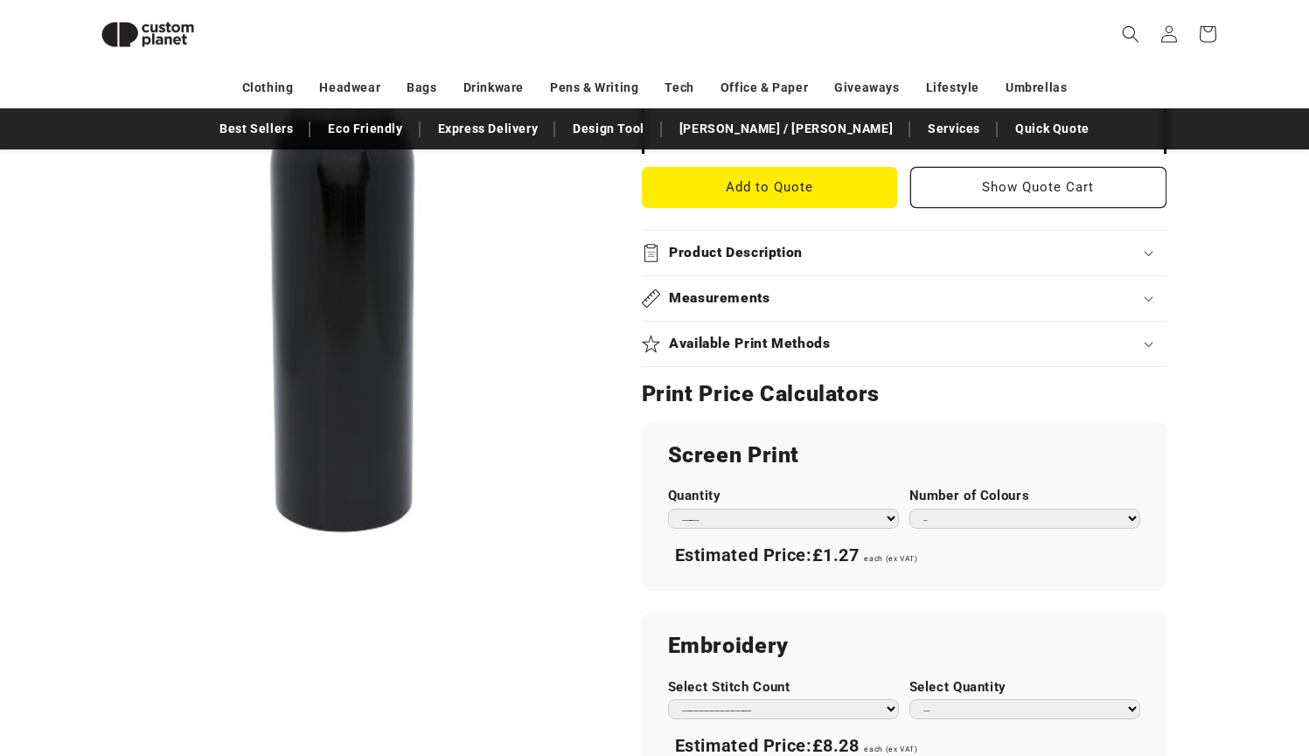
scroll to position [737, 0]
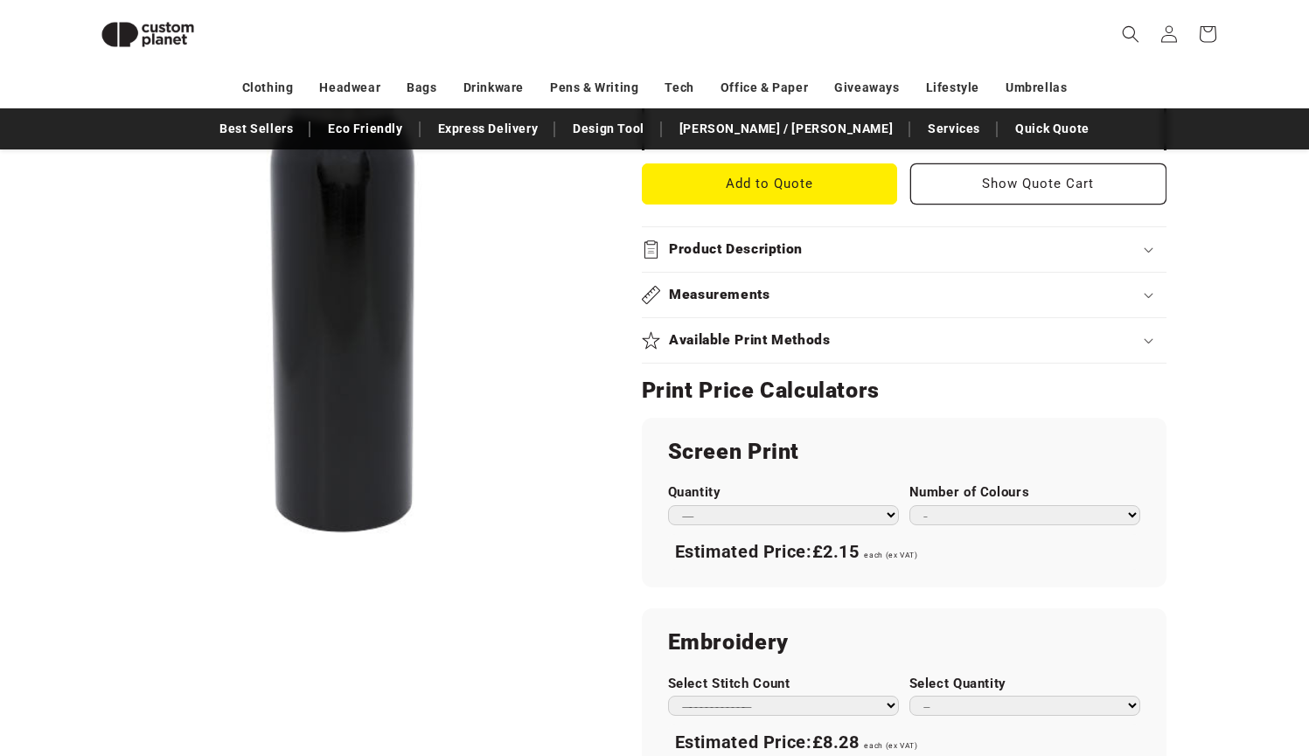
select select "***"
drag, startPoint x: 677, startPoint y: 545, endPoint x: 861, endPoint y: 549, distance: 184.5
click at [861, 549] on div "Estimated Price: £1.27 each (ex VAT)" at bounding box center [904, 552] width 472 height 37
copy div "Estimated Price: £1.27"
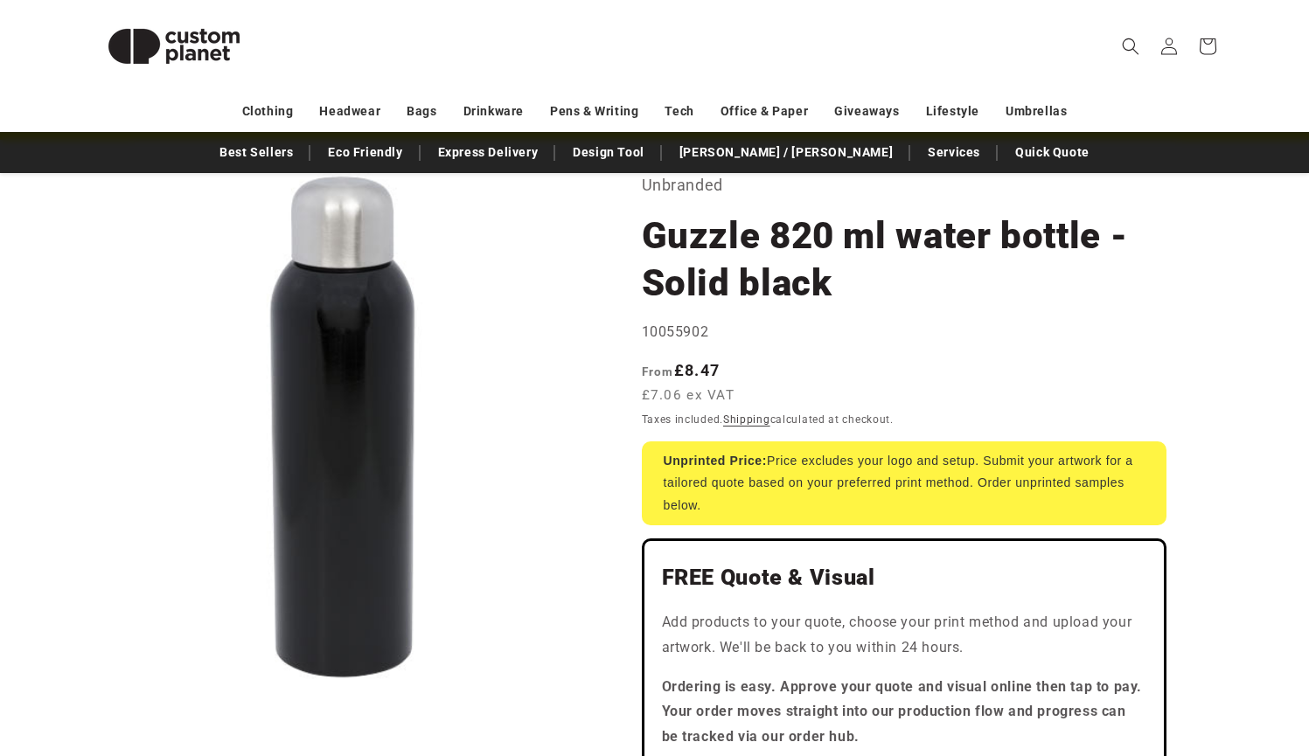
scroll to position [0, 0]
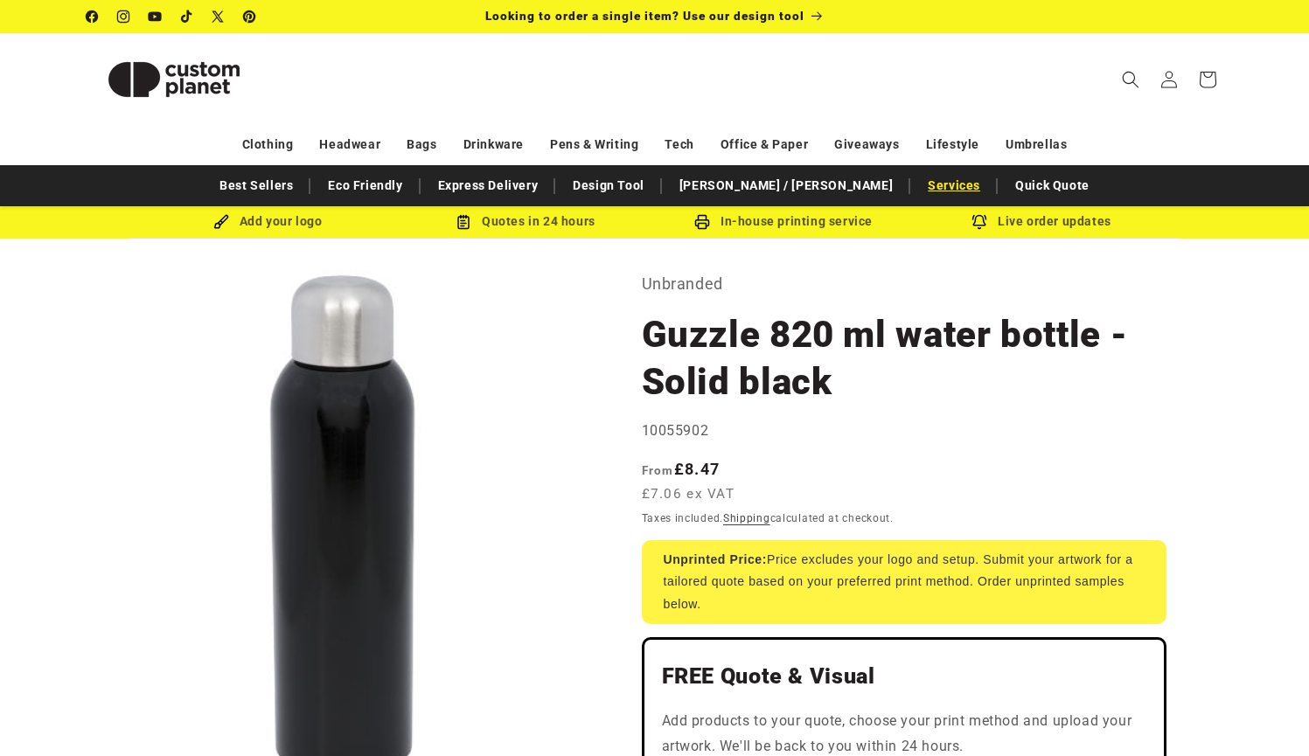
click at [919, 184] on link "Services" at bounding box center [954, 185] width 70 height 31
